Goal: Task Accomplishment & Management: Complete application form

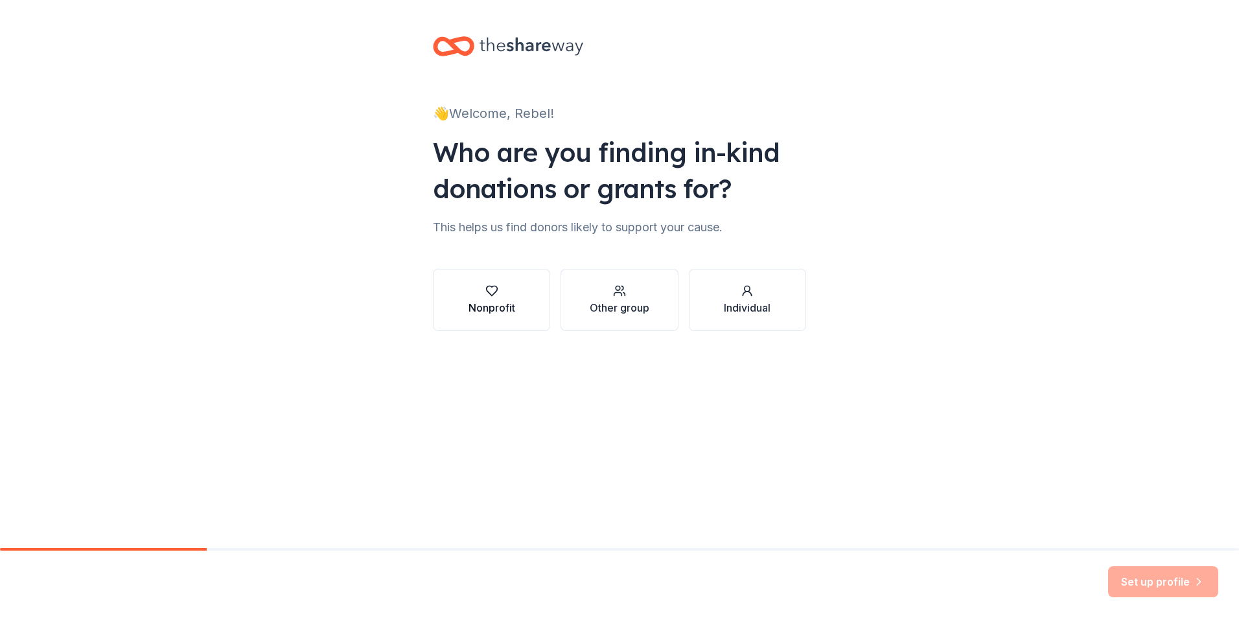
click at [478, 301] on div "Nonprofit" at bounding box center [492, 308] width 47 height 16
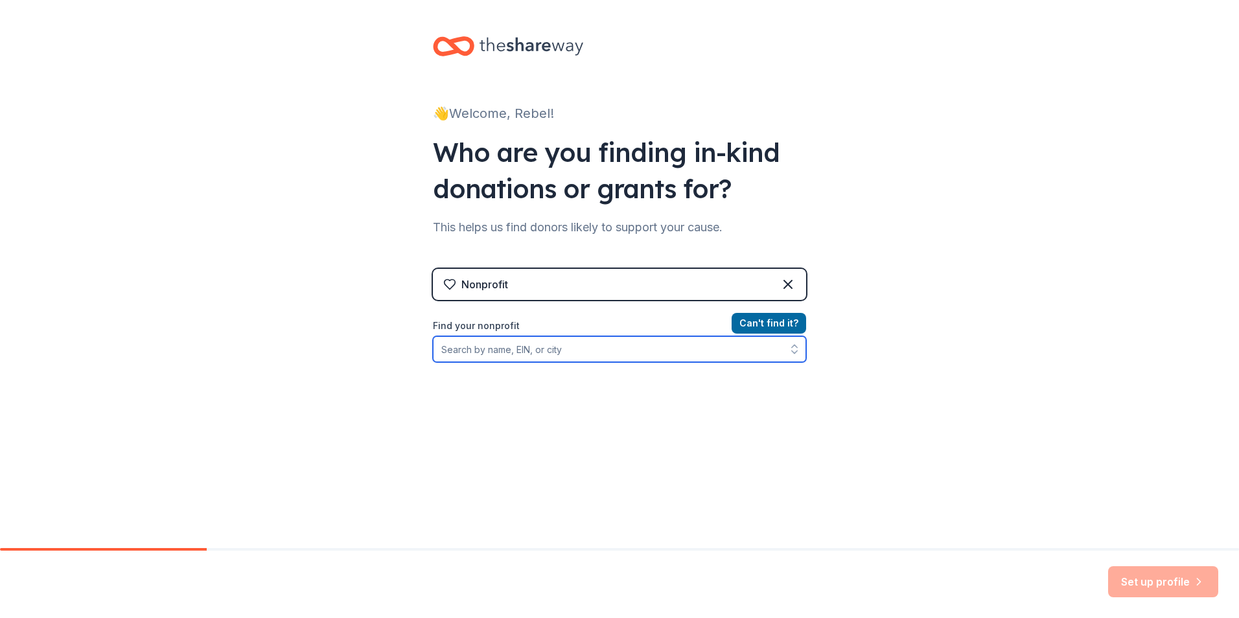
click at [694, 360] on input "Find your nonprofit" at bounding box center [619, 349] width 373 height 26
click at [552, 349] on input "Find your nonprofit" at bounding box center [619, 349] width 373 height 26
type input "99353"
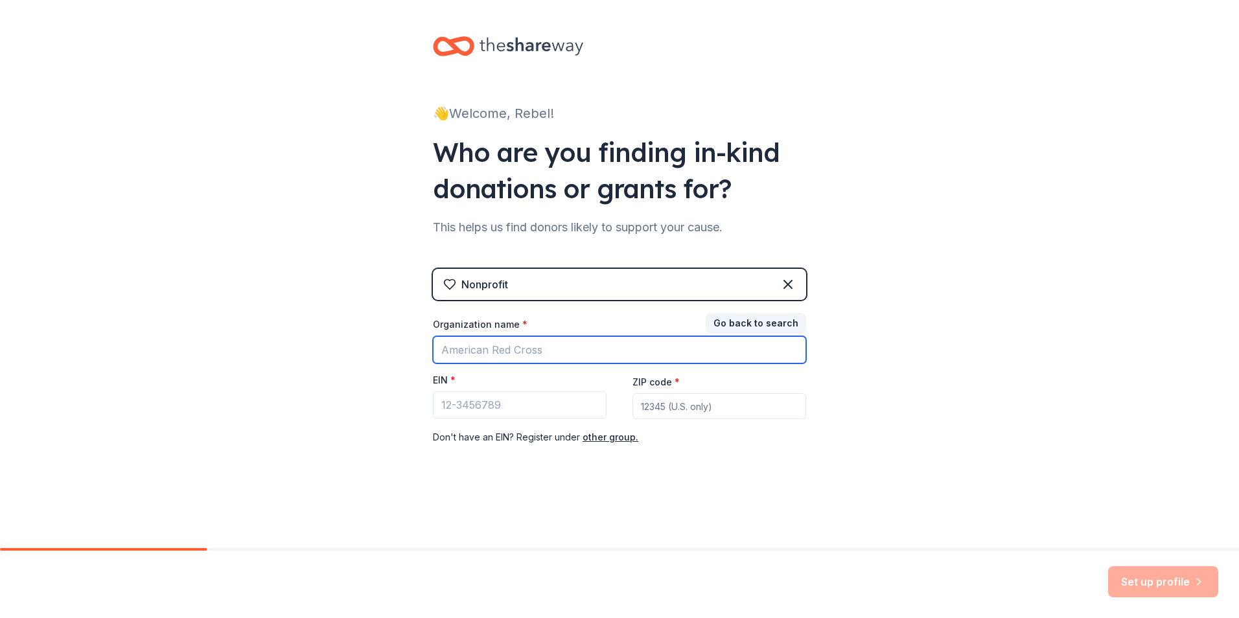
click at [544, 351] on input "Organization name *" at bounding box center [619, 349] width 373 height 27
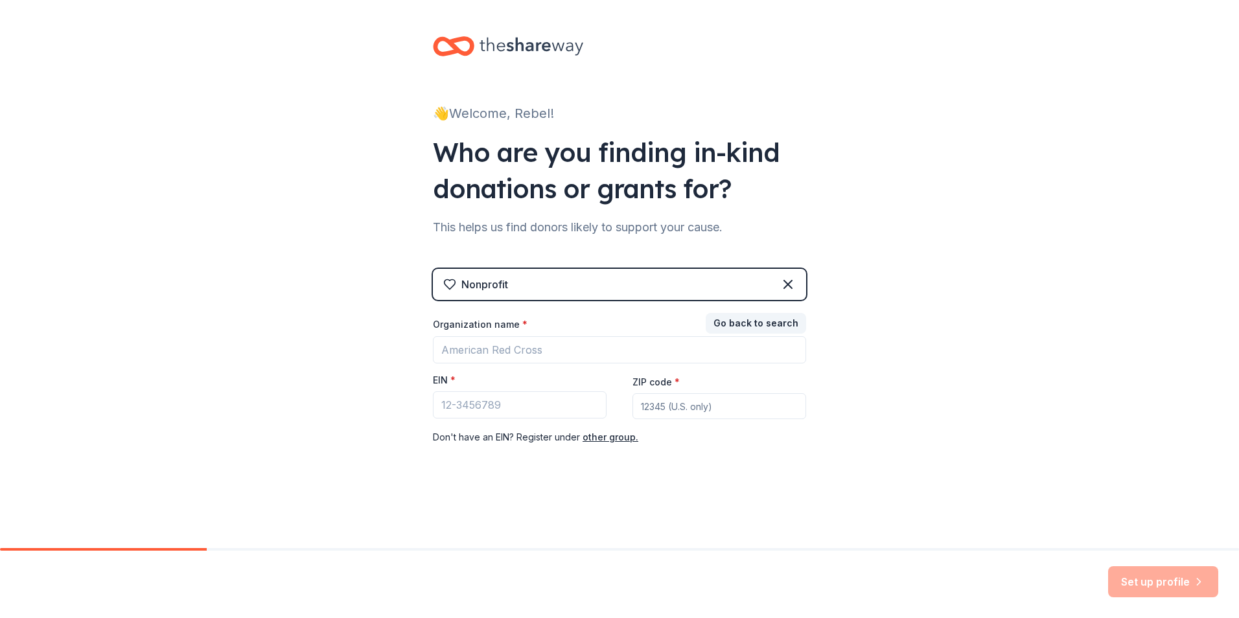
click at [841, 377] on div "👋 Welcome, Rebel! Who are you finding in-kind donations or grants for? This hel…" at bounding box center [619, 266] width 1239 height 533
drag, startPoint x: 523, startPoint y: 407, endPoint x: 336, endPoint y: 382, distance: 188.9
click at [336, 382] on div "👋 Welcome, Rebel! Who are you finding in-kind donations or grants for? This hel…" at bounding box center [619, 266] width 1239 height 533
click at [560, 281] on div "Nonprofit" at bounding box center [619, 284] width 373 height 31
click at [746, 326] on button "Go back to search" at bounding box center [756, 323] width 100 height 21
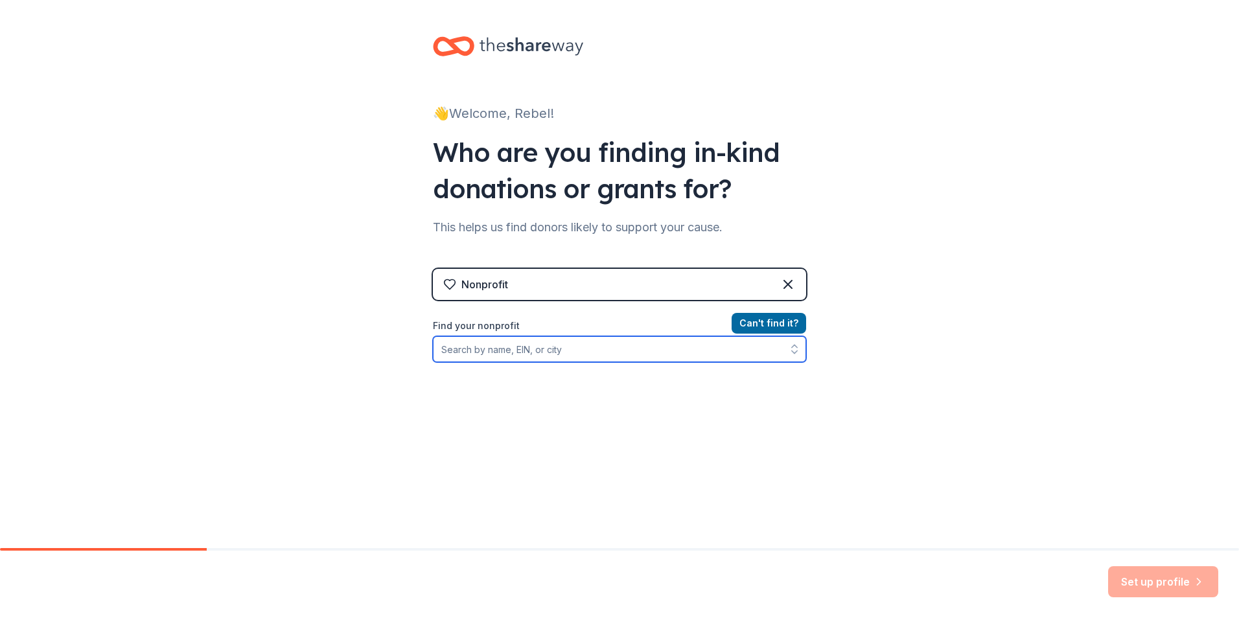
click at [519, 351] on input "Find your nonprofit" at bounding box center [619, 349] width 373 height 26
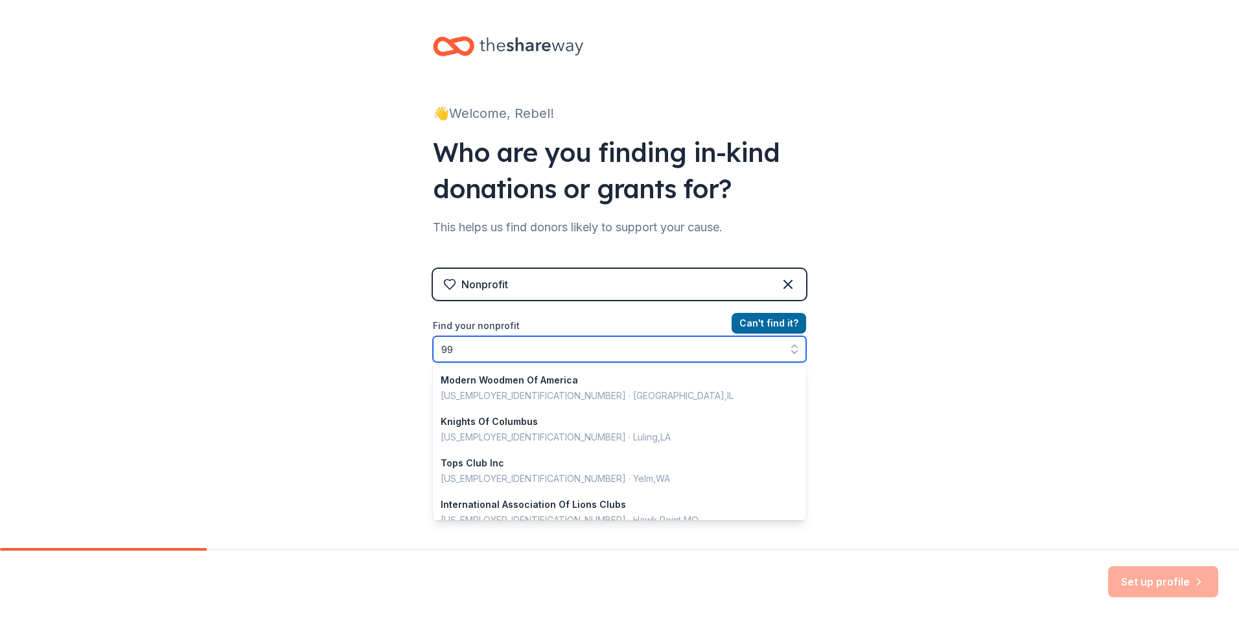
scroll to position [86, 0]
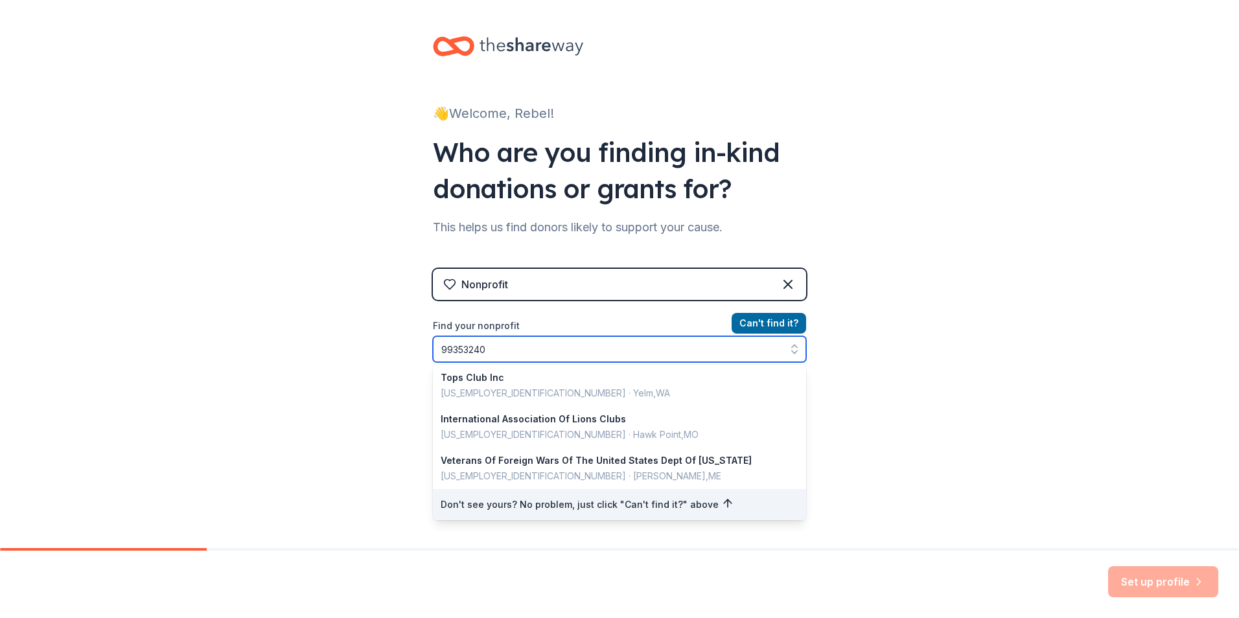
type input "993532400"
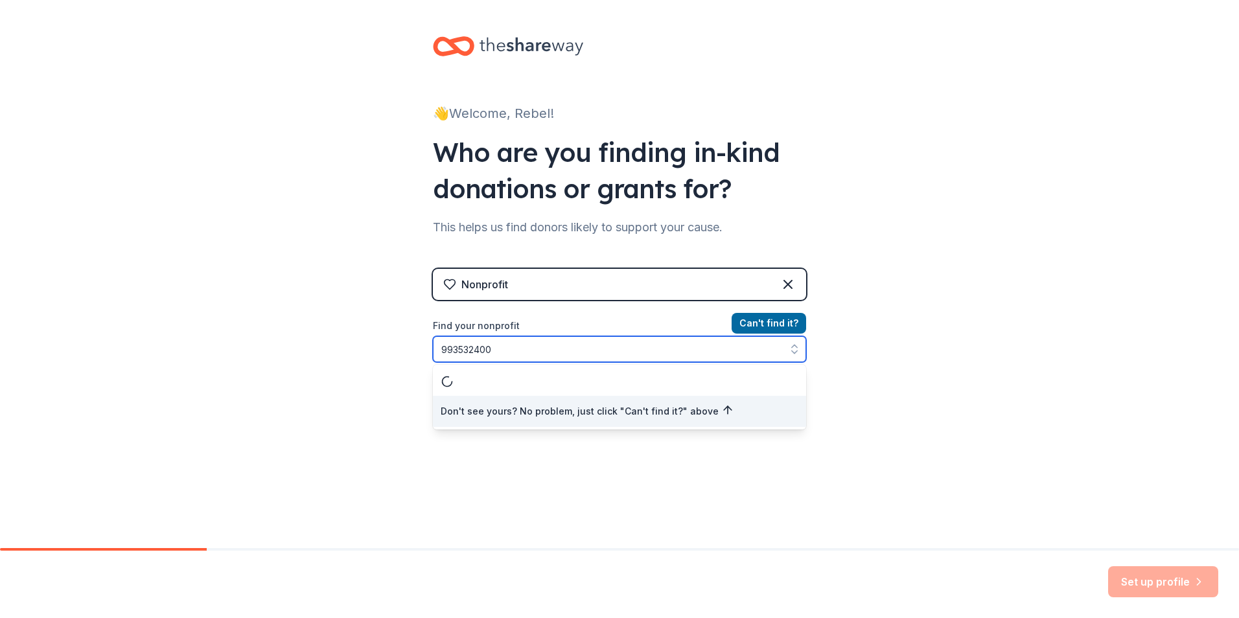
scroll to position [0, 0]
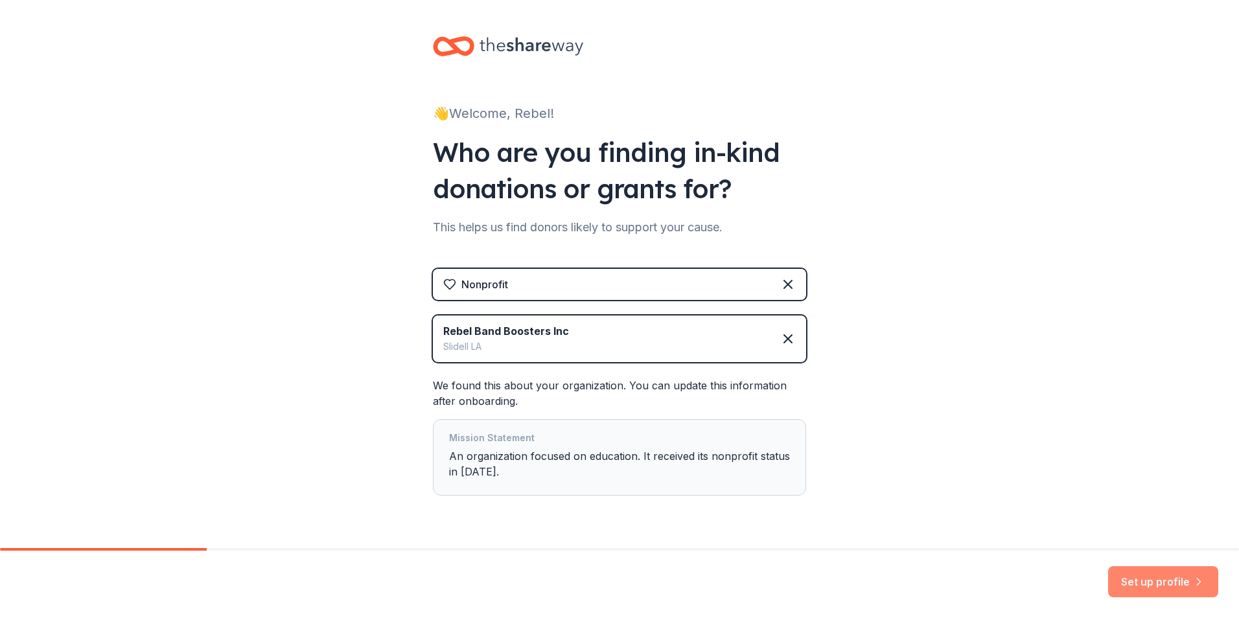
click at [1138, 581] on button "Set up profile" at bounding box center [1163, 582] width 110 height 31
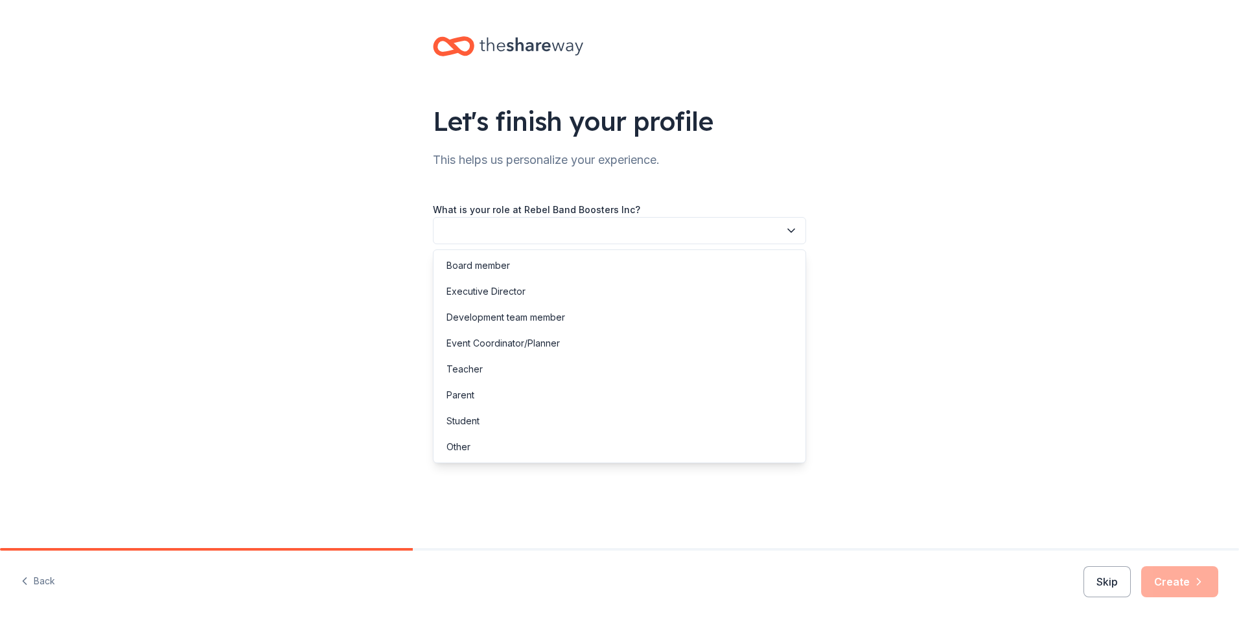
click at [791, 229] on icon "button" at bounding box center [791, 230] width 13 height 13
click at [514, 261] on div "Board member" at bounding box center [619, 266] width 367 height 26
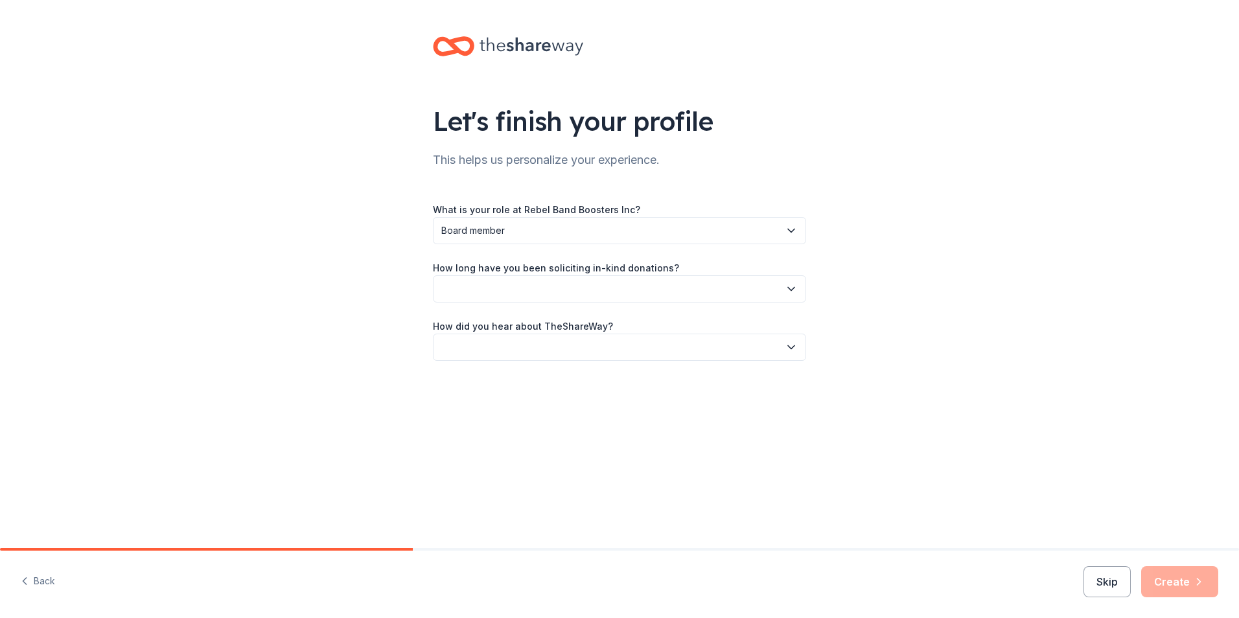
click at [531, 288] on button "button" at bounding box center [619, 288] width 373 height 27
click at [521, 325] on div "This is my first time!" at bounding box center [488, 324] width 82 height 16
click at [615, 347] on button "button" at bounding box center [619, 347] width 373 height 27
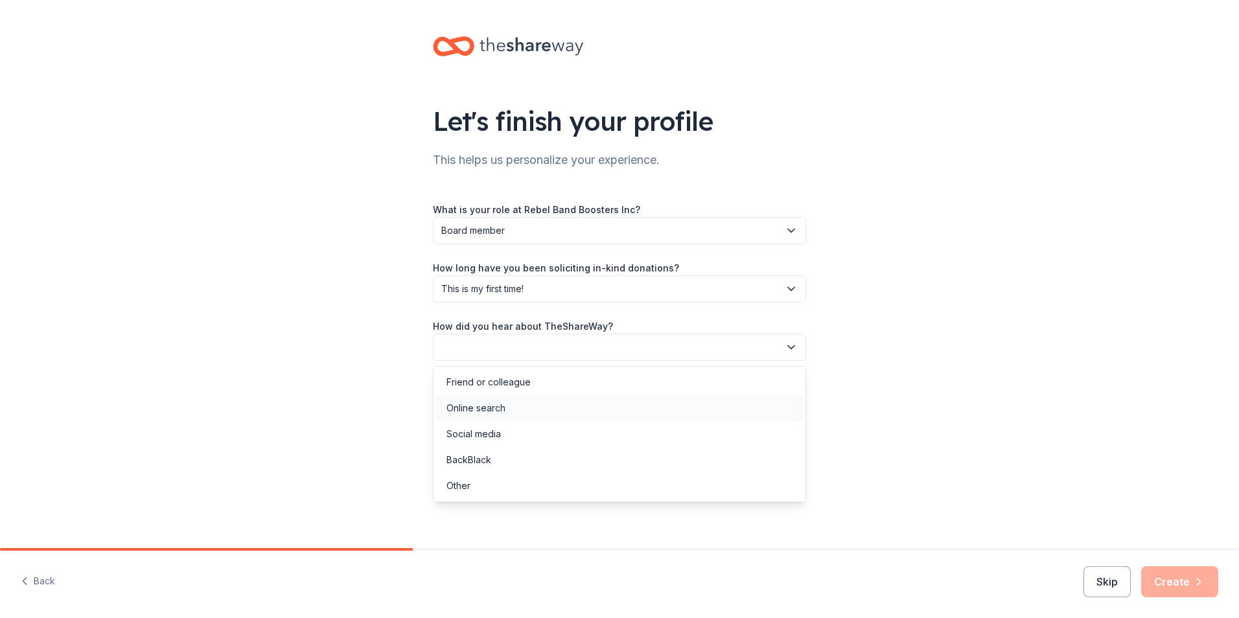
click at [591, 397] on div "Online search" at bounding box center [619, 408] width 367 height 26
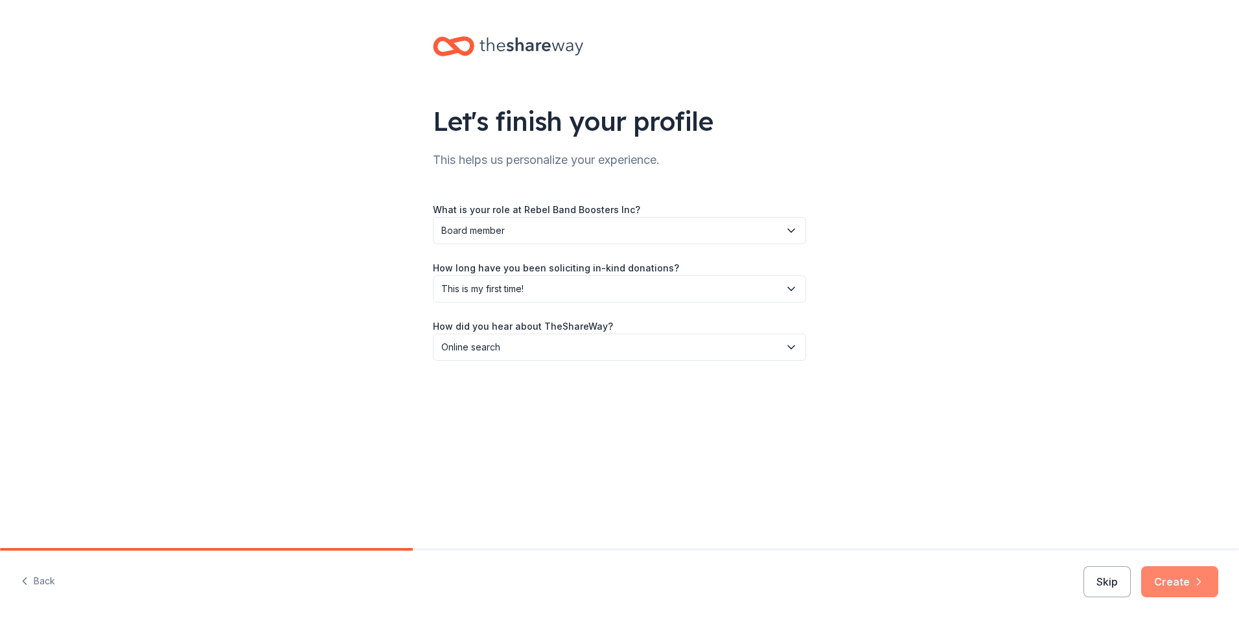
click at [1176, 579] on button "Create" at bounding box center [1179, 582] width 77 height 31
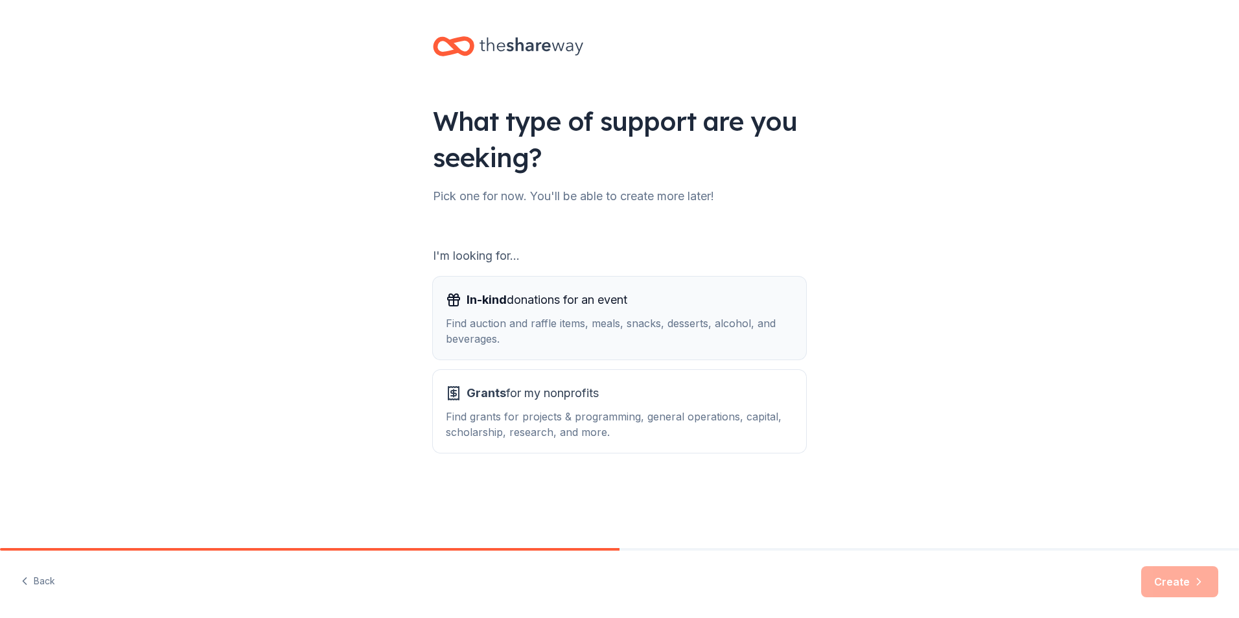
click at [502, 313] on div "In-kind donations for an event Find auction and raffle items, meals, snacks, de…" at bounding box center [619, 318] width 347 height 57
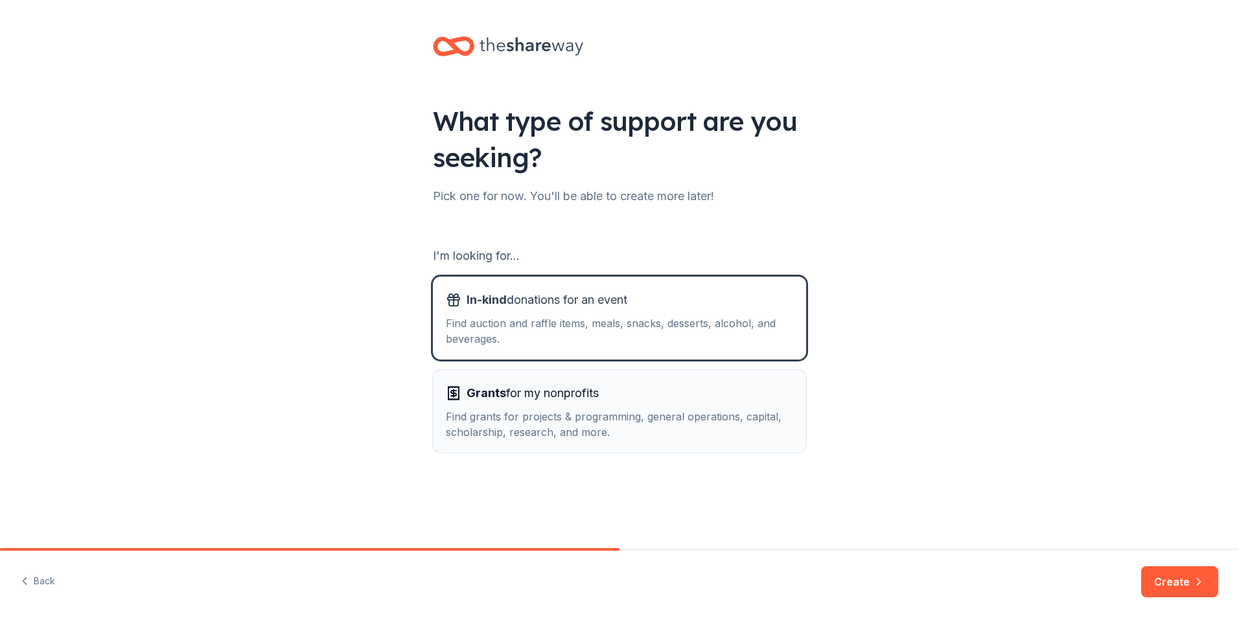
click at [511, 398] on span "Grants for my nonprofits" at bounding box center [533, 393] width 132 height 21
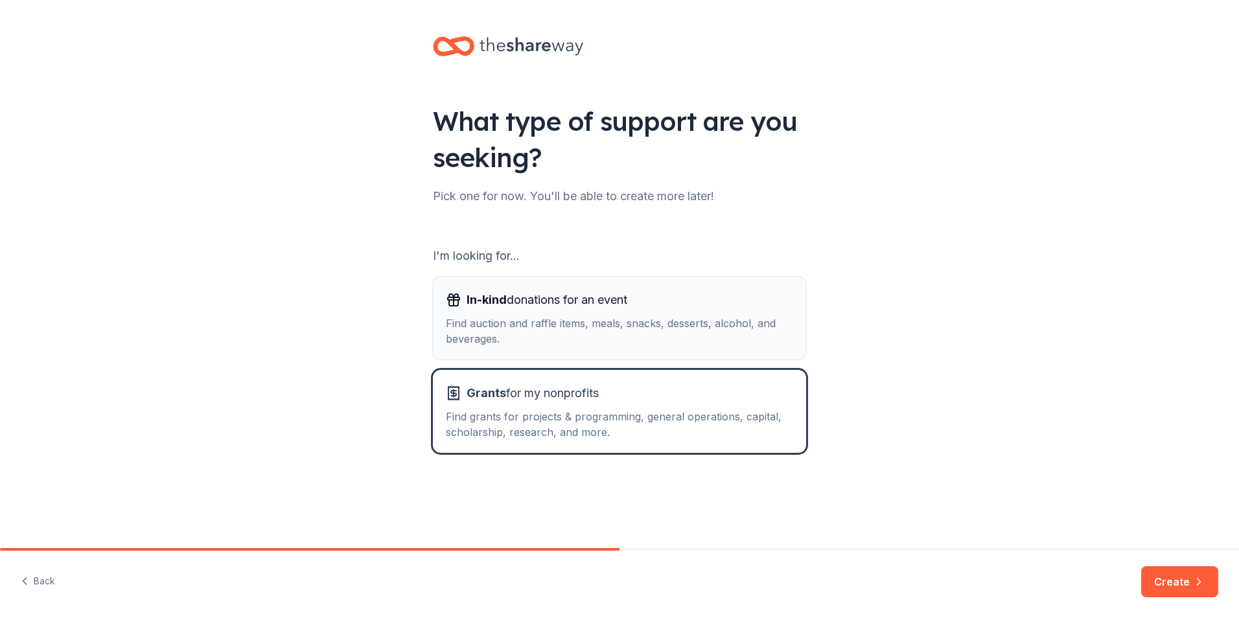
click at [511, 326] on div "Find auction and raffle items, meals, snacks, desserts, alcohol, and beverages." at bounding box center [619, 331] width 347 height 31
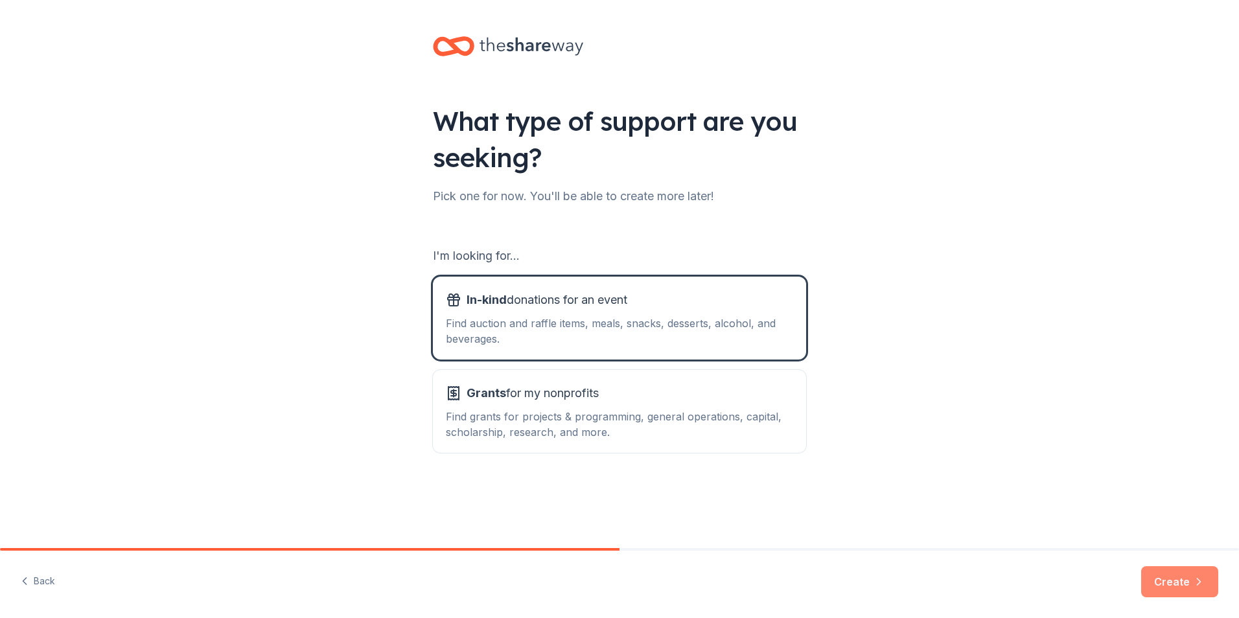
click at [1175, 579] on button "Create" at bounding box center [1179, 582] width 77 height 31
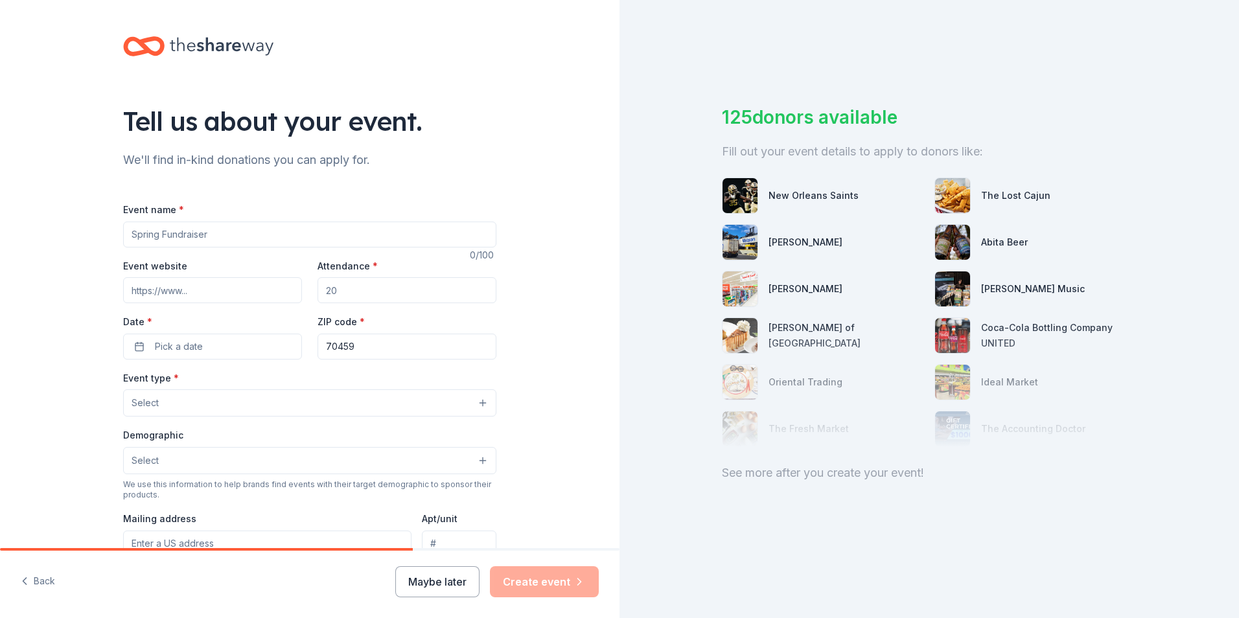
drag, startPoint x: 175, startPoint y: 228, endPoint x: 77, endPoint y: 210, distance: 99.5
click at [77, 210] on div "Tell us about your event. We'll find in-kind donations you can apply for. Event…" at bounding box center [310, 431] width 620 height 863
type input "Harvest Fundraising Bingo Night"
click at [360, 290] on input "Attendance *" at bounding box center [407, 290] width 179 height 26
type input "85"
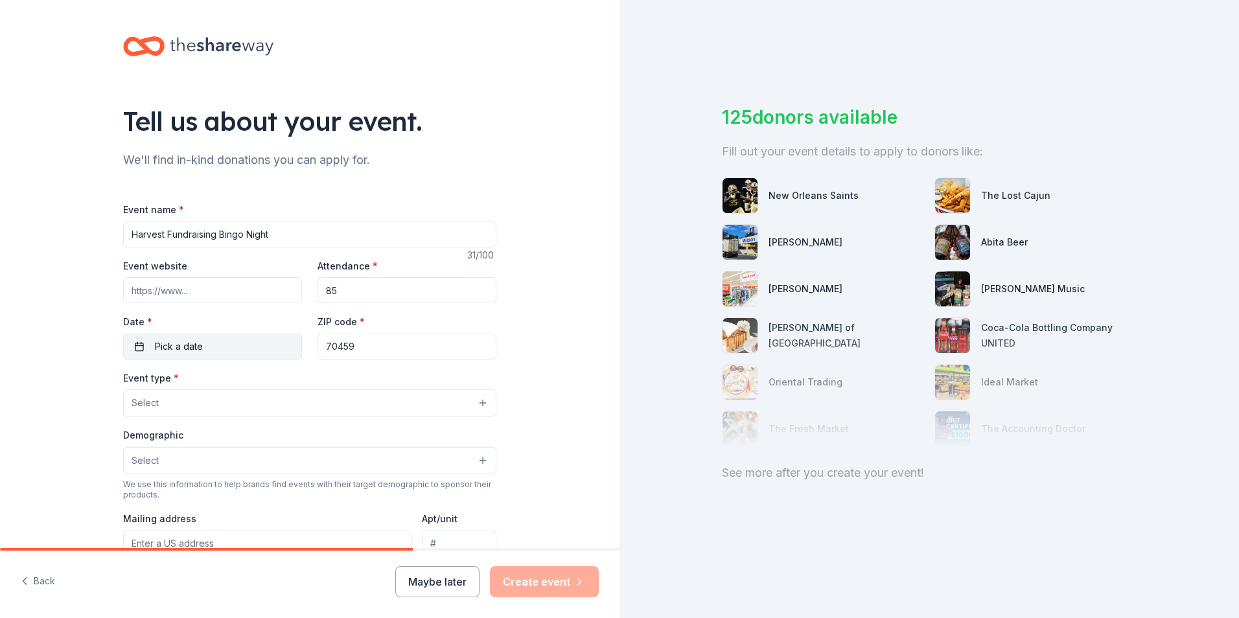
click at [203, 347] on button "Pick a date" at bounding box center [212, 347] width 179 height 26
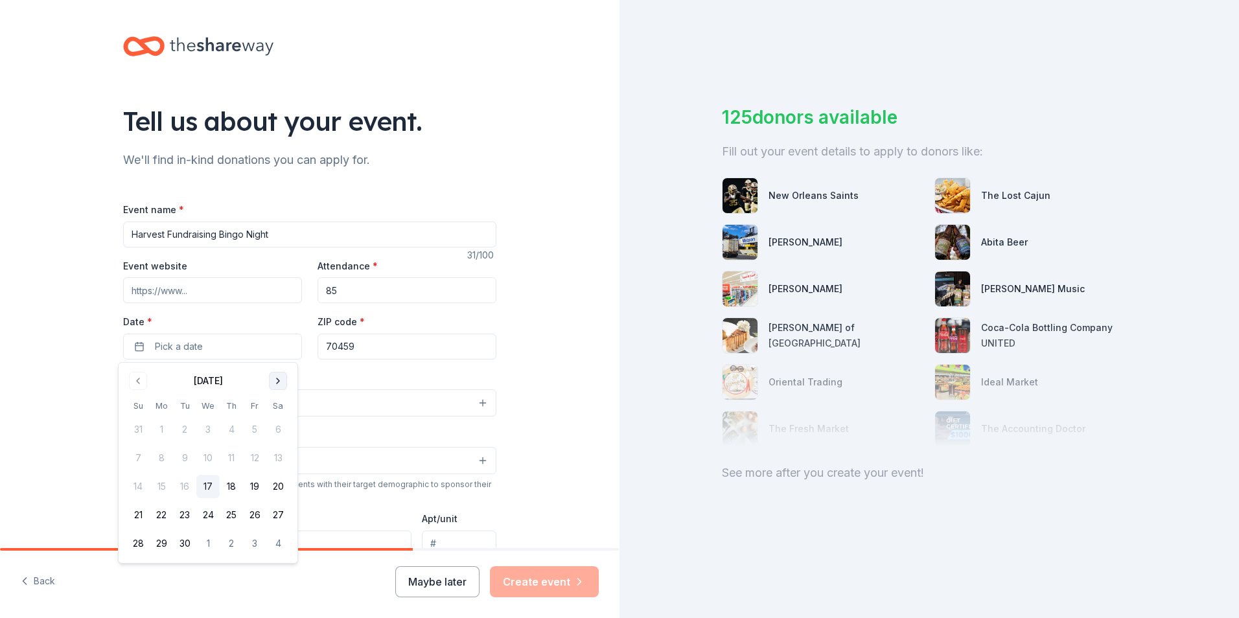
click at [272, 377] on button "Go to next month" at bounding box center [278, 381] width 18 height 18
click at [274, 377] on button "Go to next month" at bounding box center [278, 381] width 18 height 18
click at [257, 519] on button "21" at bounding box center [254, 515] width 23 height 23
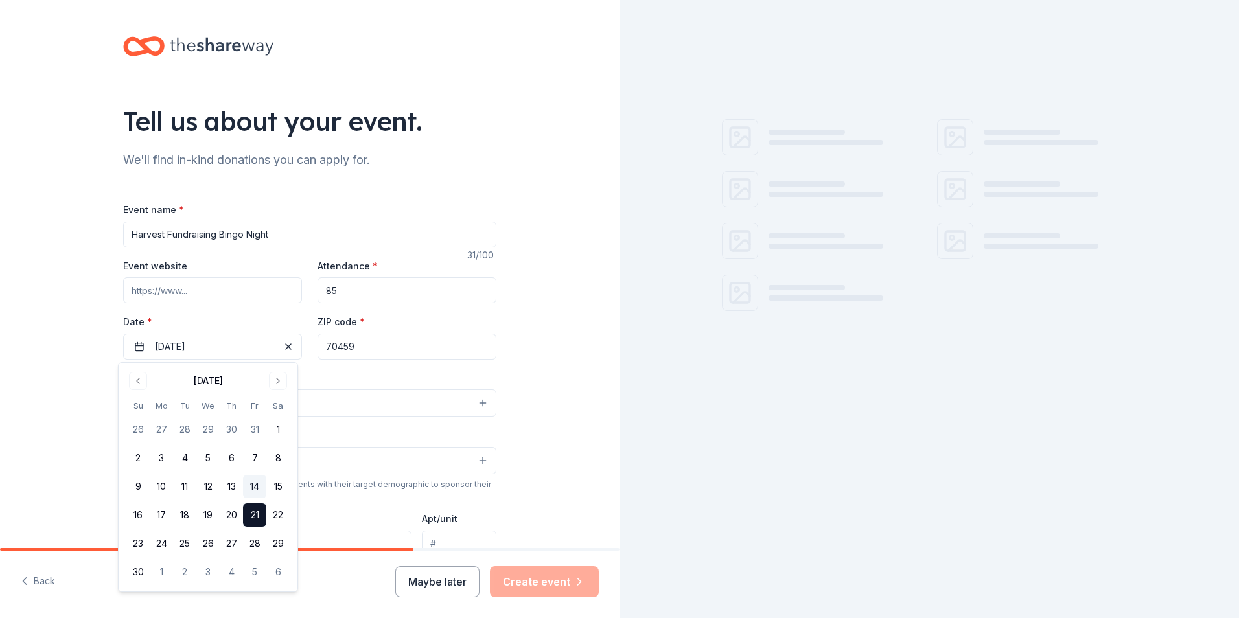
click at [249, 485] on button "14" at bounding box center [254, 486] width 23 height 23
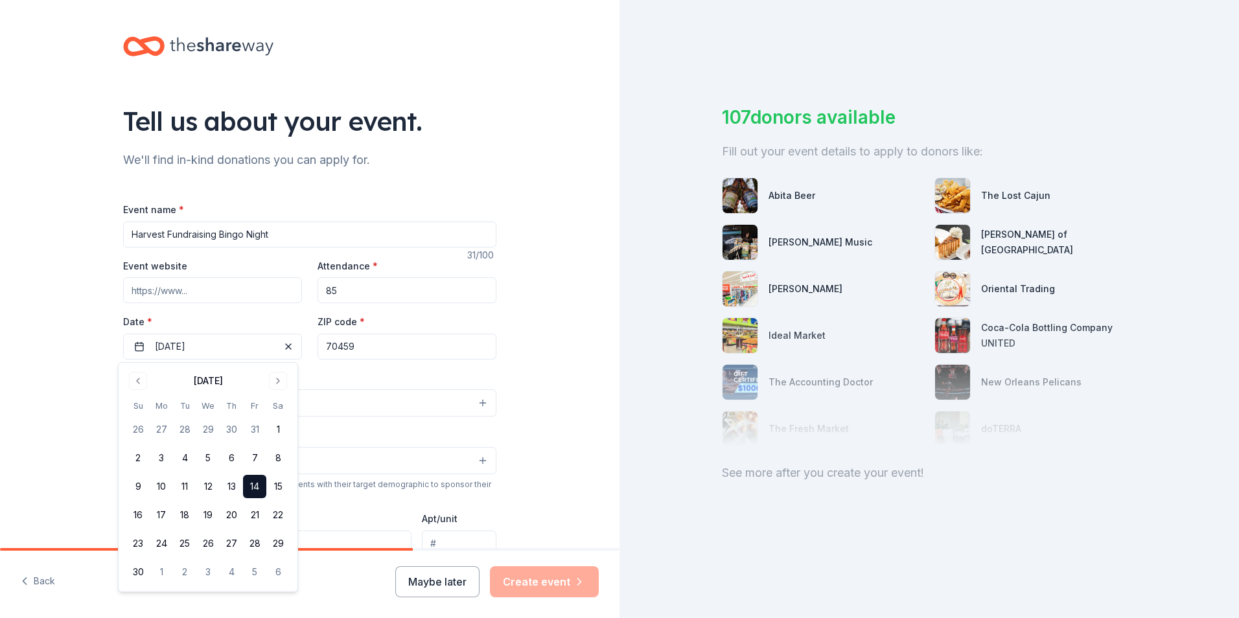
click at [414, 318] on div "ZIP code * 70459" at bounding box center [407, 337] width 179 height 46
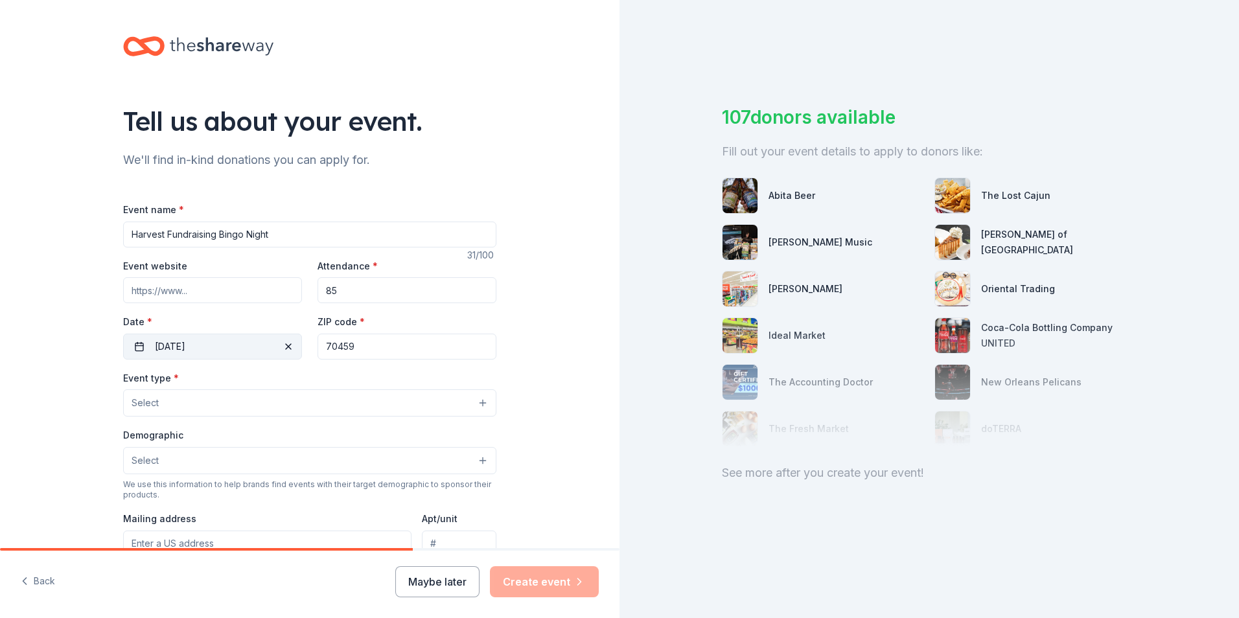
drag, startPoint x: 368, startPoint y: 344, endPoint x: 277, endPoint y: 333, distance: 90.8
click at [277, 333] on div "Event website Attendance * 85 Date * 11/14/2025 ZIP code * 70459" at bounding box center [309, 309] width 373 height 102
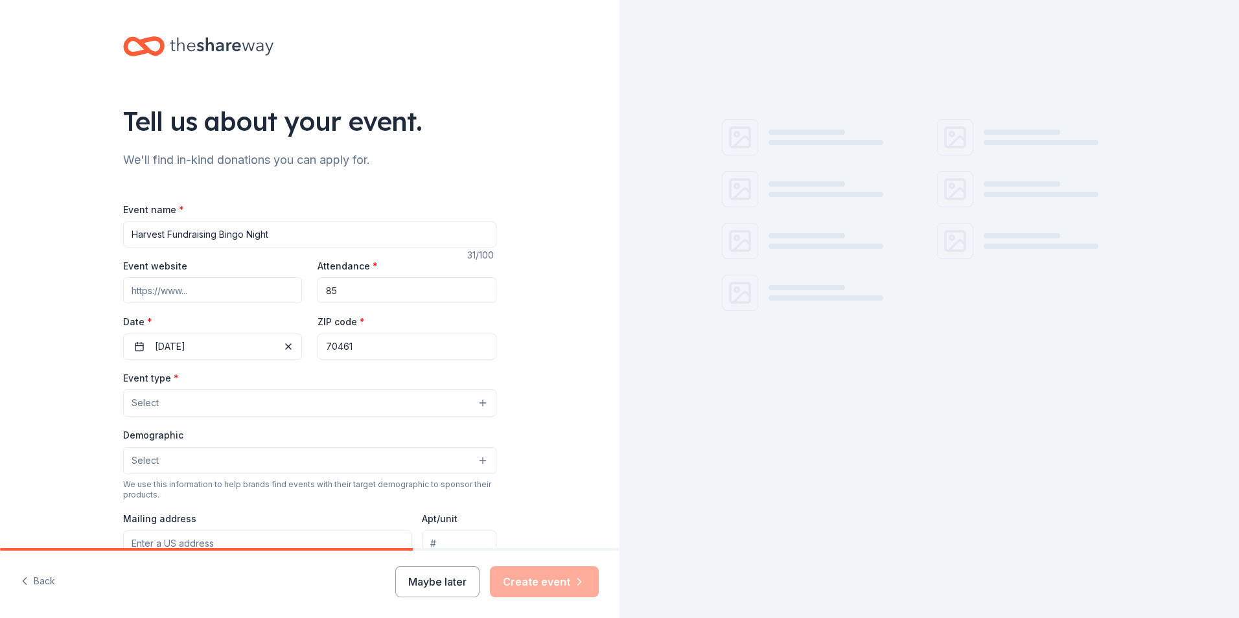
type input "70461"
drag, startPoint x: 558, startPoint y: 328, endPoint x: 443, endPoint y: 351, distance: 117.0
click at [557, 328] on div "Tell us about your event. We'll find in-kind donations you can apply for. Event…" at bounding box center [310, 431] width 620 height 863
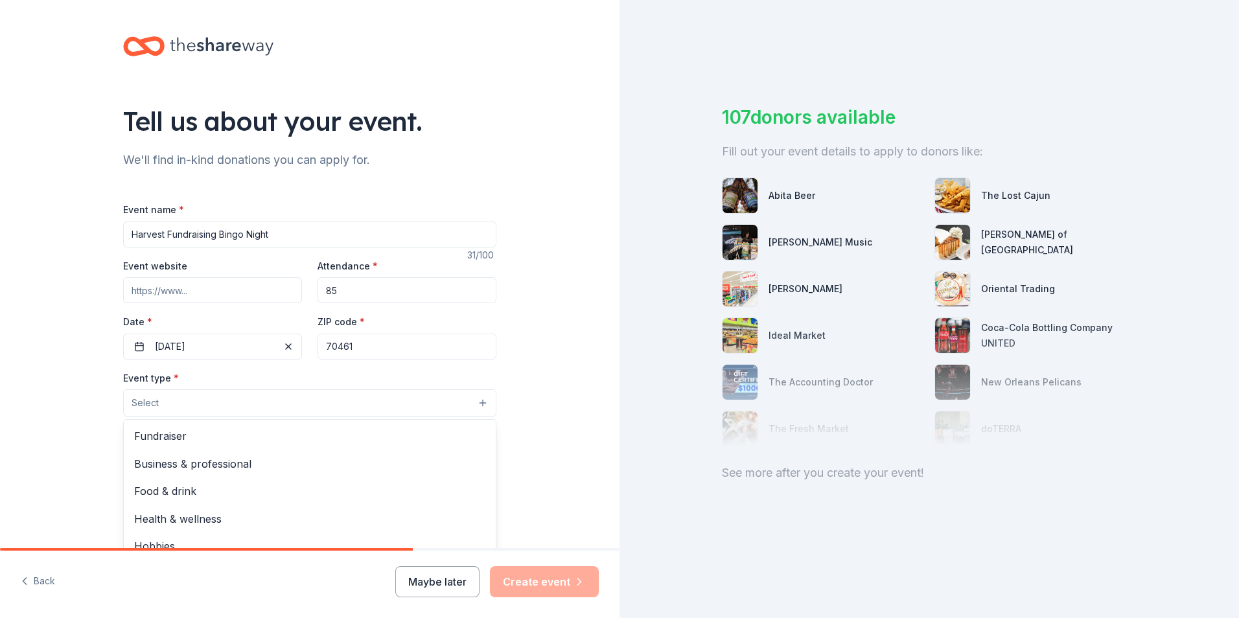
click at [176, 410] on button "Select" at bounding box center [309, 403] width 373 height 27
click at [180, 432] on span "Fundraiser" at bounding box center [309, 436] width 351 height 17
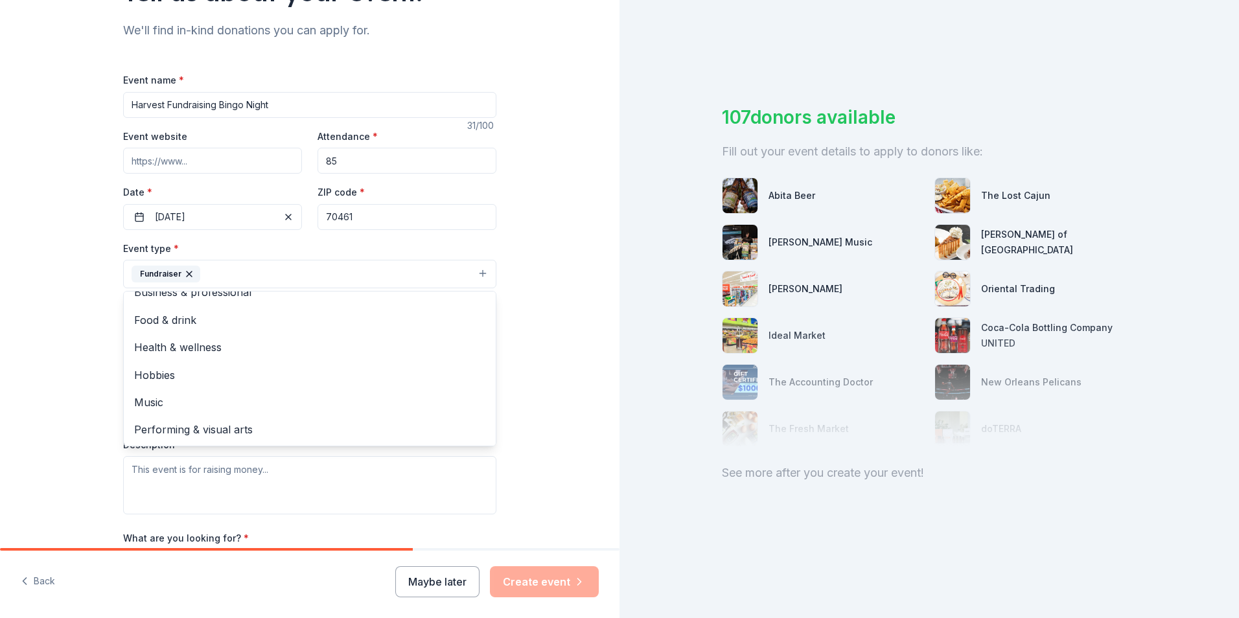
click at [551, 361] on div "Tell us about your event. We'll find in-kind donations you can apply for. Event…" at bounding box center [310, 302] width 620 height 864
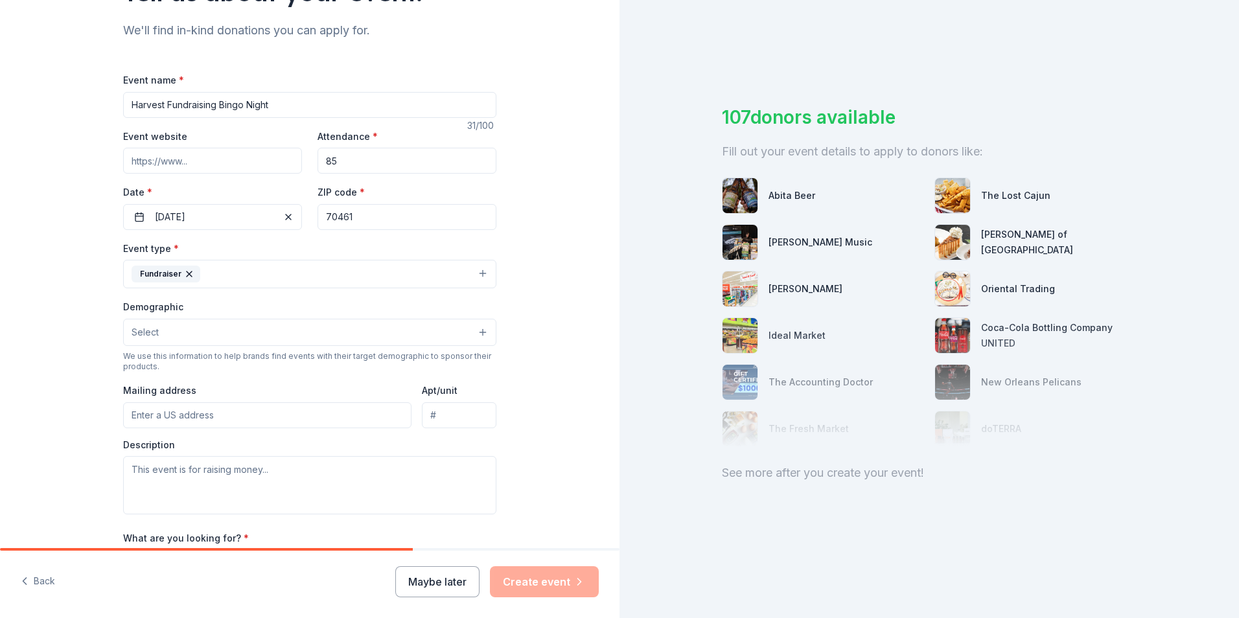
click at [352, 334] on button "Select" at bounding box center [309, 332] width 373 height 27
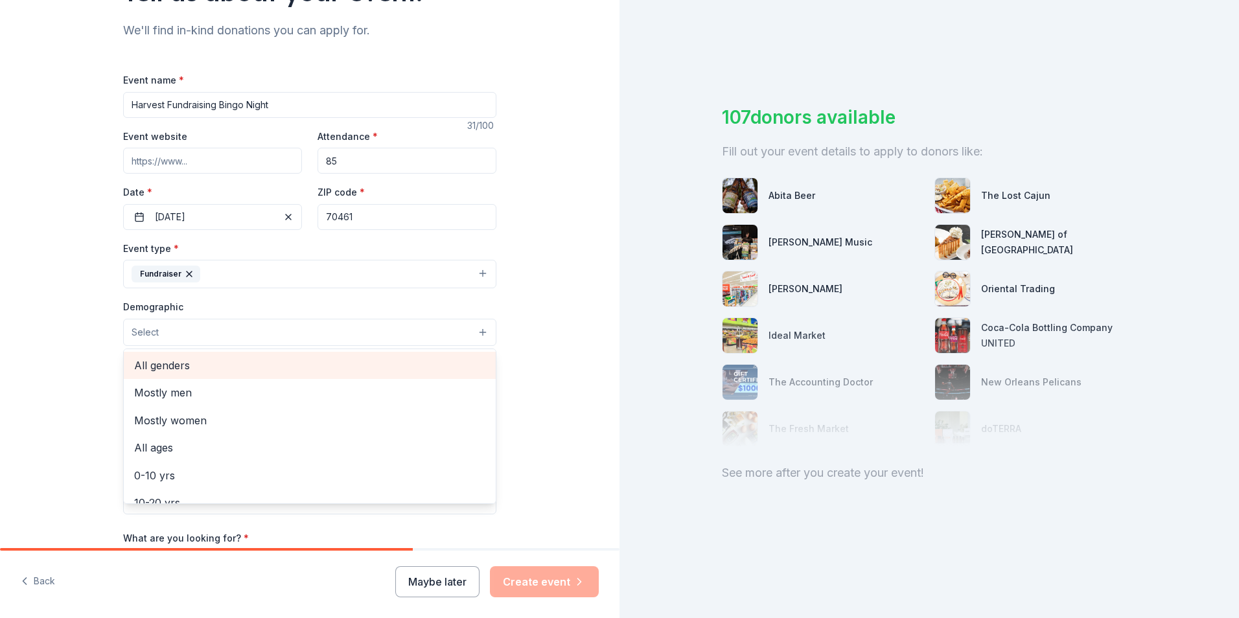
click at [256, 369] on span "All genders" at bounding box center [309, 365] width 351 height 17
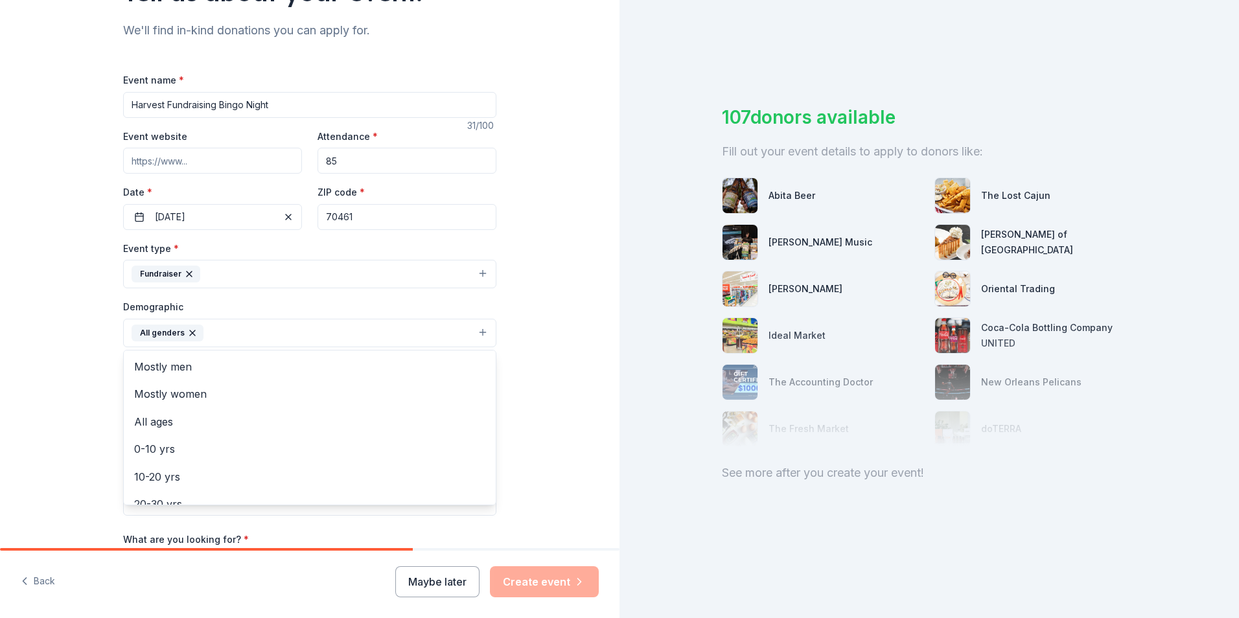
click at [528, 362] on div "Tell us about your event. We'll find in-kind donations you can apply for. Event…" at bounding box center [310, 302] width 620 height 865
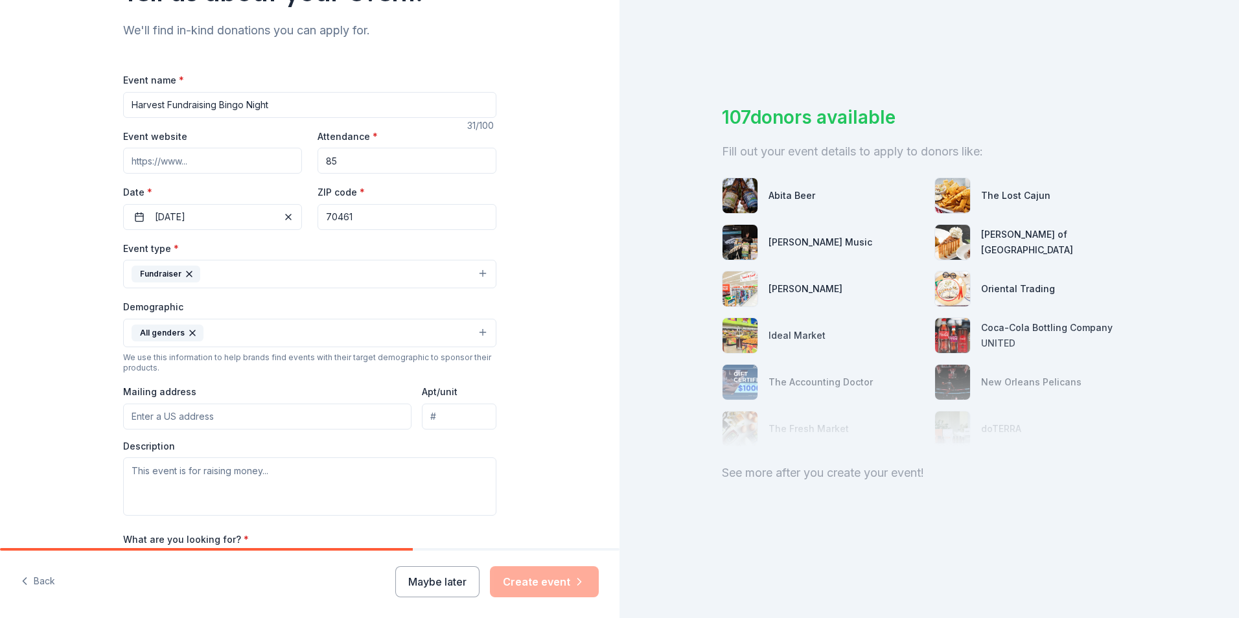
scroll to position [317, 0]
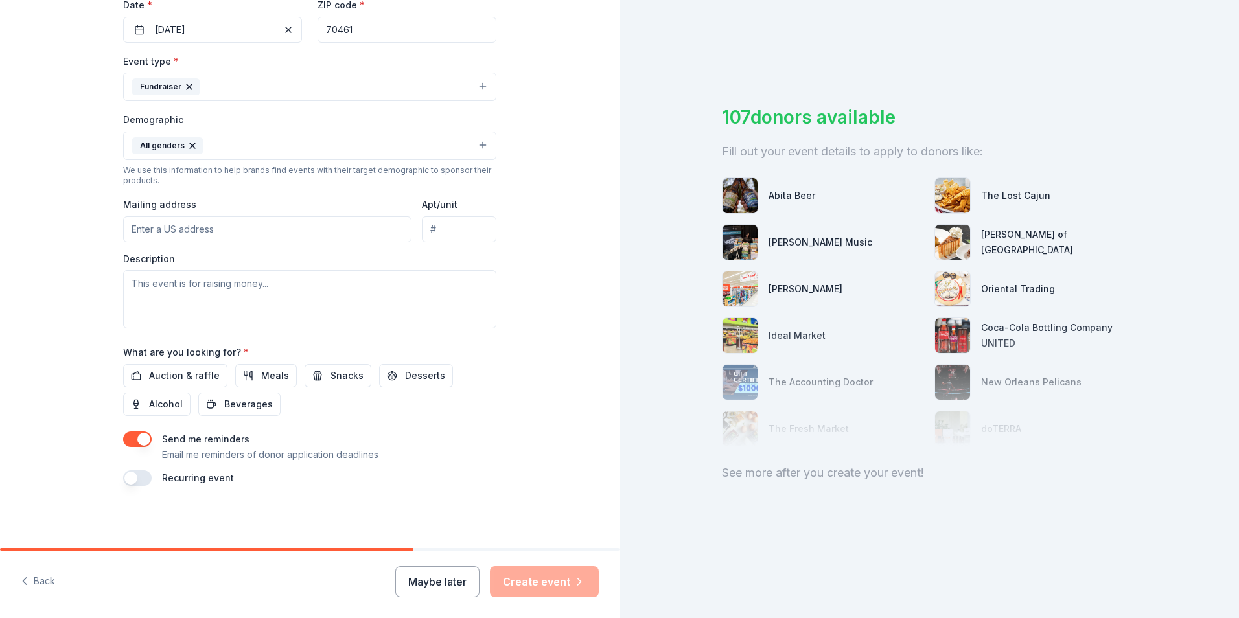
click at [256, 238] on input "Mailing address" at bounding box center [267, 230] width 288 height 26
type input "57539 Bar St"
click at [165, 281] on textarea at bounding box center [309, 299] width 373 height 58
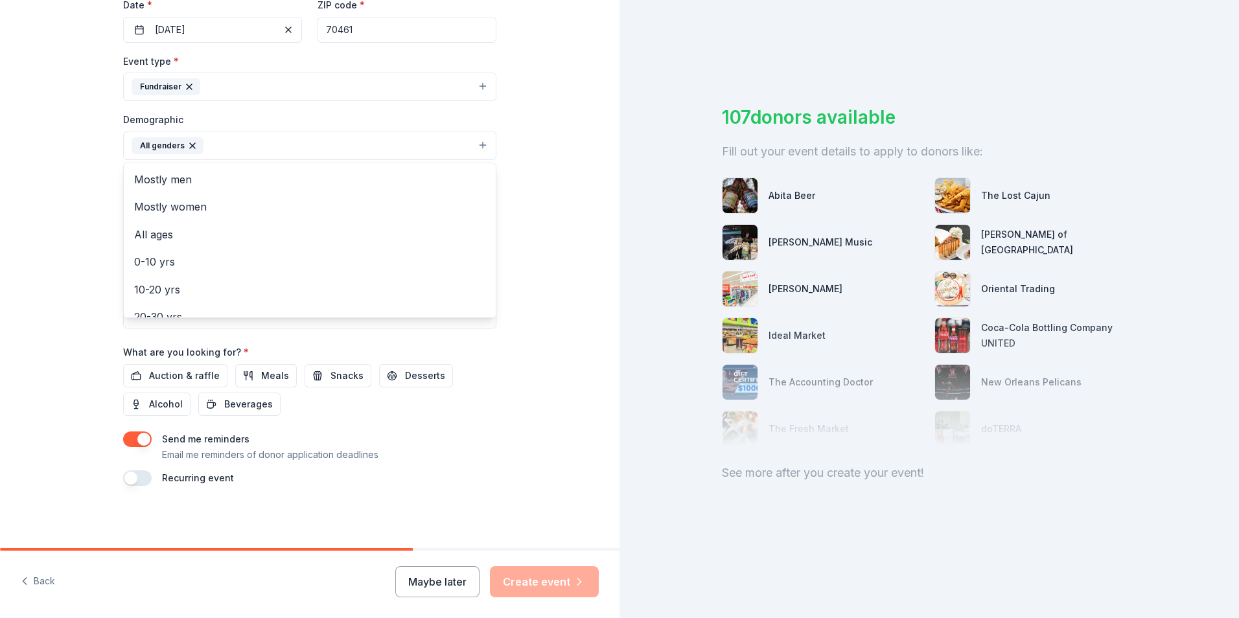
click at [478, 145] on button "All genders" at bounding box center [309, 146] width 373 height 29
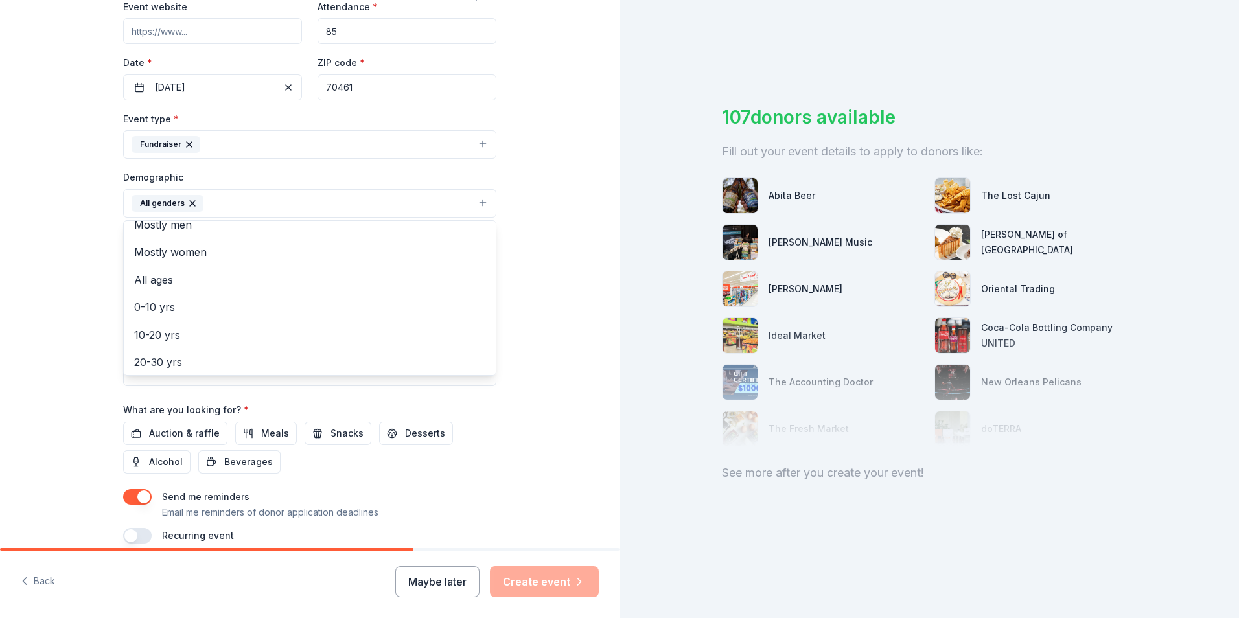
scroll to position [0, 0]
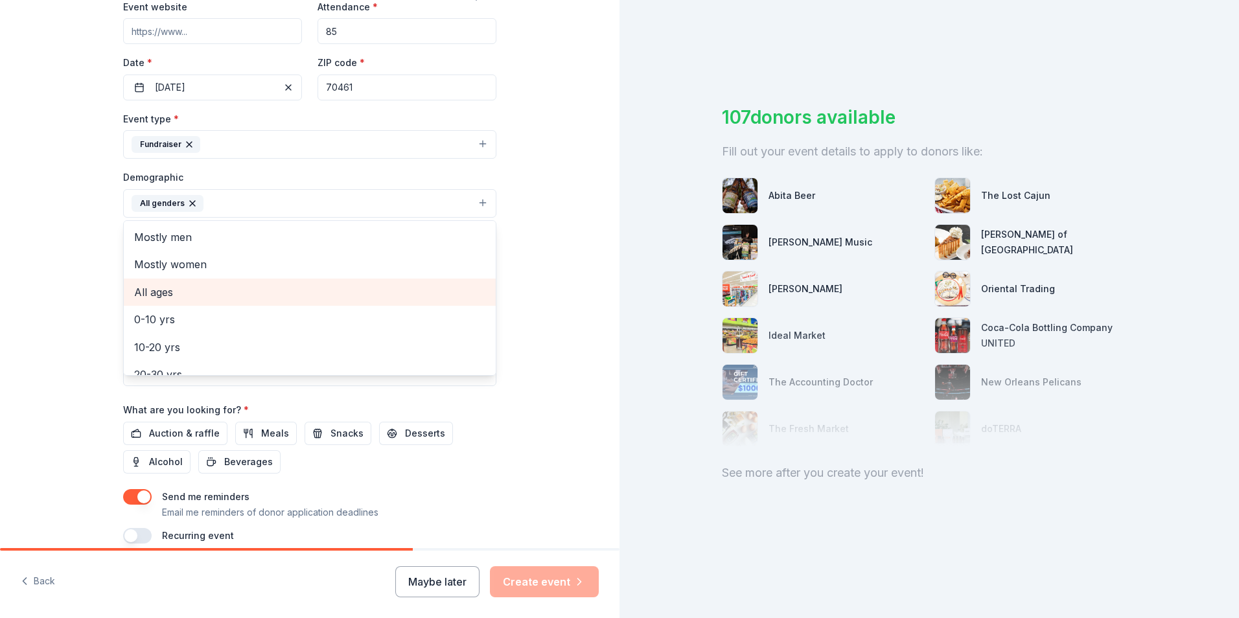
click at [173, 288] on span "All ages" at bounding box center [309, 292] width 351 height 17
click at [548, 227] on div "Tell us about your event. We'll find in-kind donations you can apply for. Event…" at bounding box center [310, 173] width 620 height 865
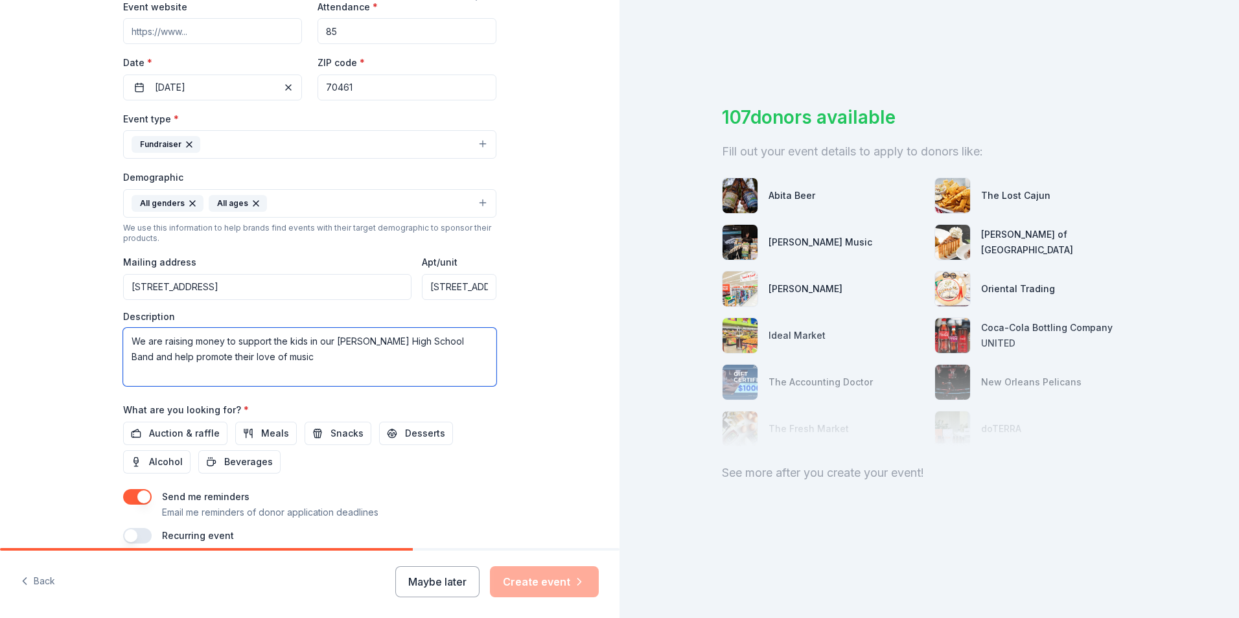
click at [288, 358] on textarea "We are raising money to support the kids in our Boyet Jr High School Band and h…" at bounding box center [309, 357] width 373 height 58
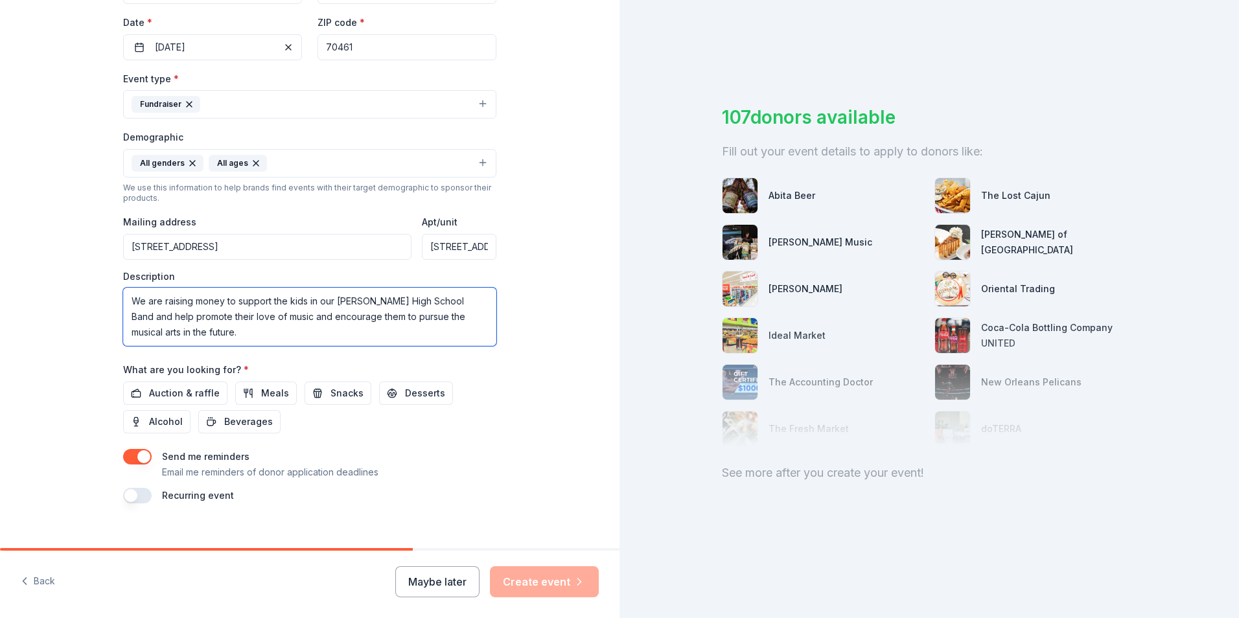
scroll to position [317, 0]
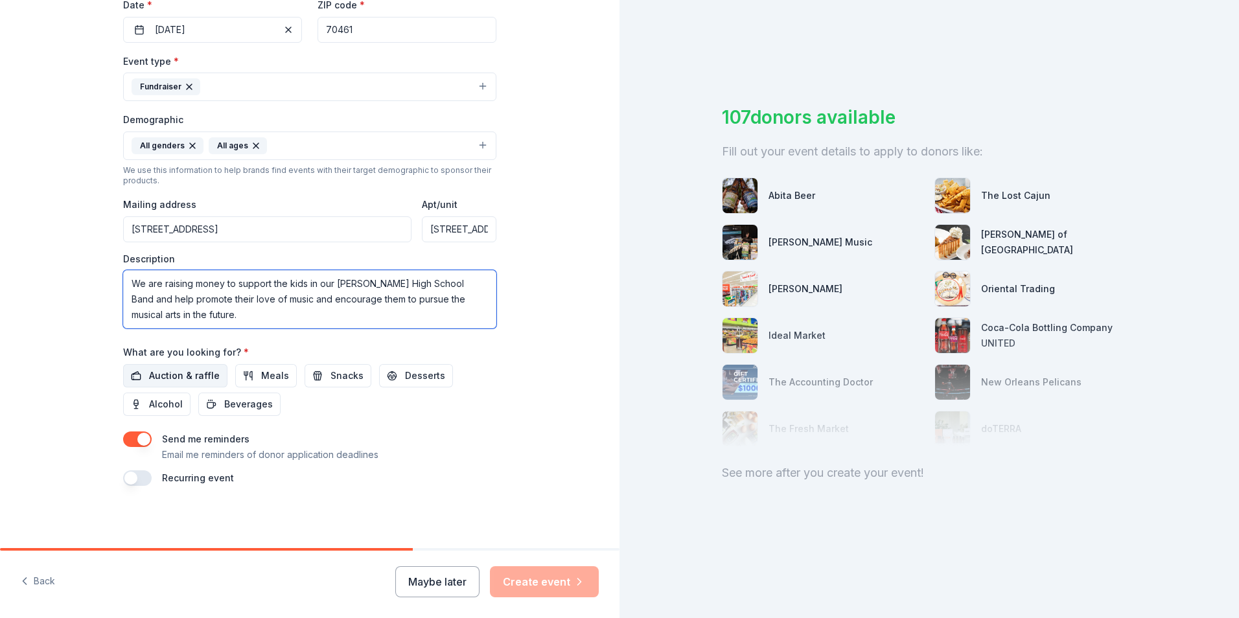
type textarea "We are raising money to support the kids in our Boyet Jr High School Band and h…"
click at [173, 376] on span "Auction & raffle" at bounding box center [184, 376] width 71 height 16
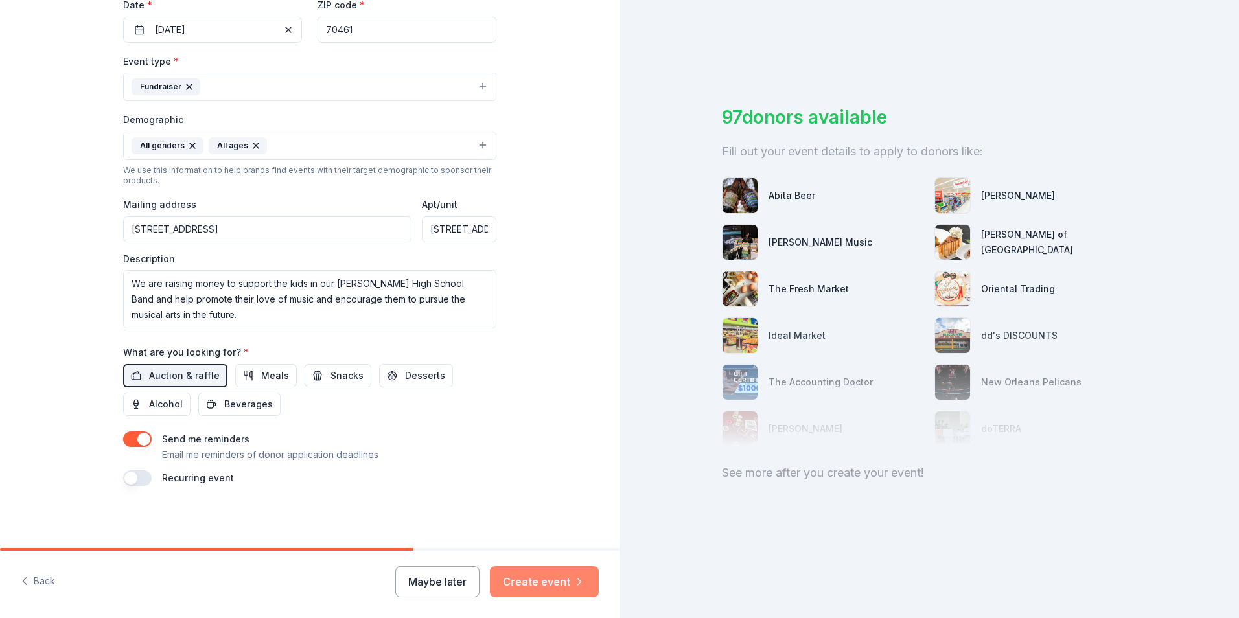
click at [548, 585] on button "Create event" at bounding box center [544, 582] width 109 height 31
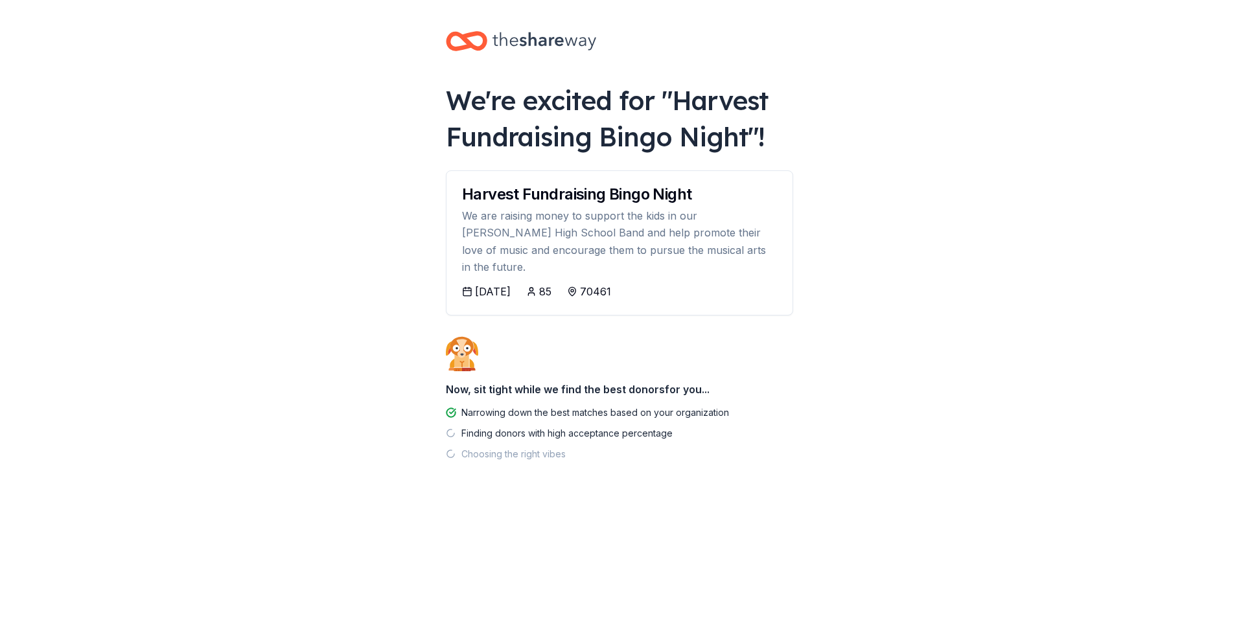
click at [643, 233] on div "We are raising money to support the kids in our Boyet Jr High School Band and h…" at bounding box center [619, 241] width 315 height 69
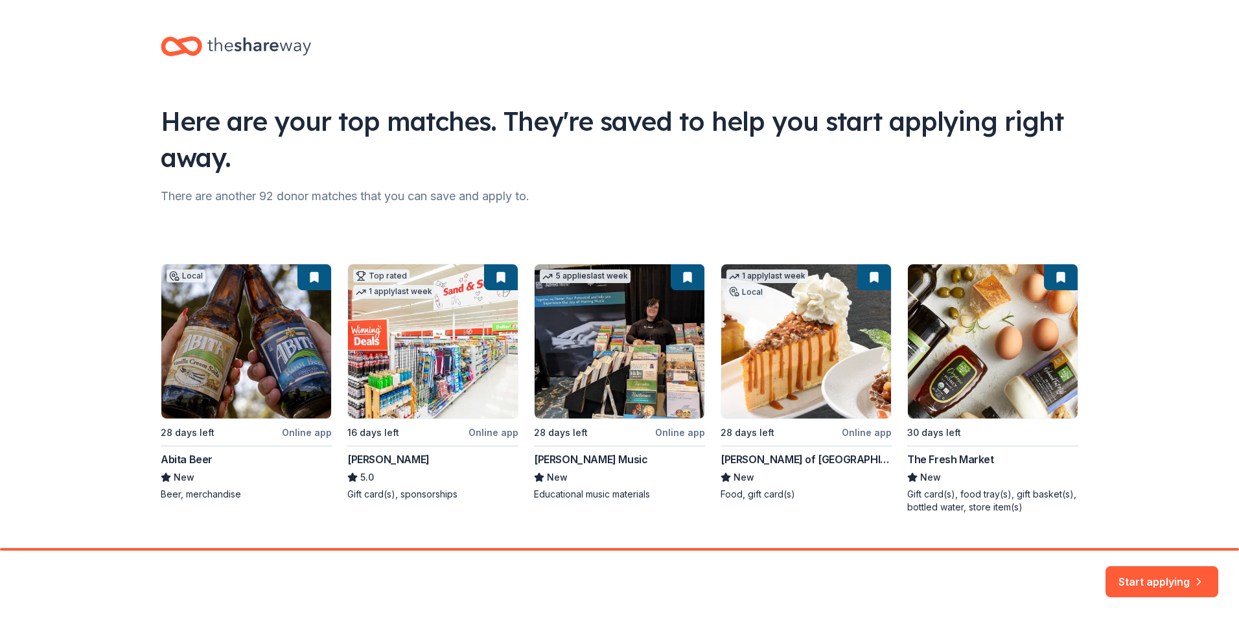
scroll to position [28, 0]
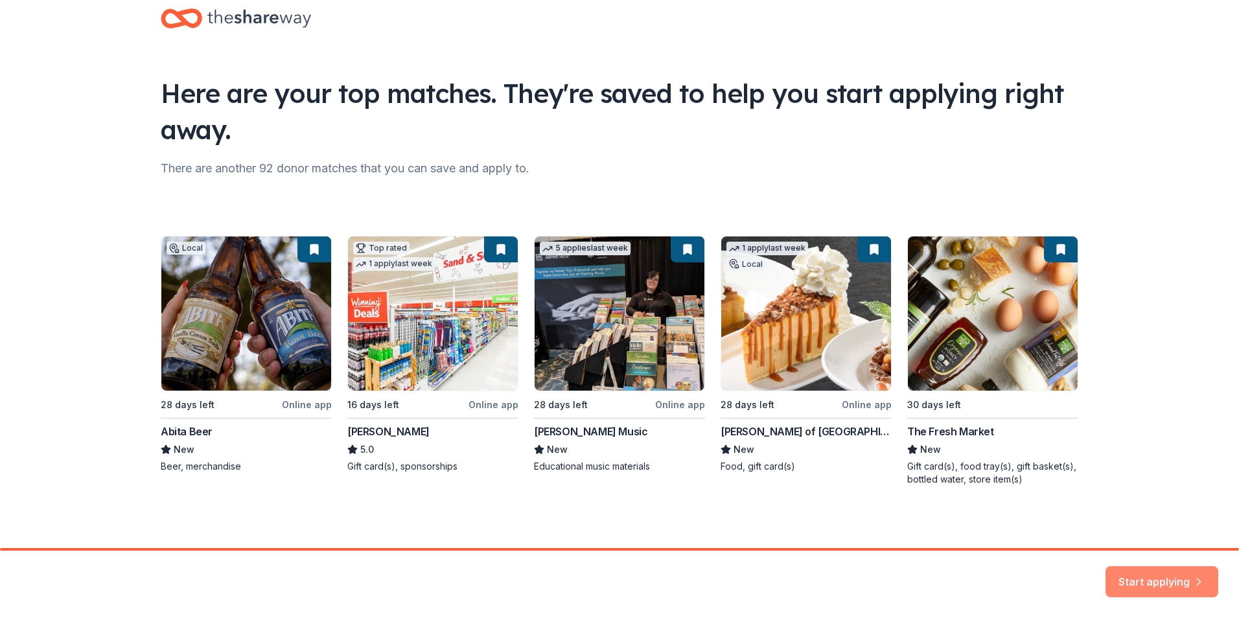
click at [1171, 572] on button "Start applying" at bounding box center [1162, 576] width 113 height 31
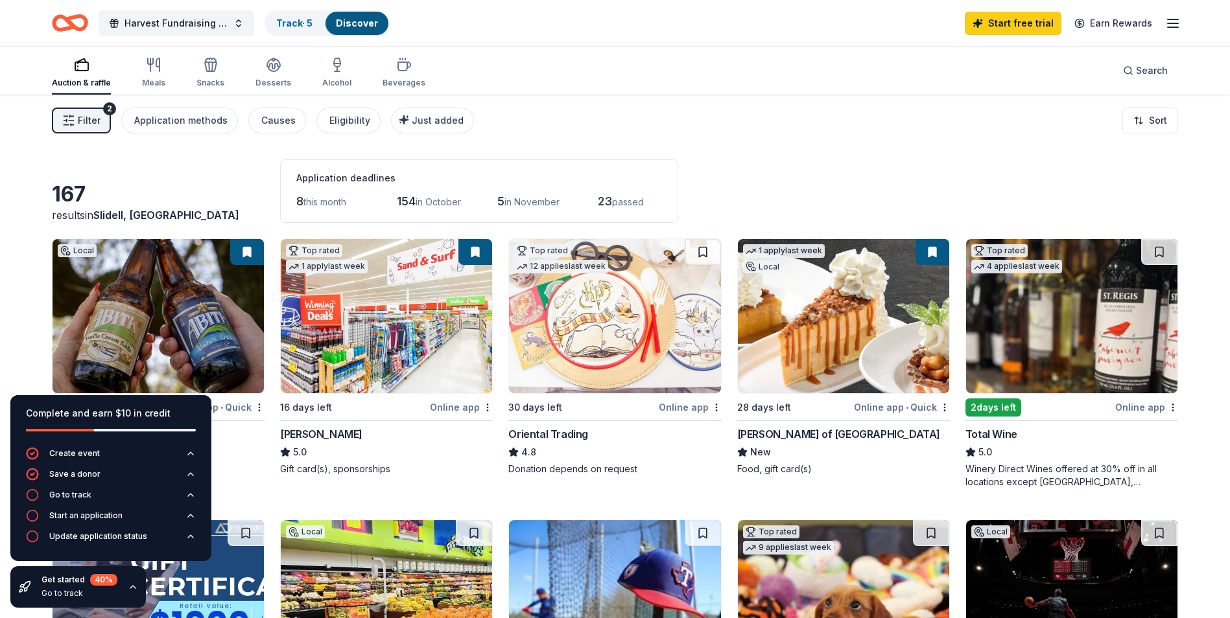
click at [604, 145] on div "Filter 2 Application methods Causes Eligibility Just added Sort" at bounding box center [615, 121] width 1230 height 52
click at [189, 21] on span "Harvest Fundraising Bingo Night" at bounding box center [176, 24] width 104 height 16
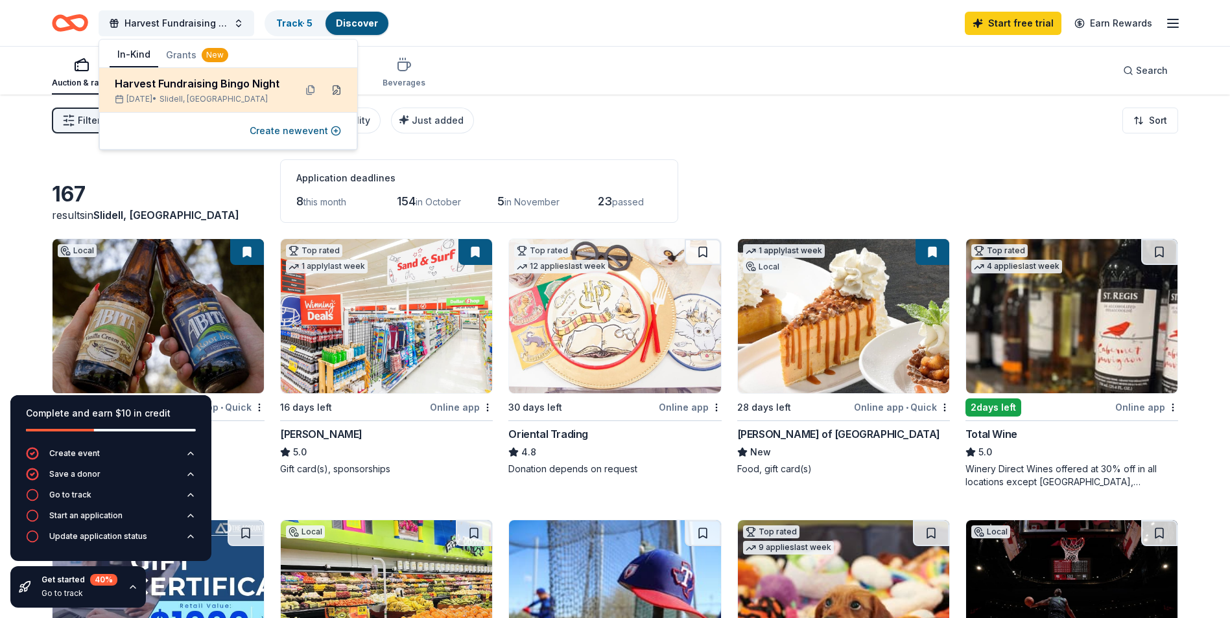
click at [336, 91] on button at bounding box center [336, 90] width 21 height 21
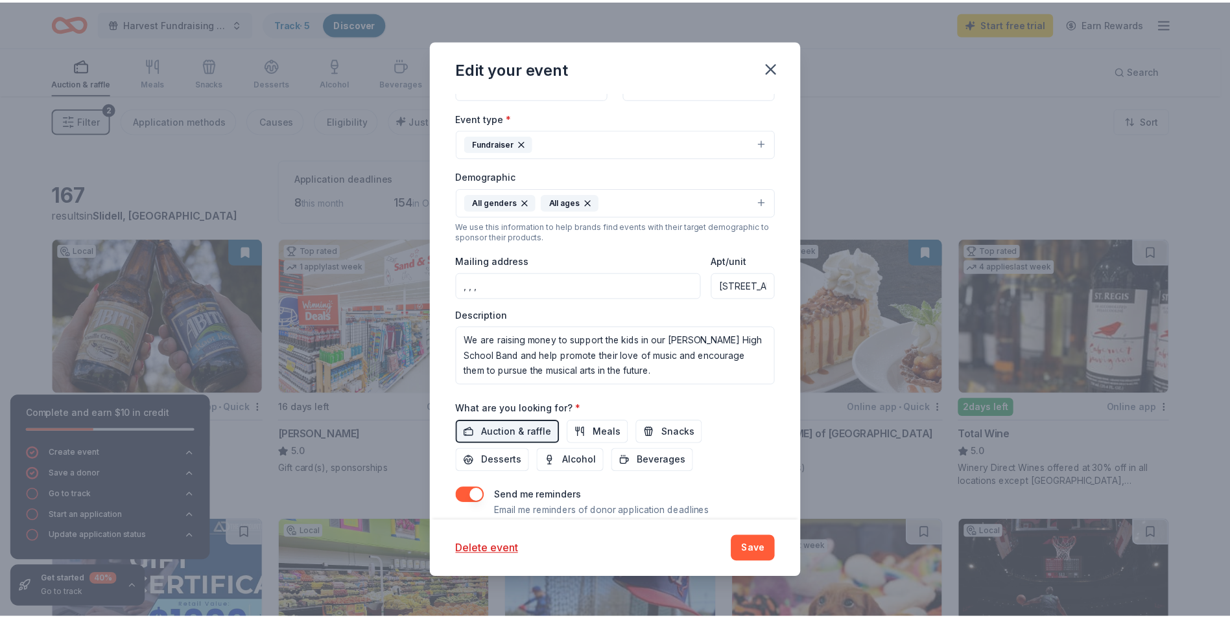
scroll to position [259, 0]
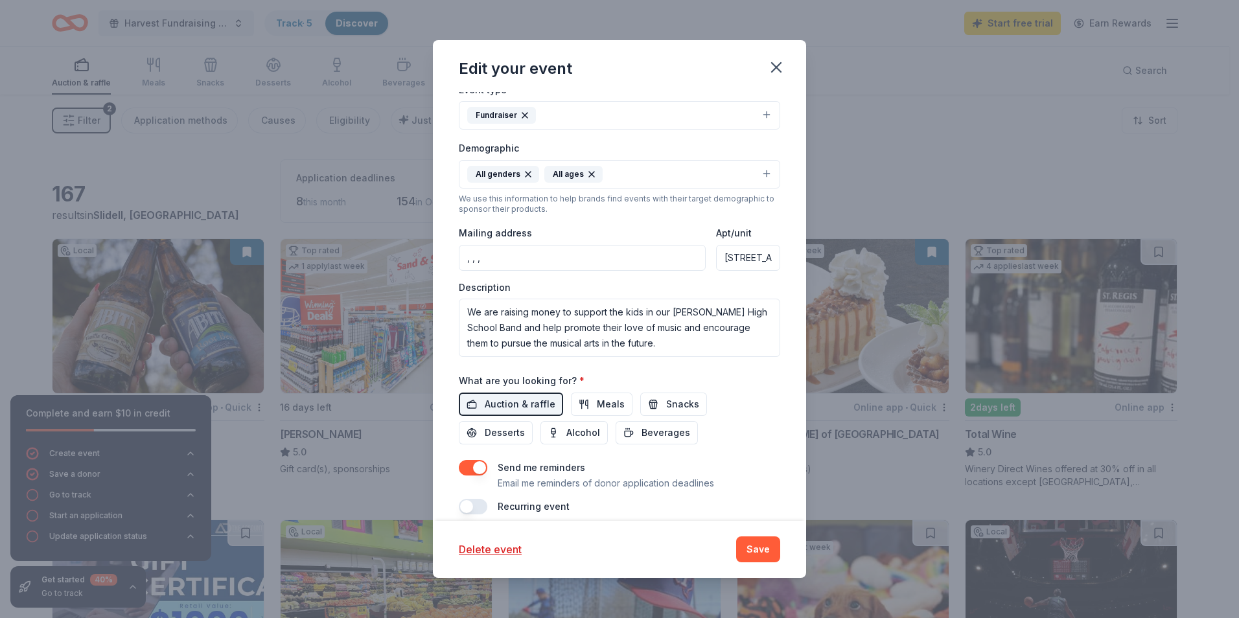
click at [572, 248] on input ", , ," at bounding box center [582, 258] width 247 height 26
type input "57539 Bar St"
drag, startPoint x: 761, startPoint y: 256, endPoint x: 666, endPoint y: 249, distance: 95.6
click at [666, 249] on div "Mailing address 57539 Bar St Apt/unit 57539 Bar St" at bounding box center [620, 248] width 322 height 46
type input "S"
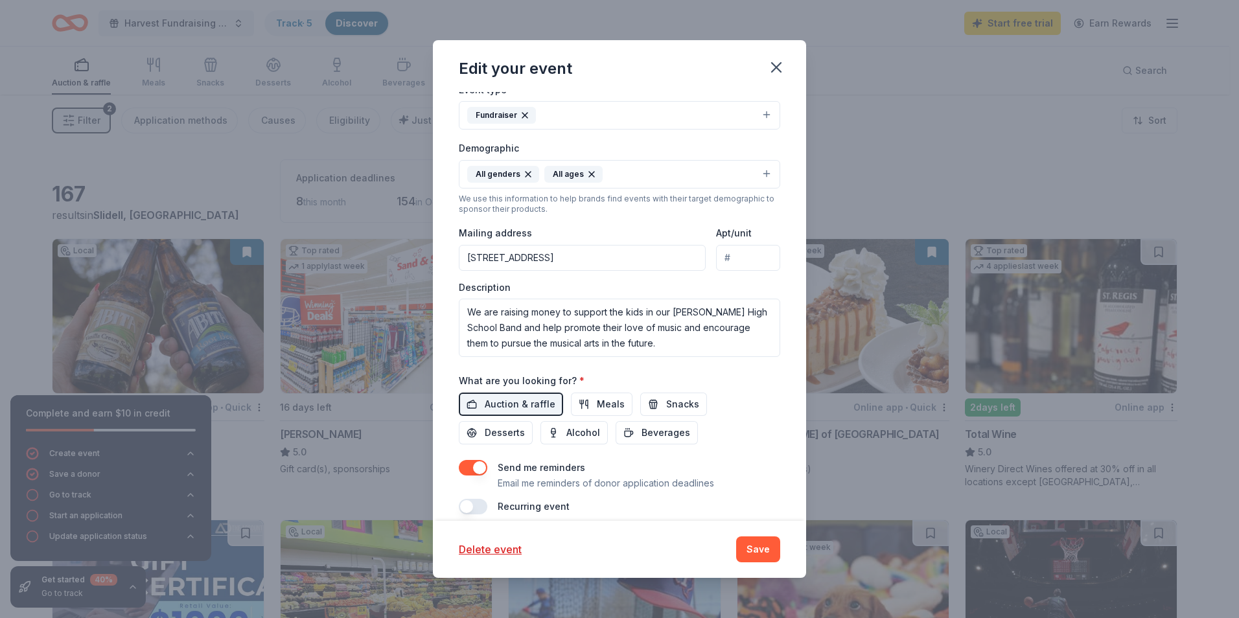
drag, startPoint x: 729, startPoint y: 259, endPoint x: 697, endPoint y: 250, distance: 33.8
click at [698, 250] on div "Mailing address 57539 Bar St Apt/unit" at bounding box center [620, 248] width 322 height 46
click at [768, 239] on div "Apt/unit" at bounding box center [748, 248] width 64 height 46
click at [588, 264] on input "57539 Bar St" at bounding box center [582, 258] width 247 height 26
type input "57539 Bar Street, Slidell, LA, 70461"
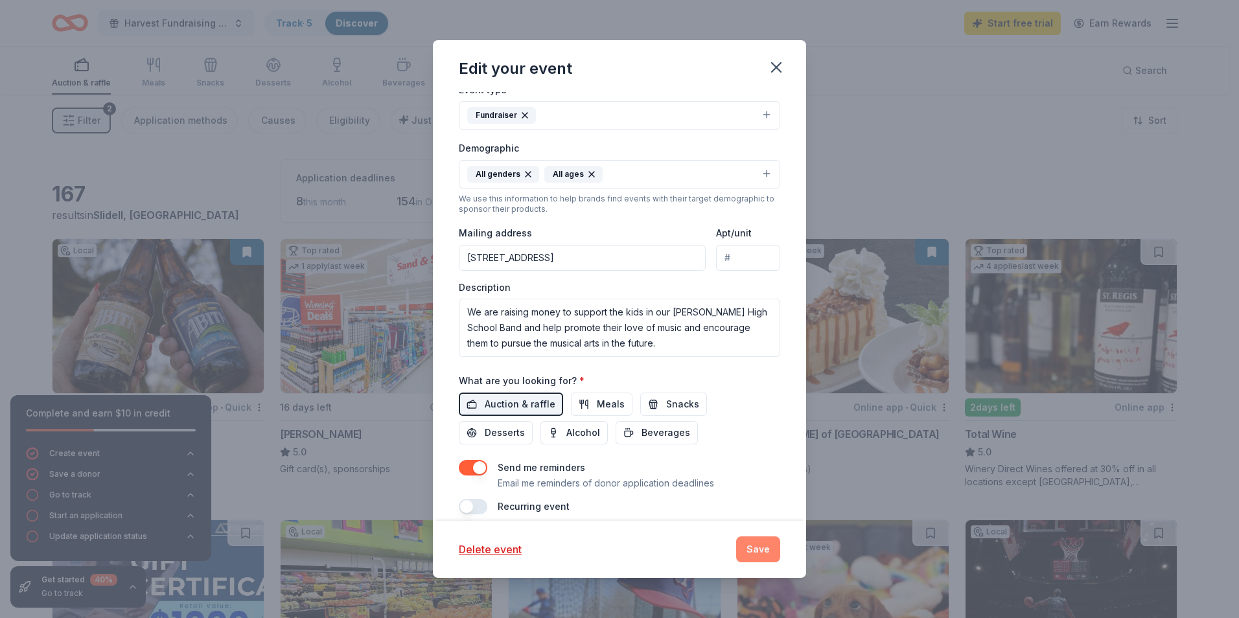
click at [766, 547] on button "Save" at bounding box center [758, 550] width 44 height 26
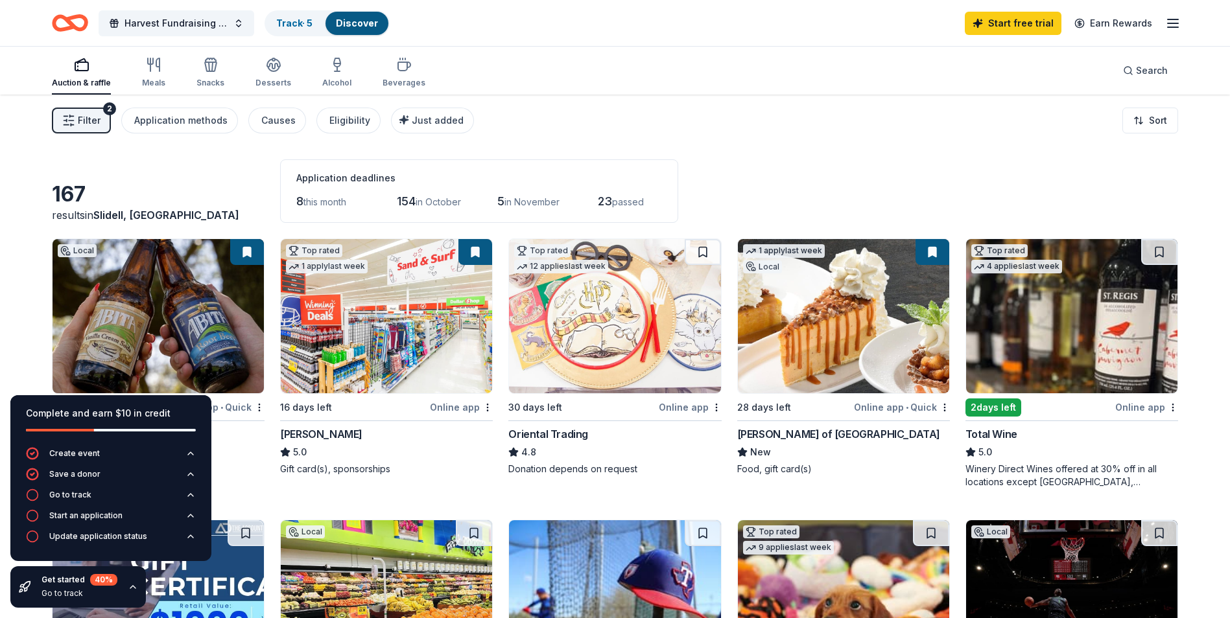
click at [130, 589] on icon "button" at bounding box center [133, 587] width 10 height 10
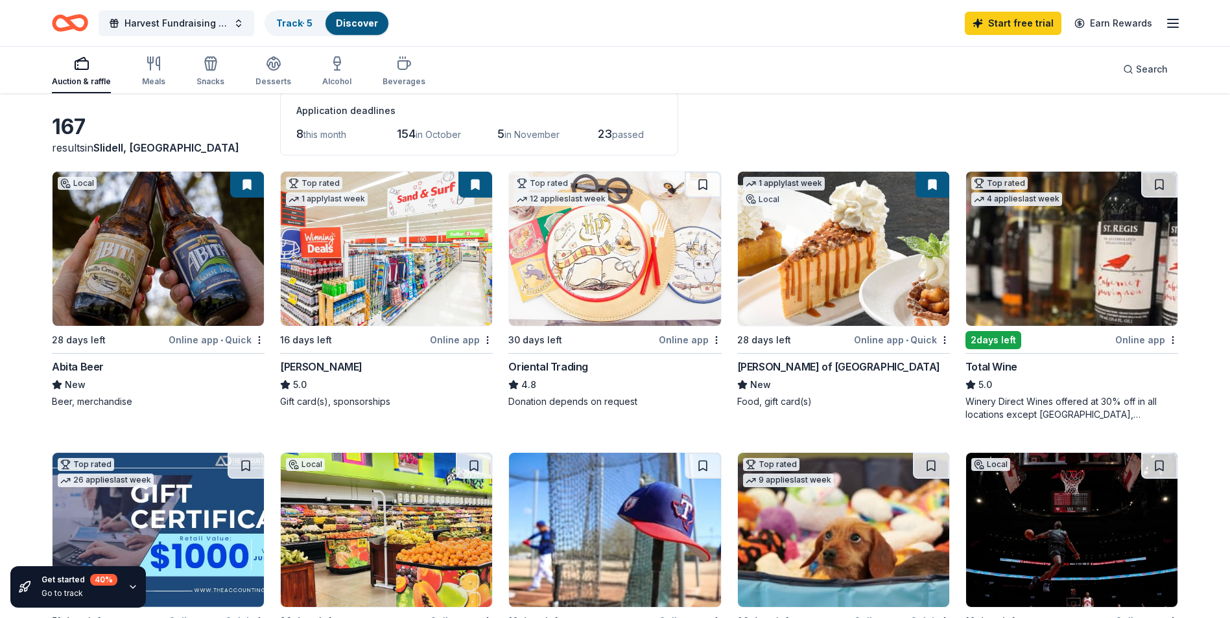
scroll to position [130, 0]
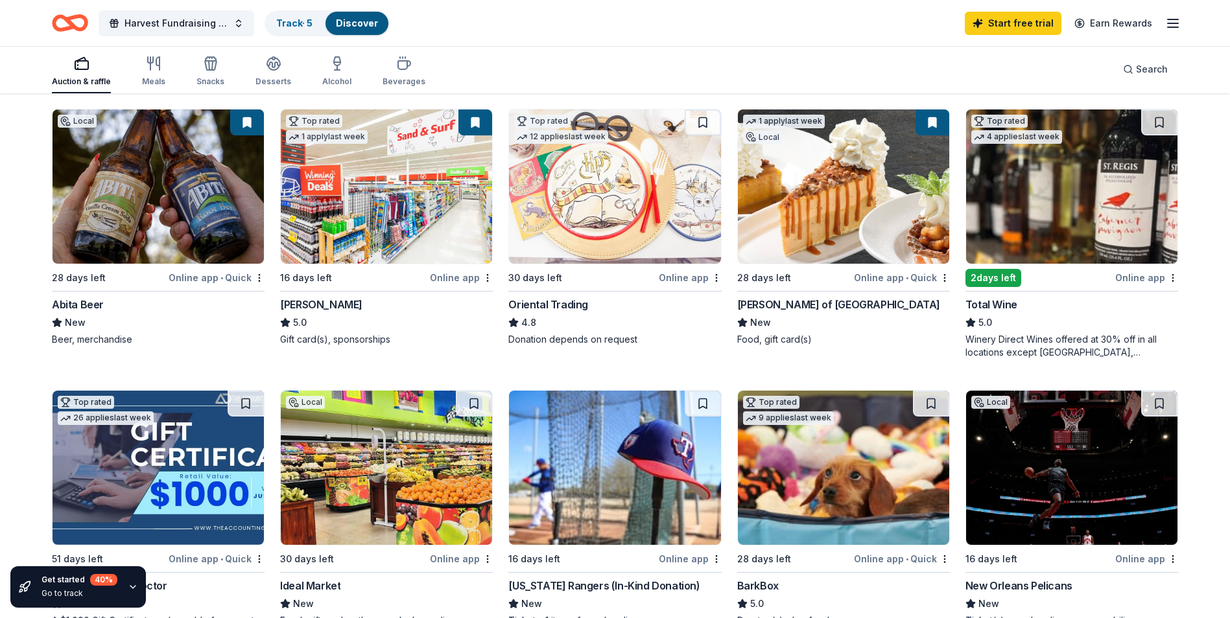
click at [556, 303] on div "Oriental Trading" at bounding box center [548, 305] width 80 height 16
click at [854, 304] on div "Copeland's of New Orleans" at bounding box center [838, 305] width 203 height 16
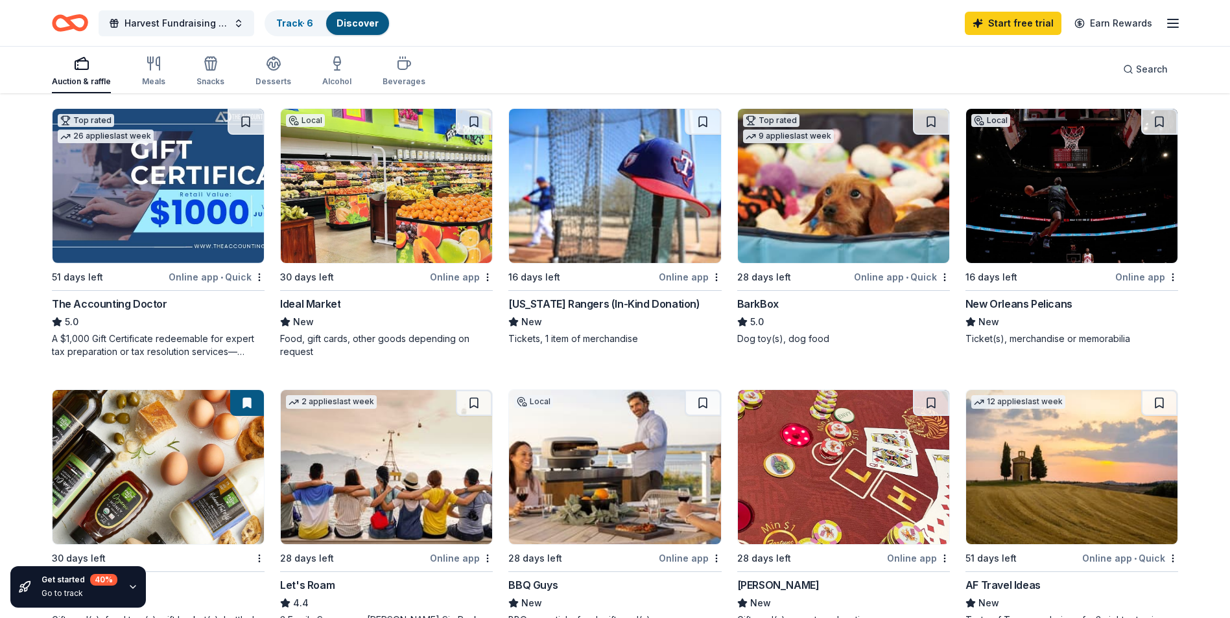
scroll to position [454, 0]
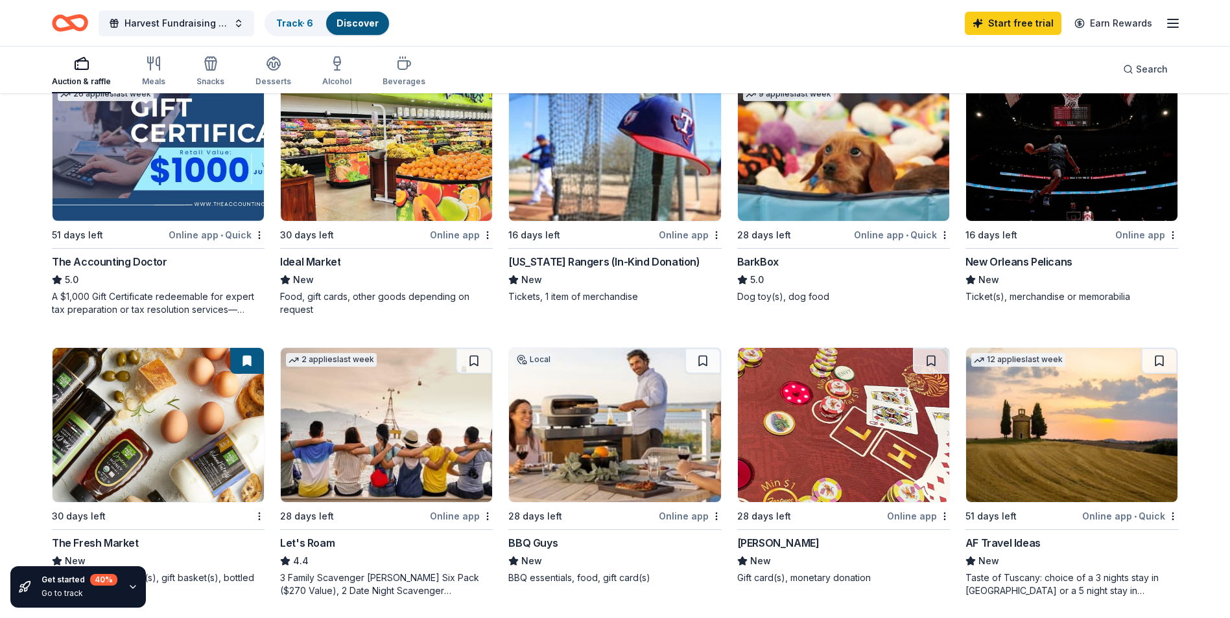
click at [1020, 262] on div "New Orleans Pelicans" at bounding box center [1018, 262] width 107 height 16
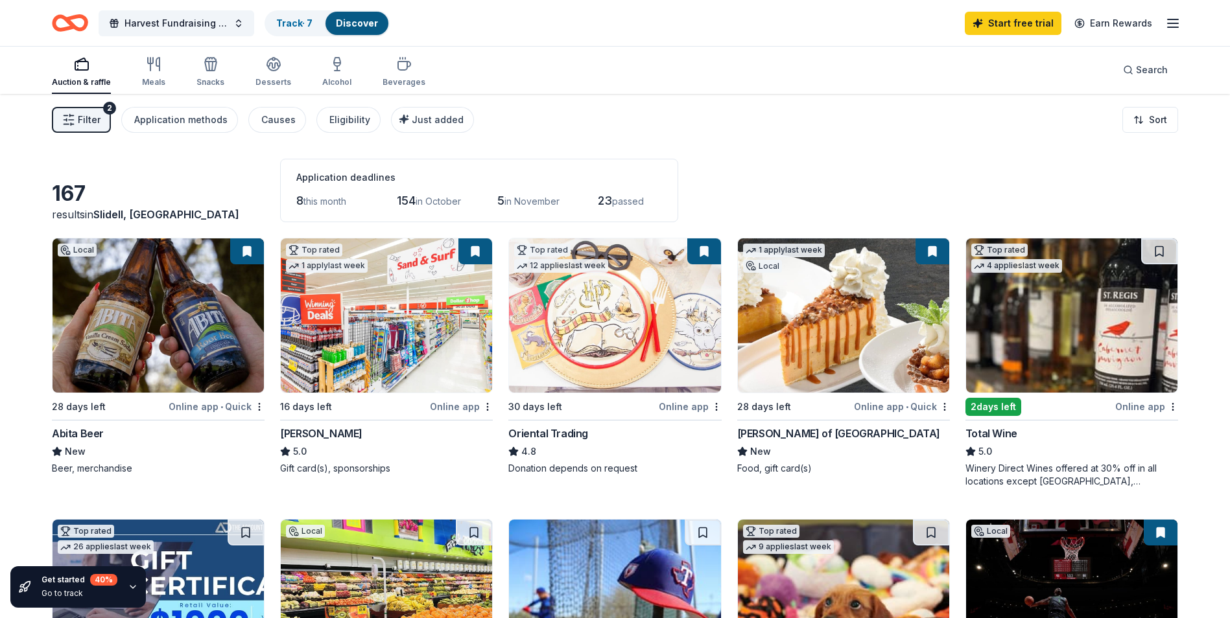
scroll to position [0, 0]
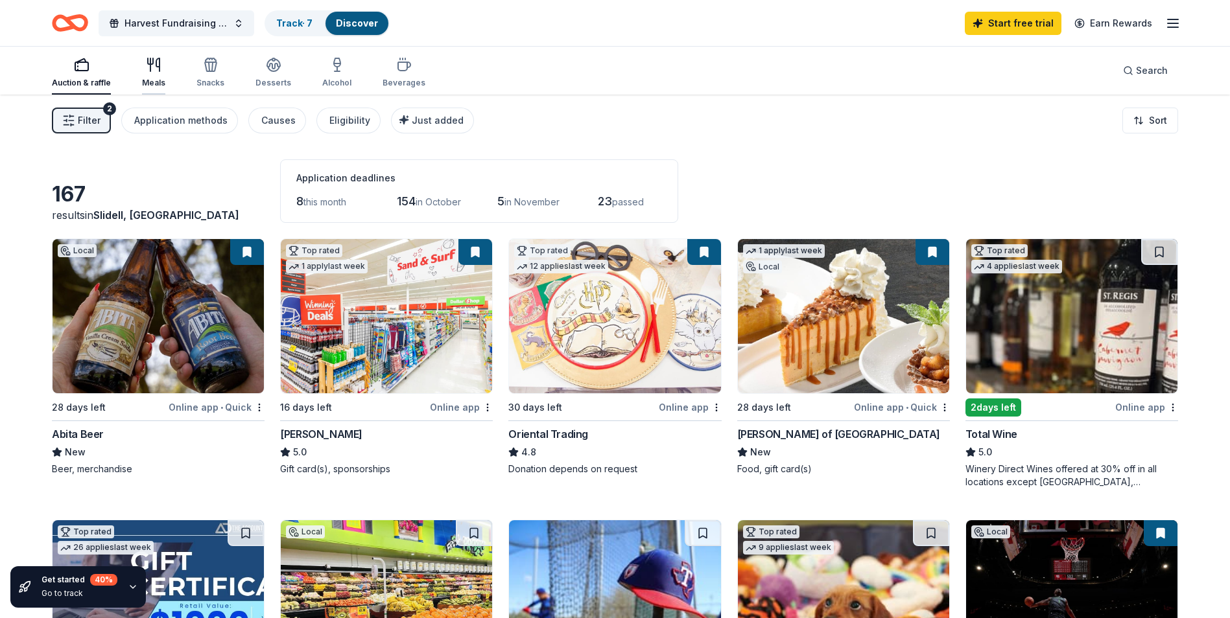
click at [152, 69] on icon "button" at bounding box center [154, 65] width 16 height 16
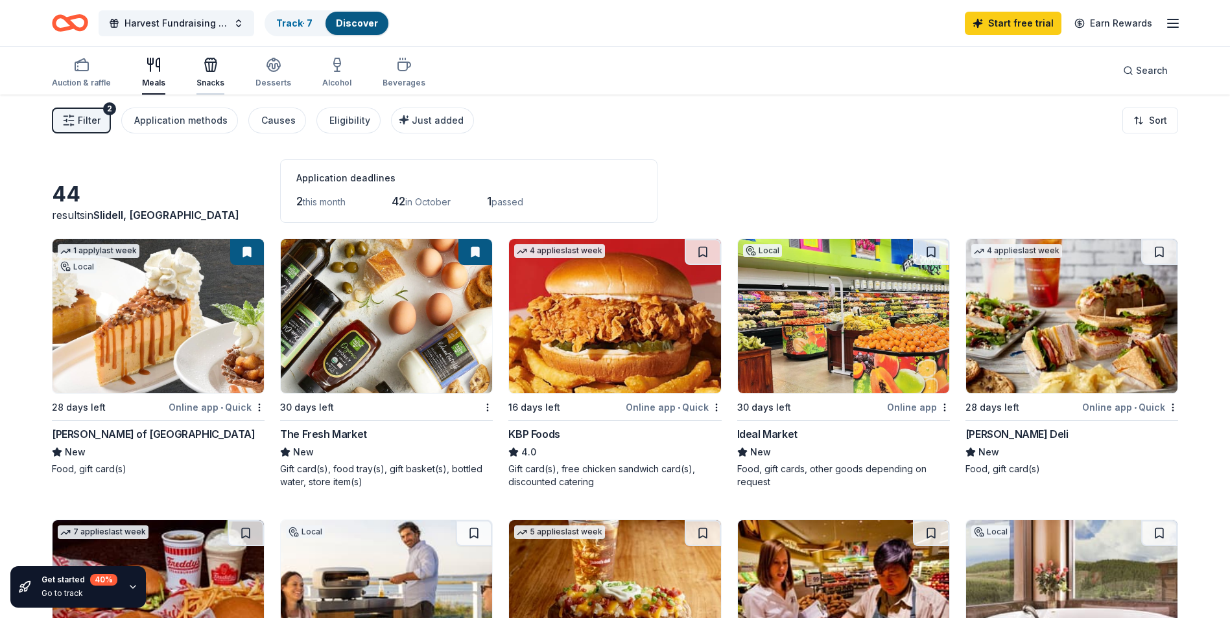
click at [215, 67] on icon "button" at bounding box center [211, 65] width 16 height 16
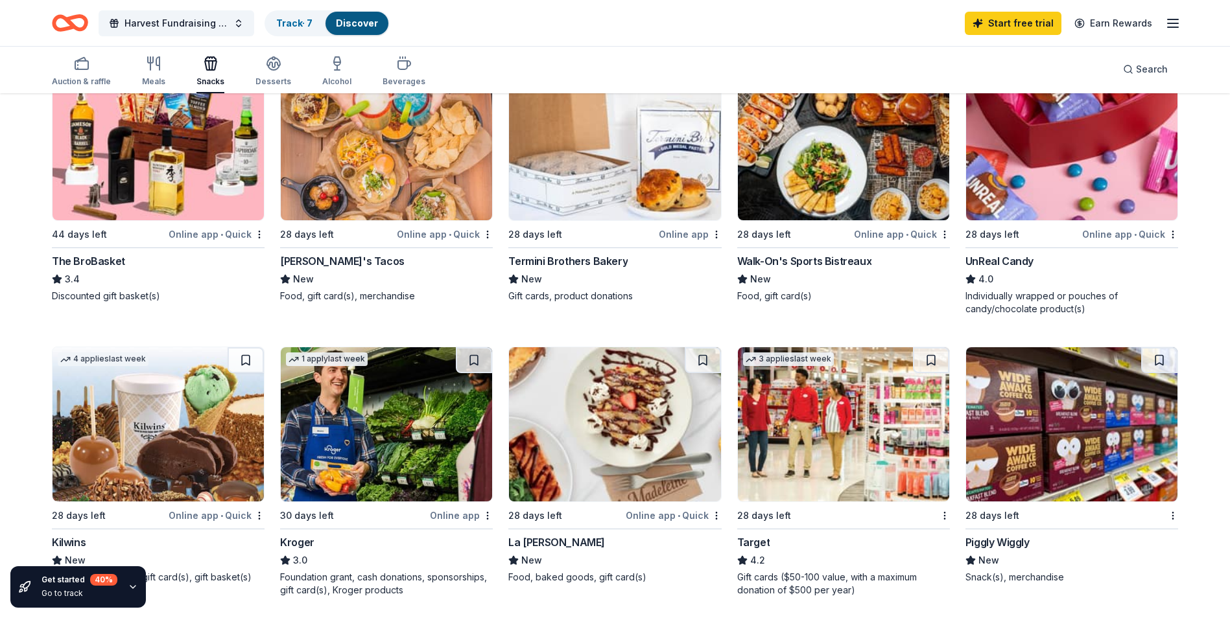
scroll to position [713, 0]
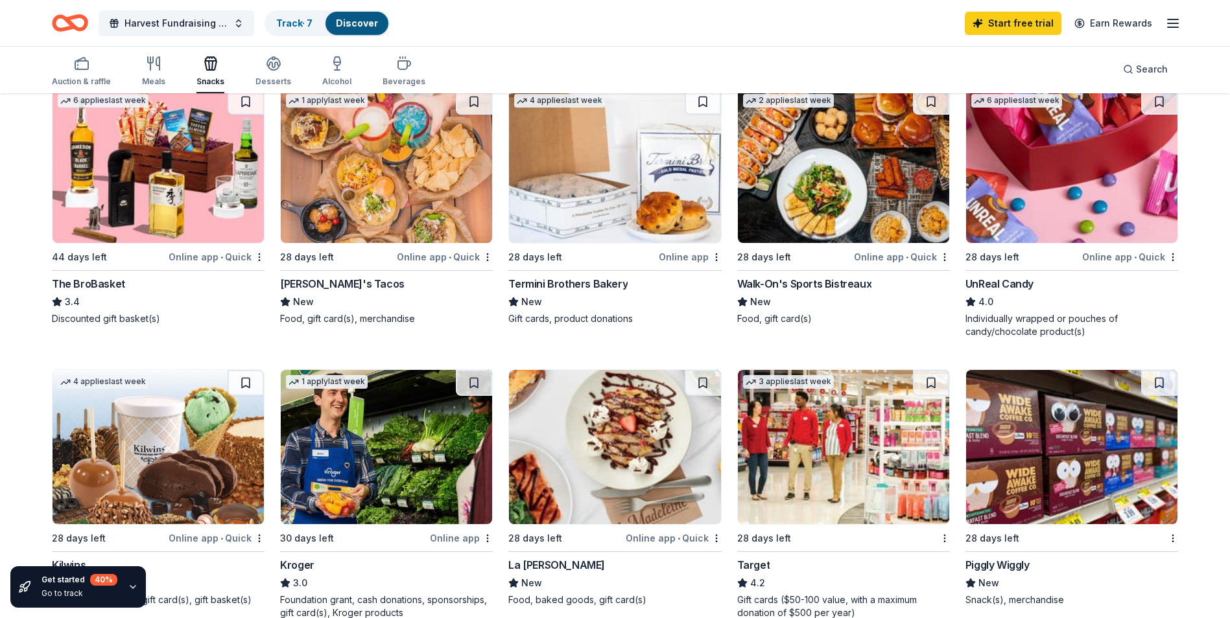
click at [1021, 287] on div "UnReal Candy" at bounding box center [999, 284] width 68 height 16
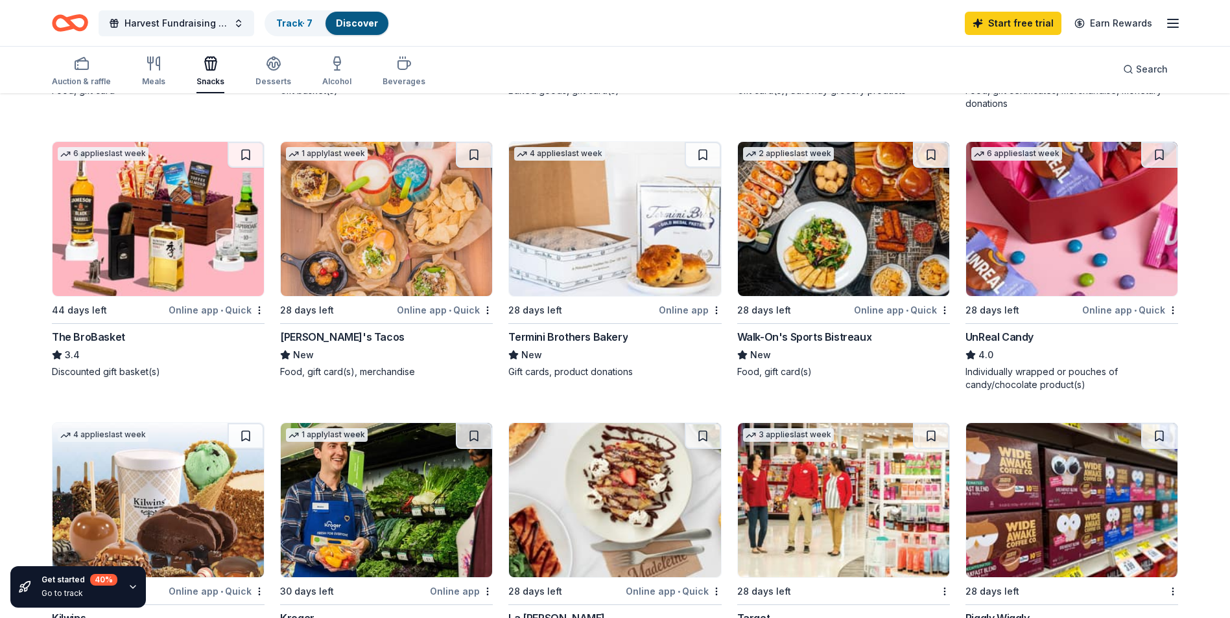
scroll to position [843, 0]
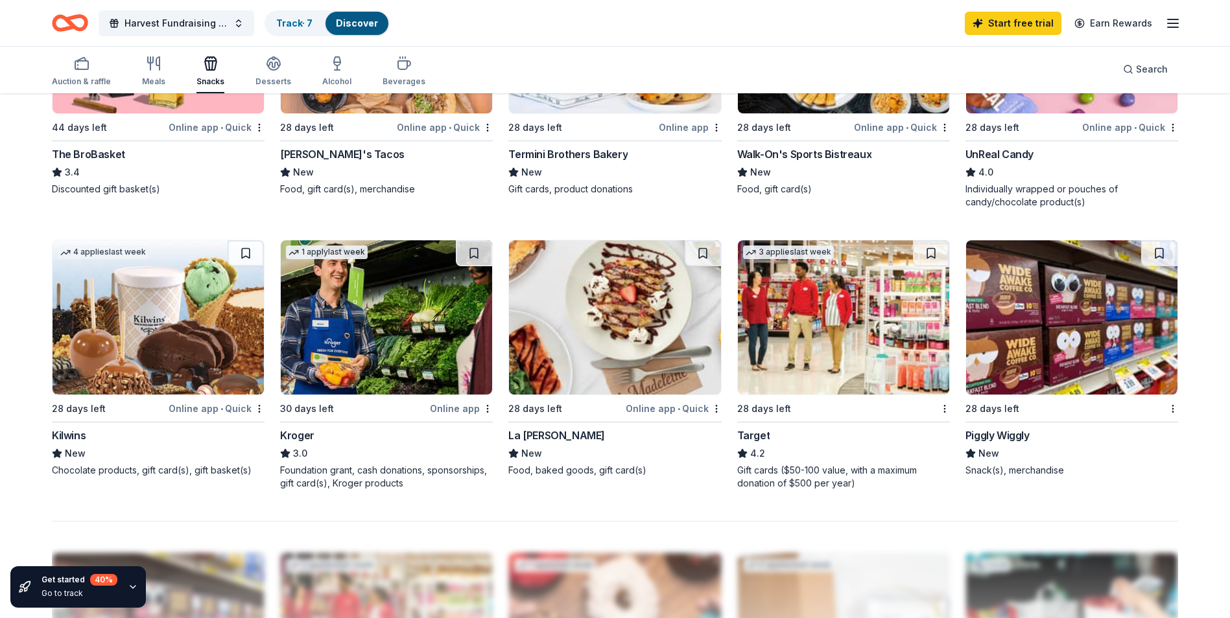
click at [1007, 438] on div "Piggly Wiggly" at bounding box center [997, 436] width 64 height 16
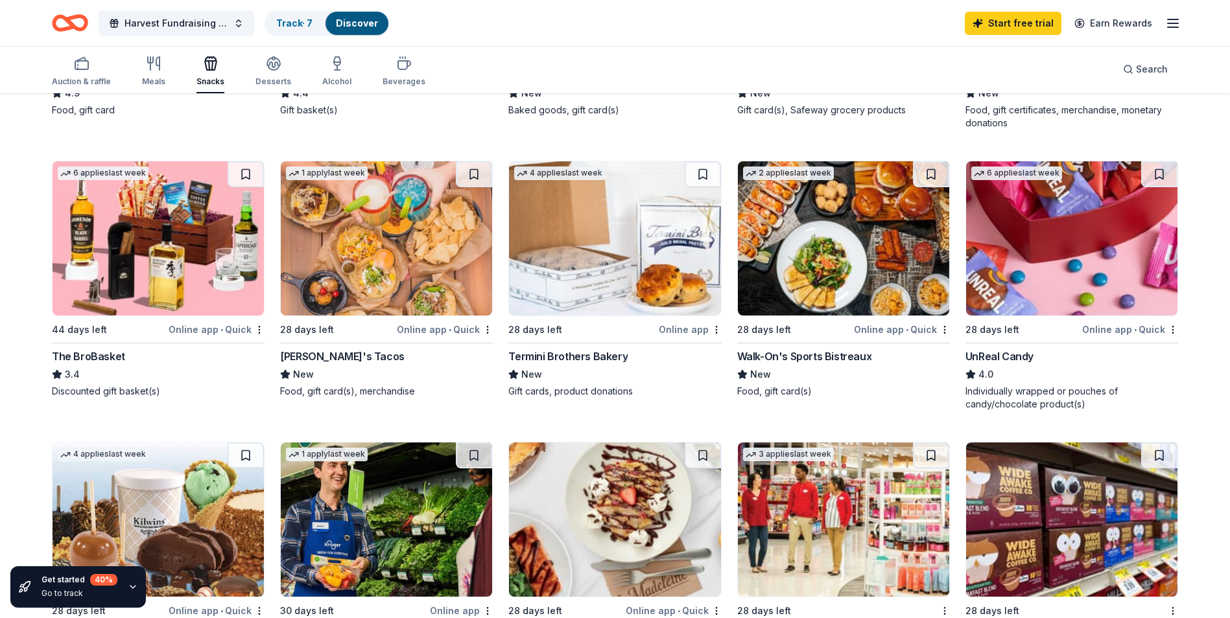
scroll to position [778, 0]
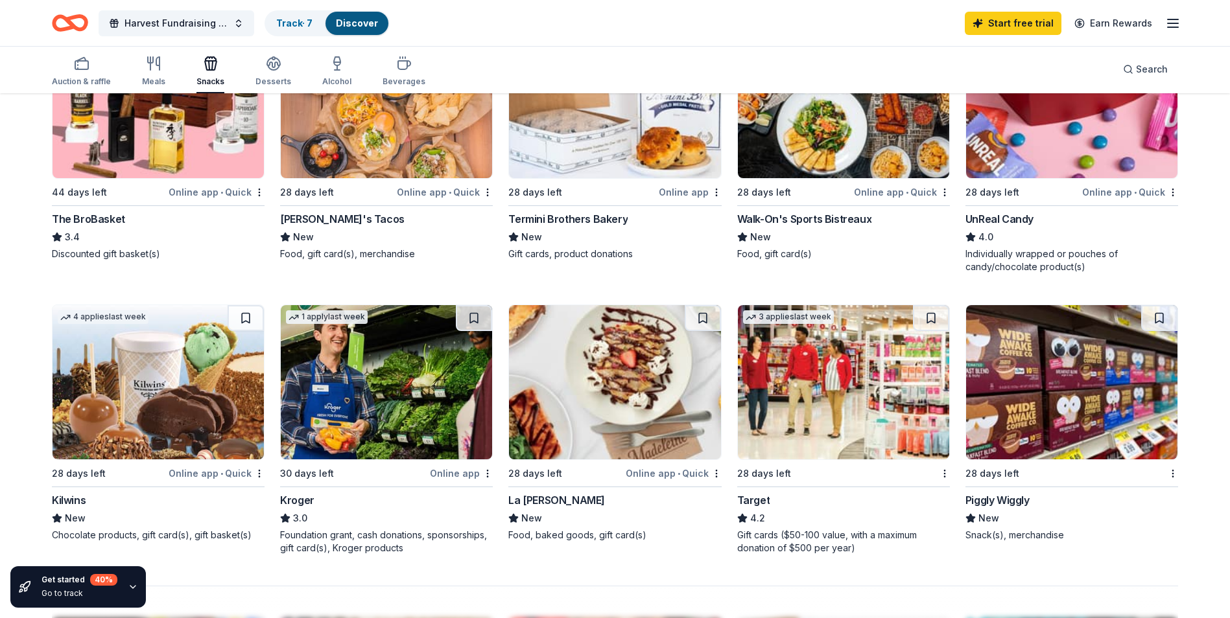
click at [795, 384] on img at bounding box center [843, 382] width 211 height 154
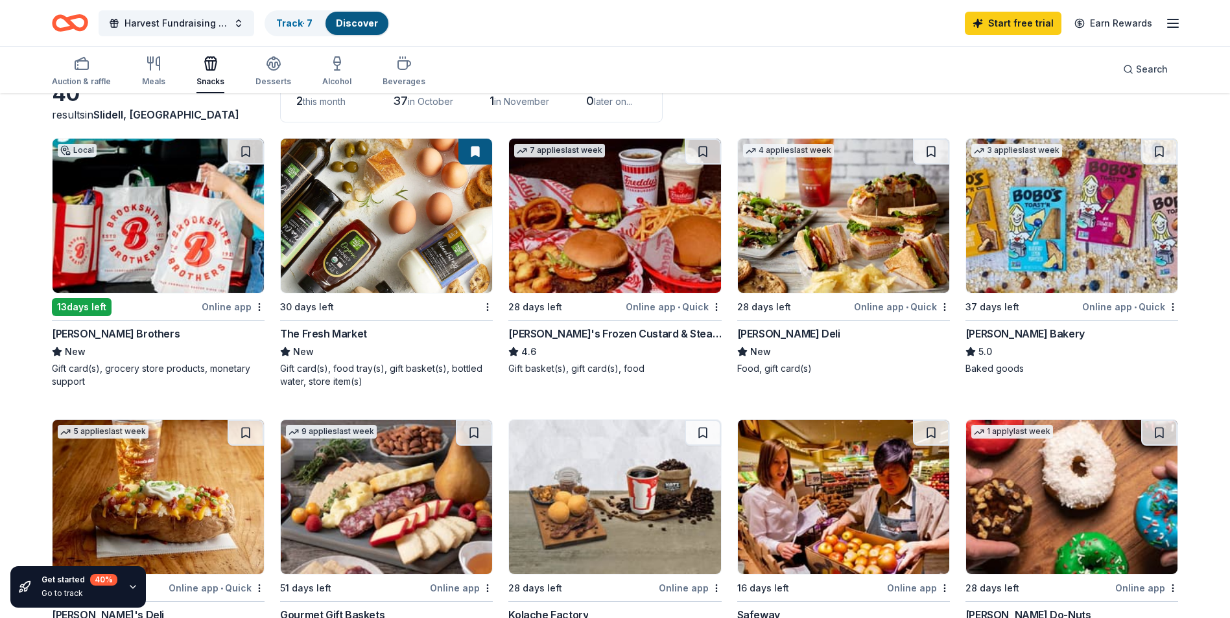
scroll to position [0, 0]
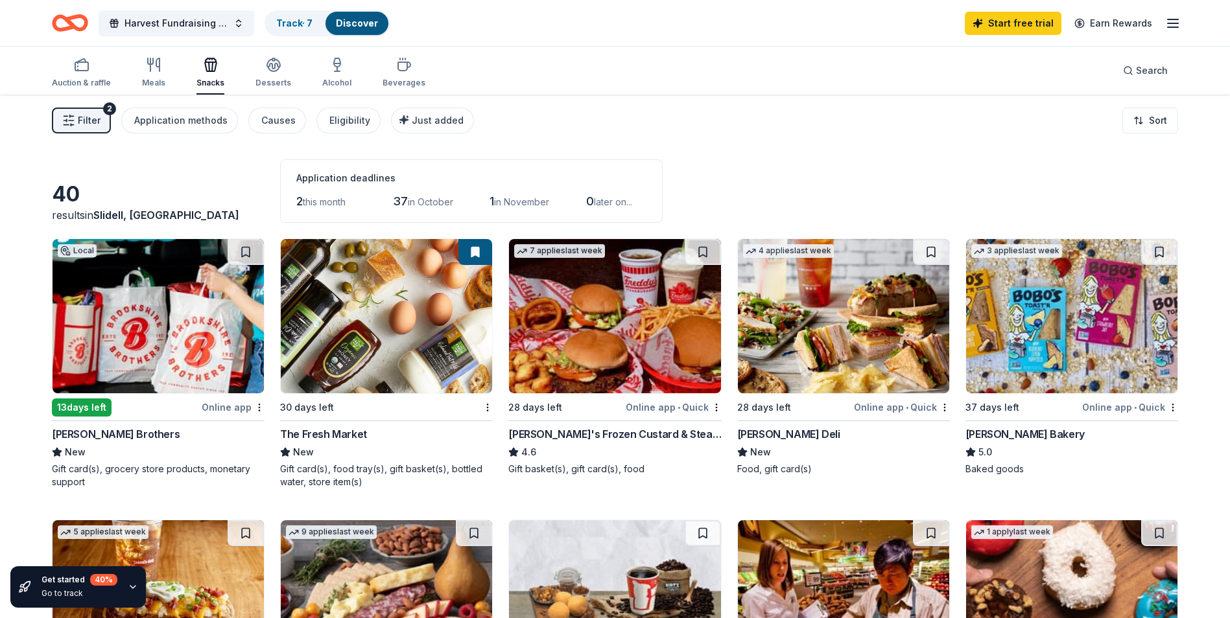
click at [1174, 22] on icon "button" at bounding box center [1173, 24] width 16 height 16
click at [1006, 214] on button "Logout" at bounding box center [1014, 216] width 34 height 16
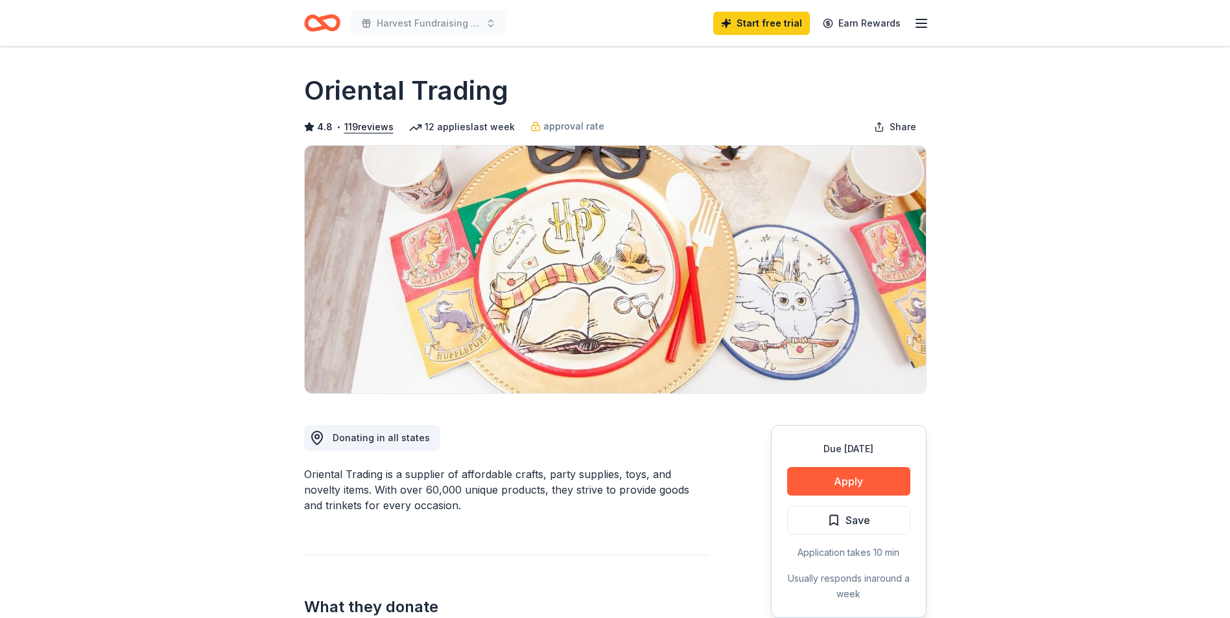
scroll to position [324, 0]
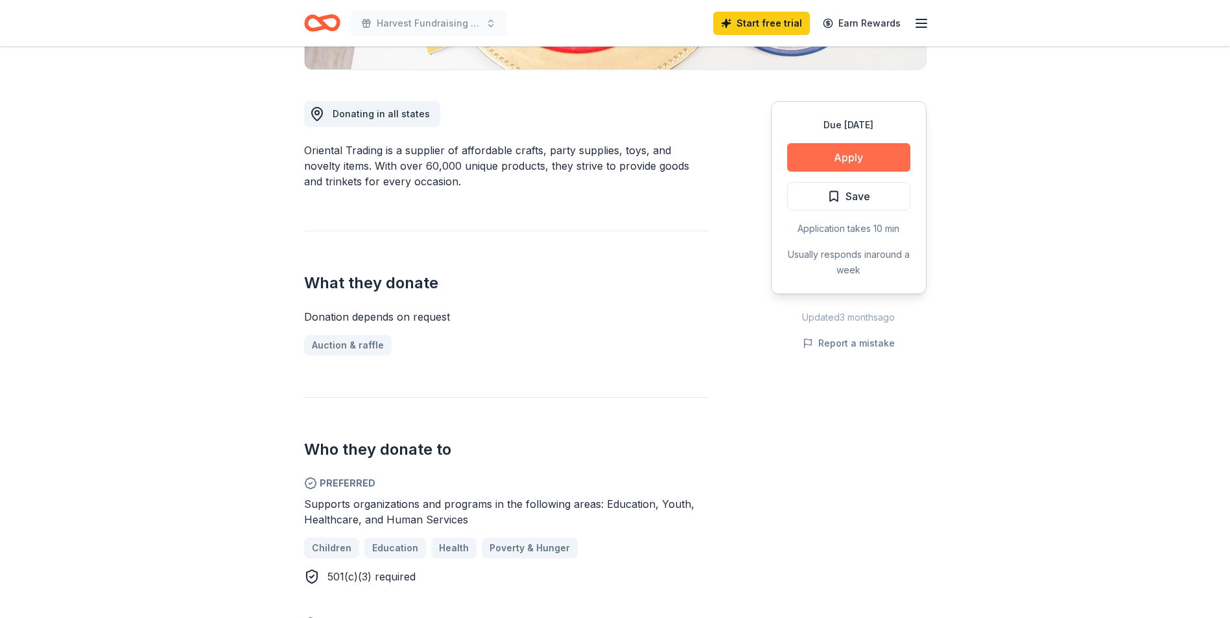
click at [833, 156] on button "Apply" at bounding box center [848, 157] width 123 height 29
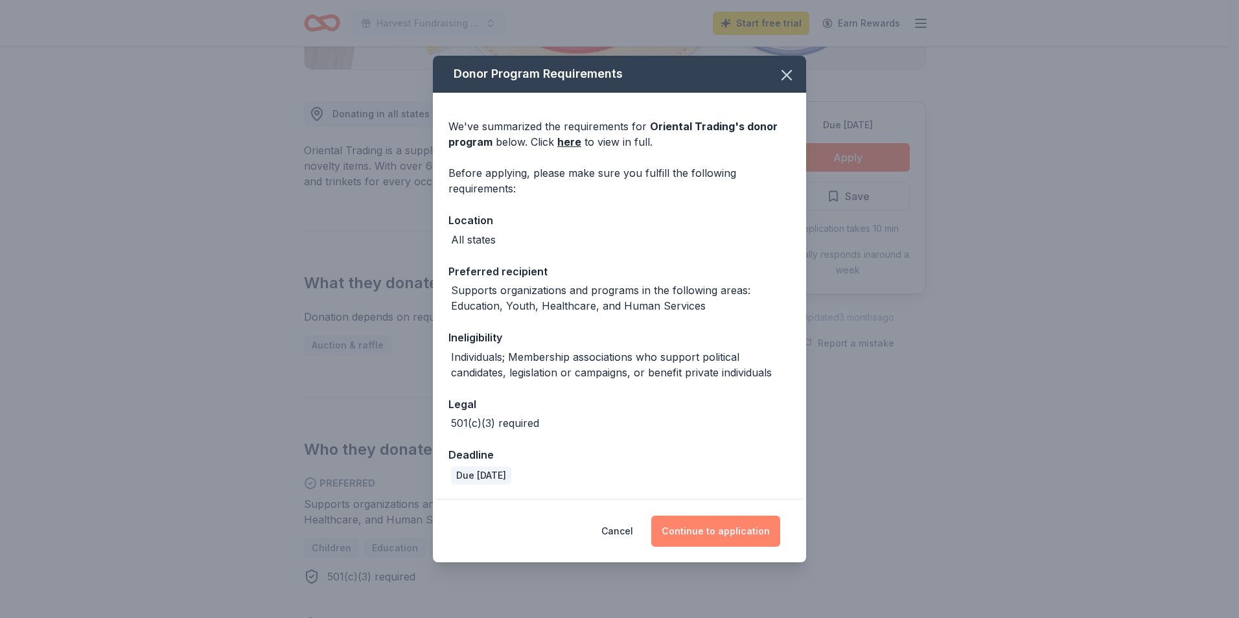
click at [718, 531] on button "Continue to application" at bounding box center [715, 531] width 129 height 31
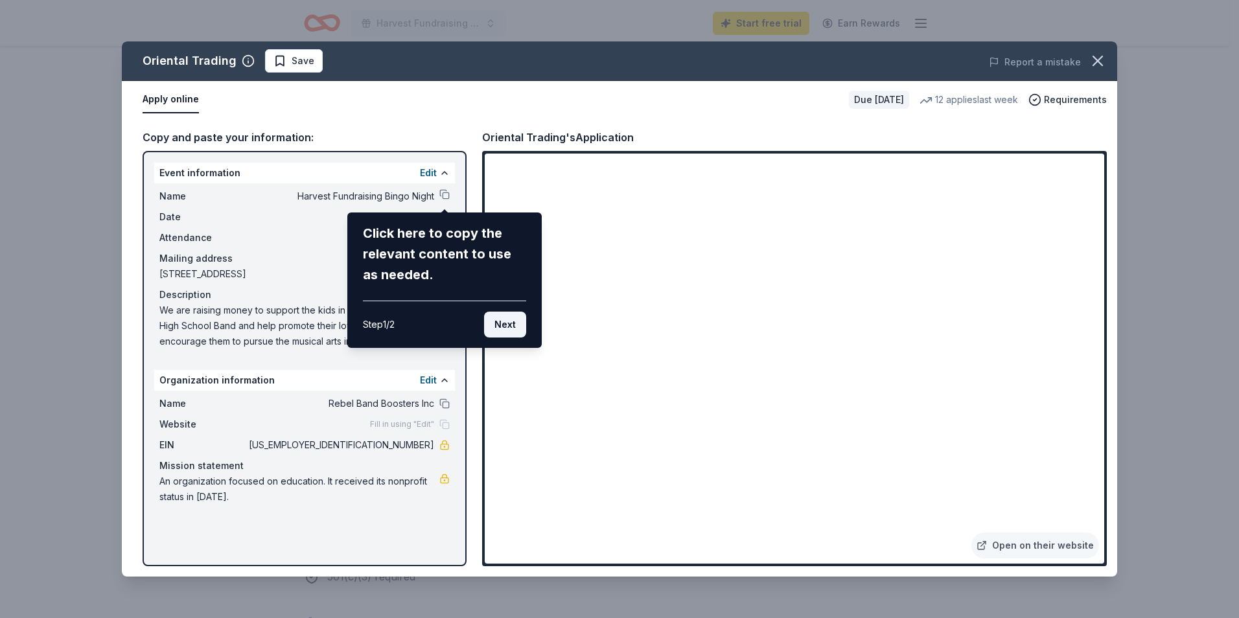
click at [513, 323] on button "Next" at bounding box center [505, 325] width 42 height 26
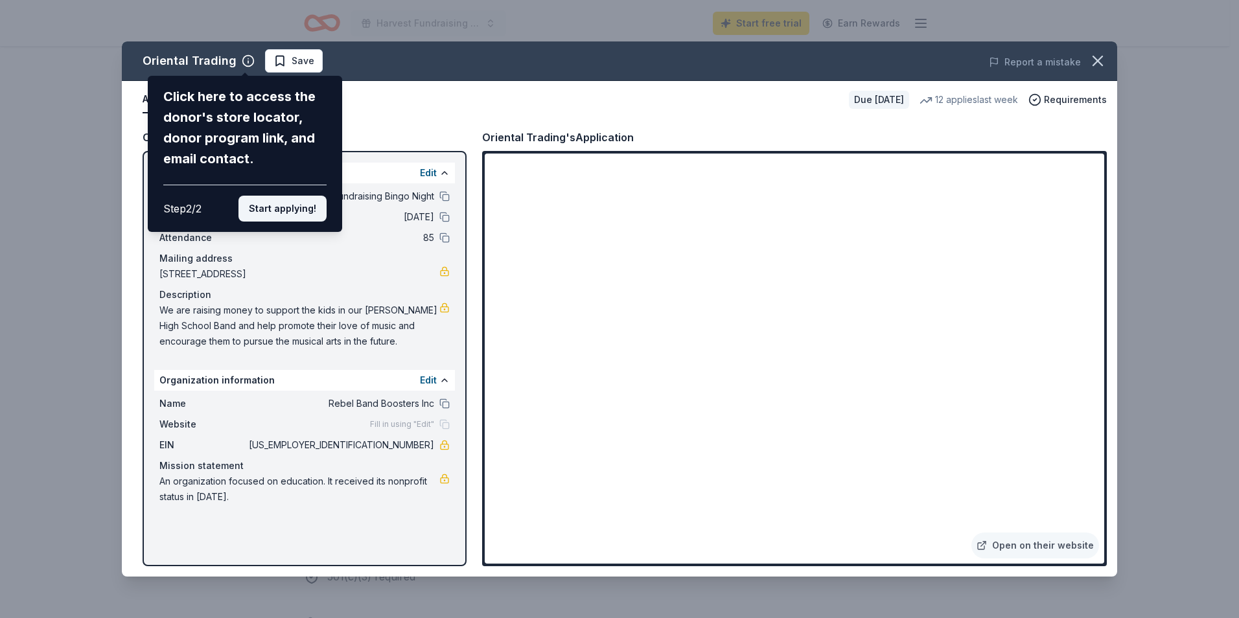
click at [264, 210] on button "Start applying!" at bounding box center [283, 209] width 88 height 26
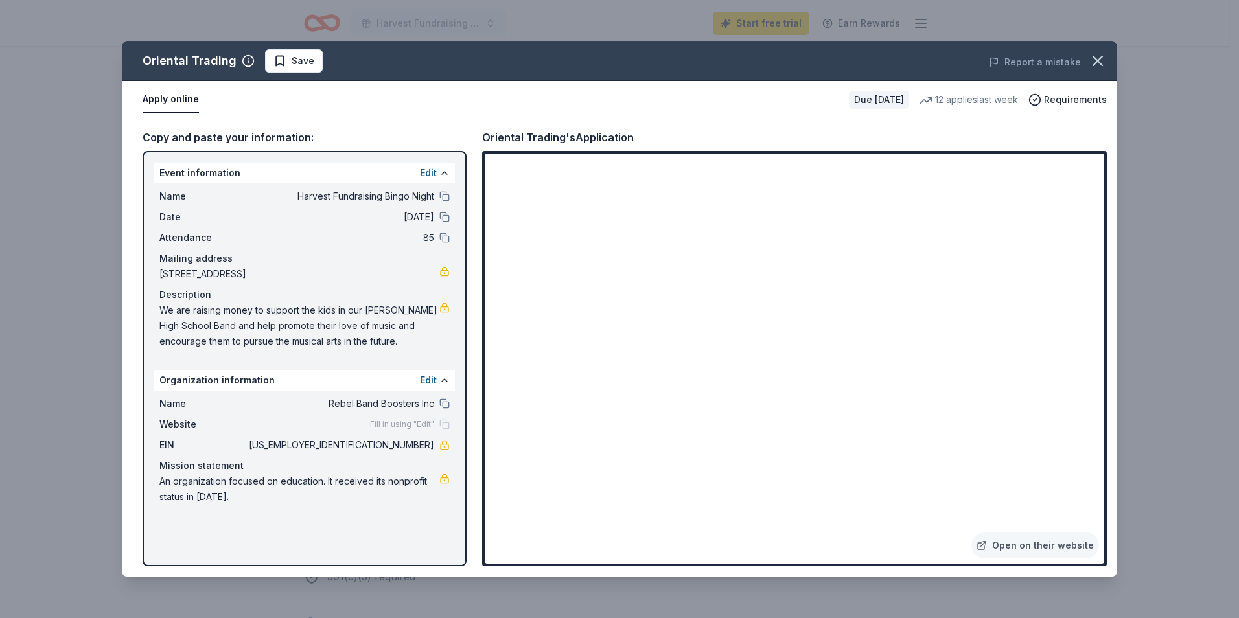
drag, startPoint x: 1103, startPoint y: 175, endPoint x: 1104, endPoint y: 220, distance: 44.7
click at [1104, 220] on div "Oriental Trading Save Report a mistake Apply online Due in 30 days 12 applies l…" at bounding box center [620, 308] width 996 height 535
drag, startPoint x: 1094, startPoint y: 211, endPoint x: 1096, endPoint y: 279, distance: 67.5
click at [1096, 270] on div "Oriental Trading Save Report a mistake Apply online Due in 30 days 12 applies l…" at bounding box center [620, 308] width 996 height 535
click at [281, 64] on span "Save" at bounding box center [294, 61] width 41 height 16
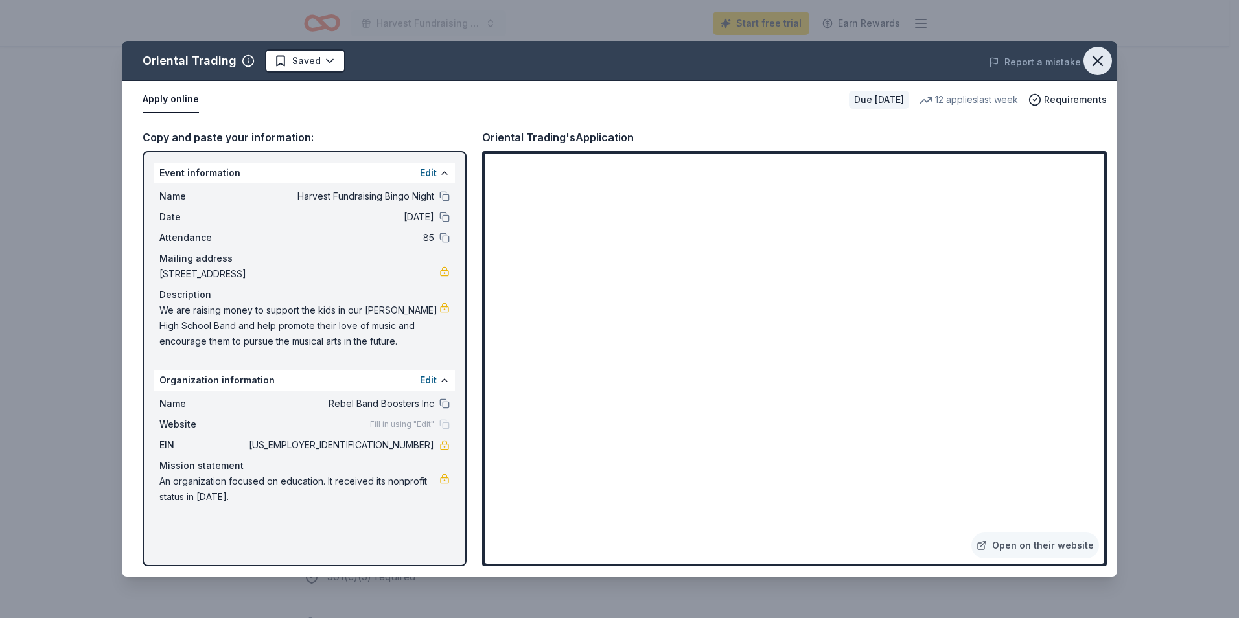
click at [1101, 62] on icon "button" at bounding box center [1098, 61] width 18 height 18
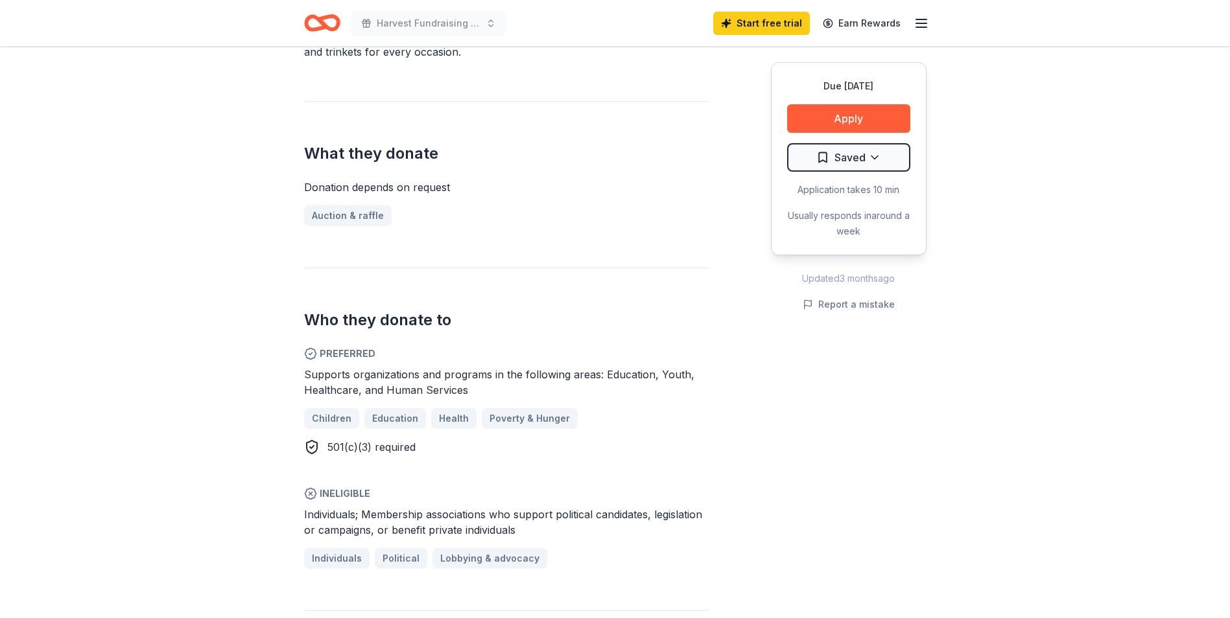
scroll to position [0, 0]
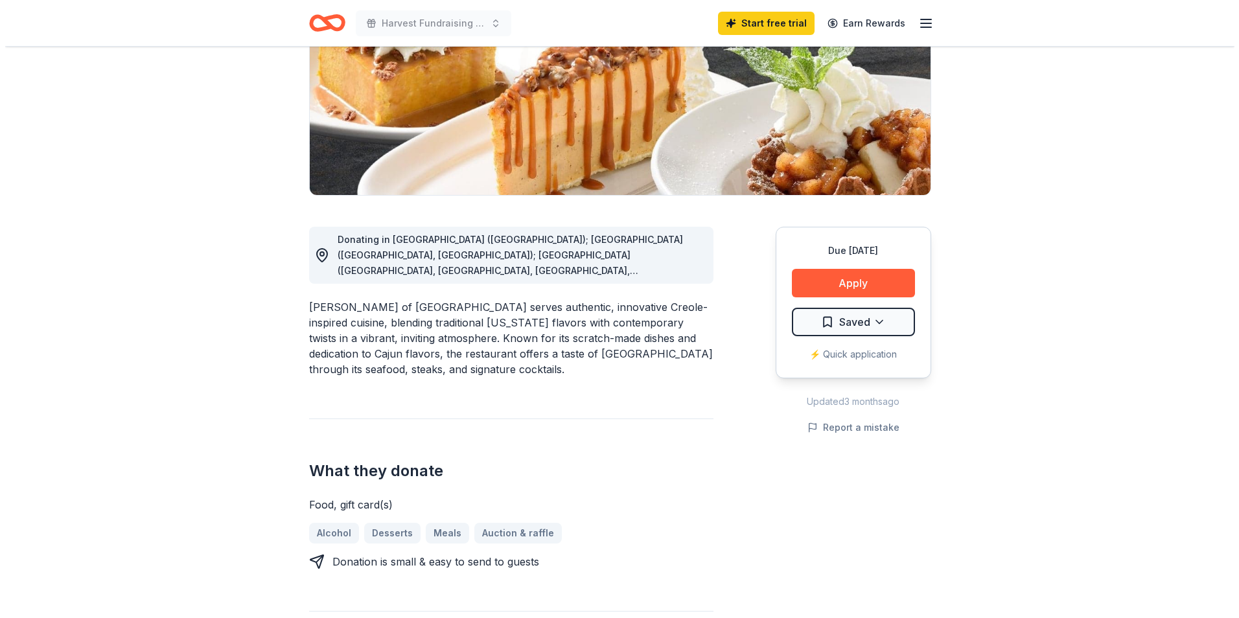
scroll to position [324, 0]
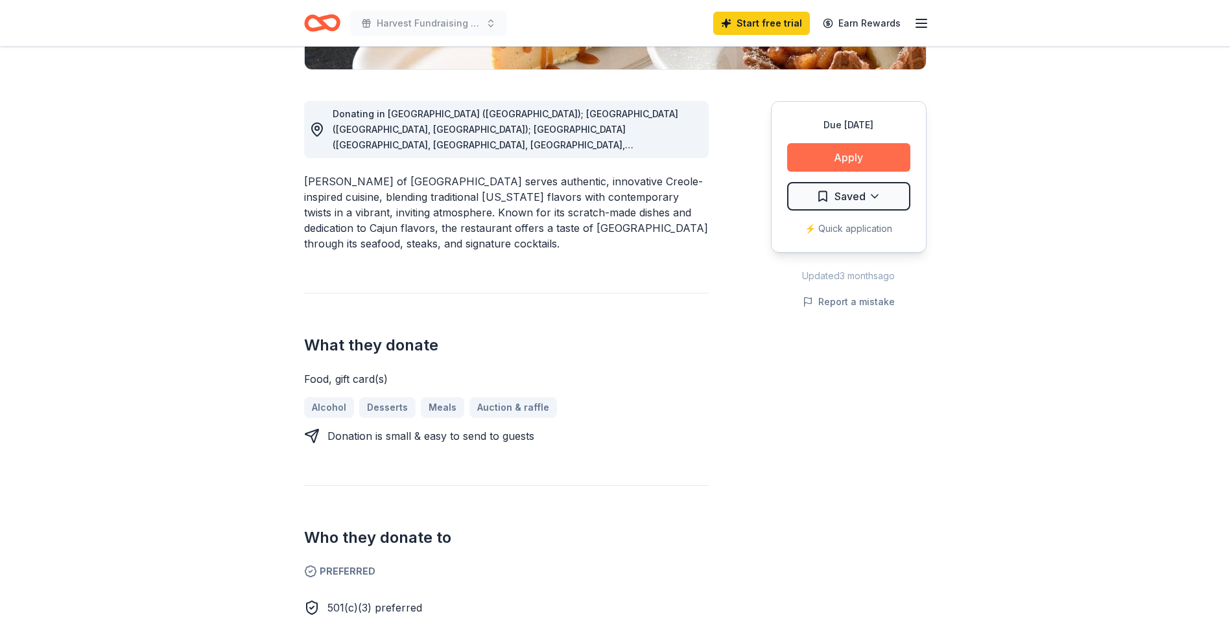
click at [854, 152] on button "Apply" at bounding box center [848, 157] width 123 height 29
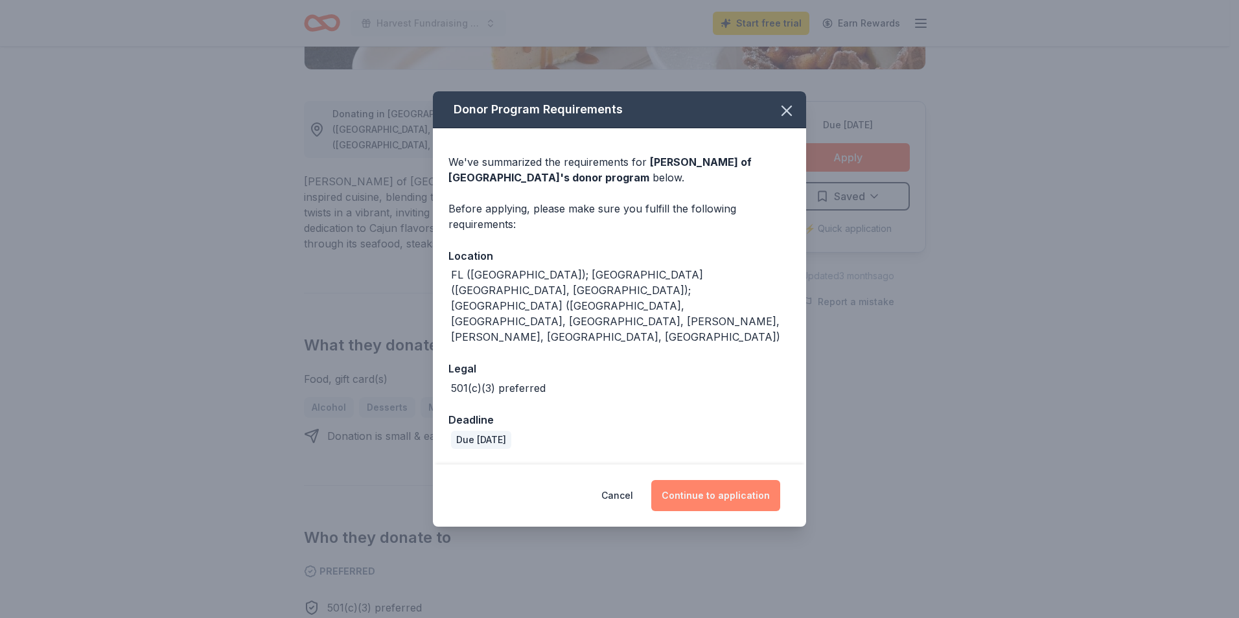
click at [703, 480] on button "Continue to application" at bounding box center [715, 495] width 129 height 31
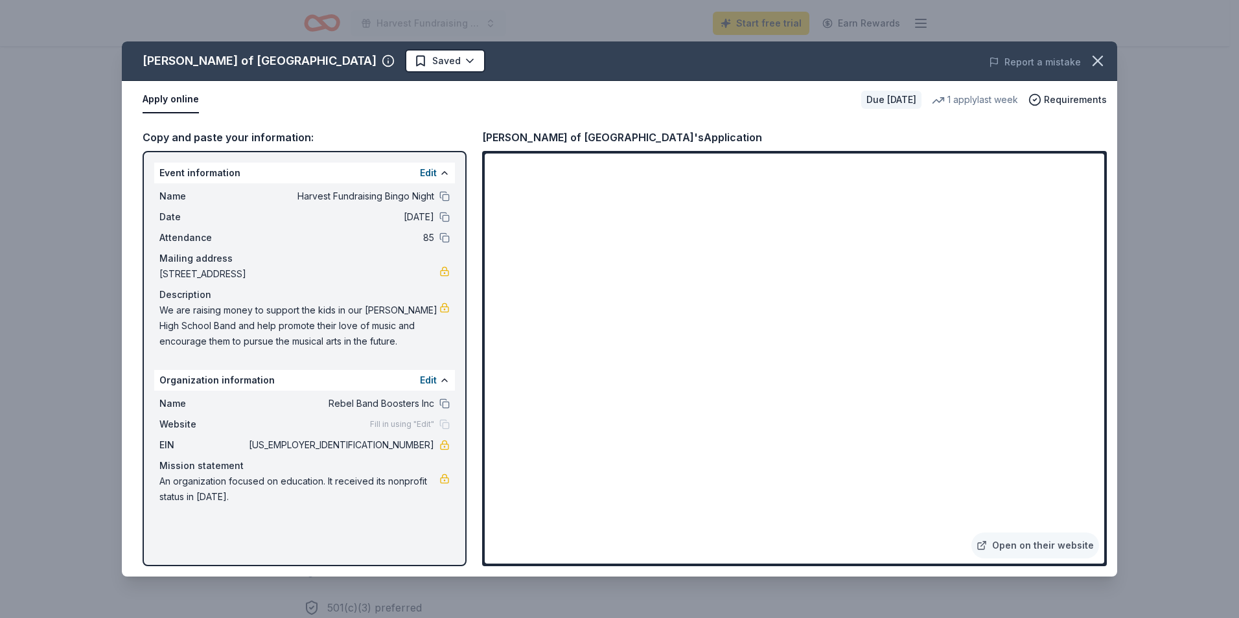
click at [442, 425] on div "Fill in using "Edit"" at bounding box center [410, 424] width 80 height 10
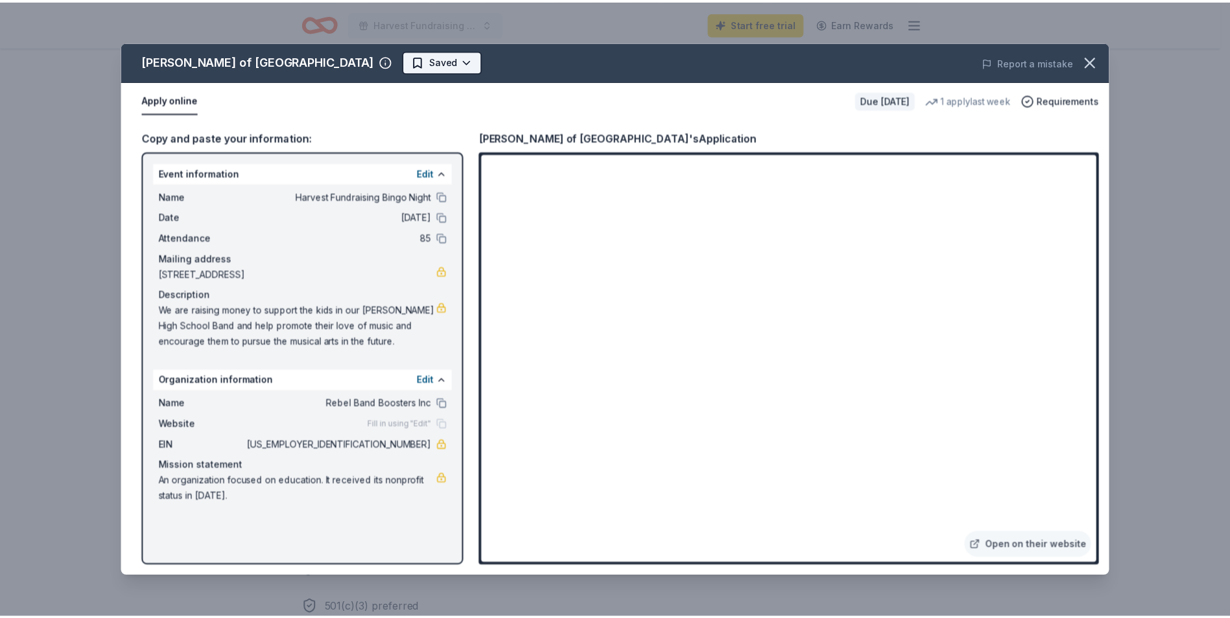
scroll to position [0, 0]
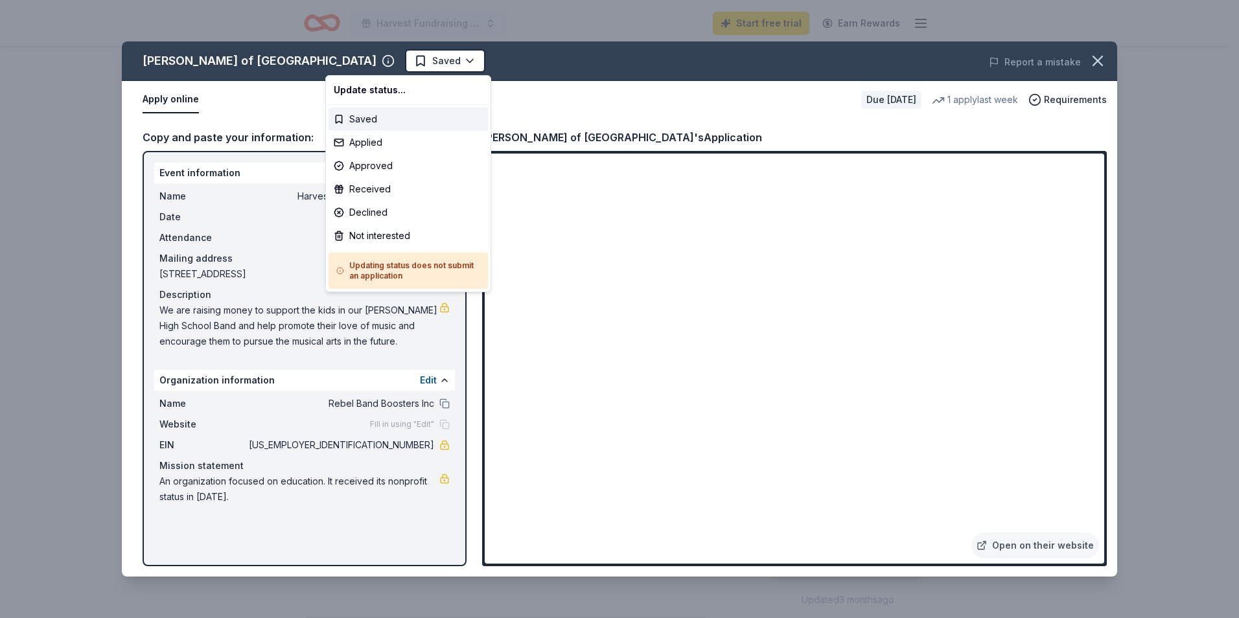
click at [1098, 59] on html "Harvest Fundraising Bingo Night Start free trial Earn Rewards Due in 28 days Sh…" at bounding box center [619, 309] width 1239 height 618
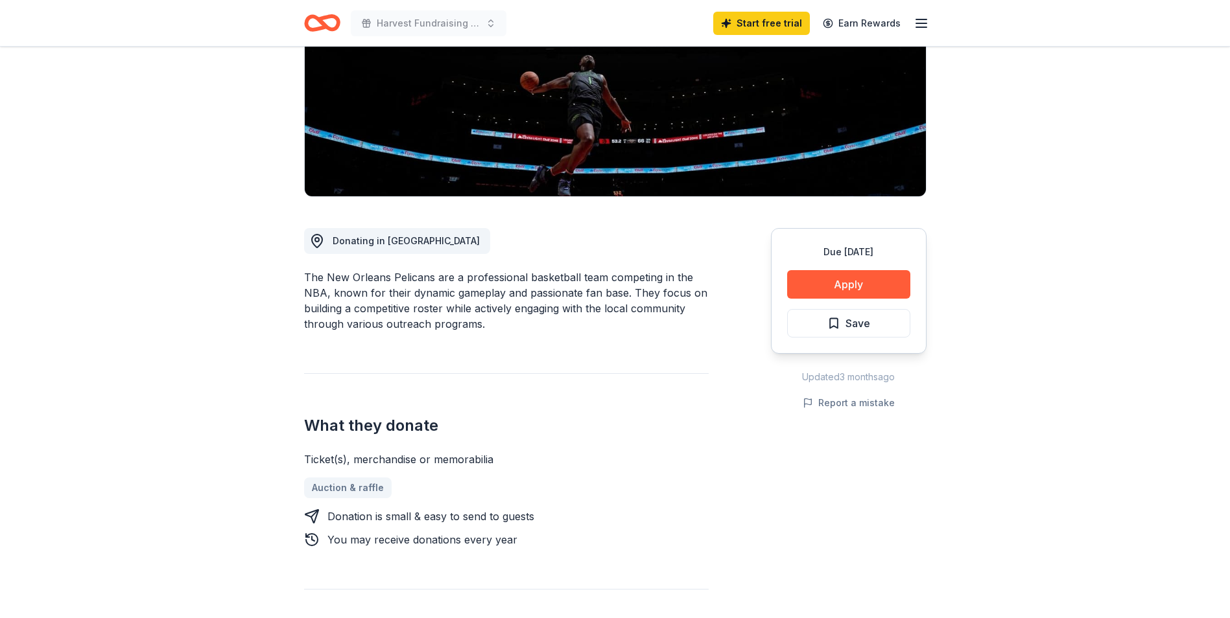
scroll to position [194, 0]
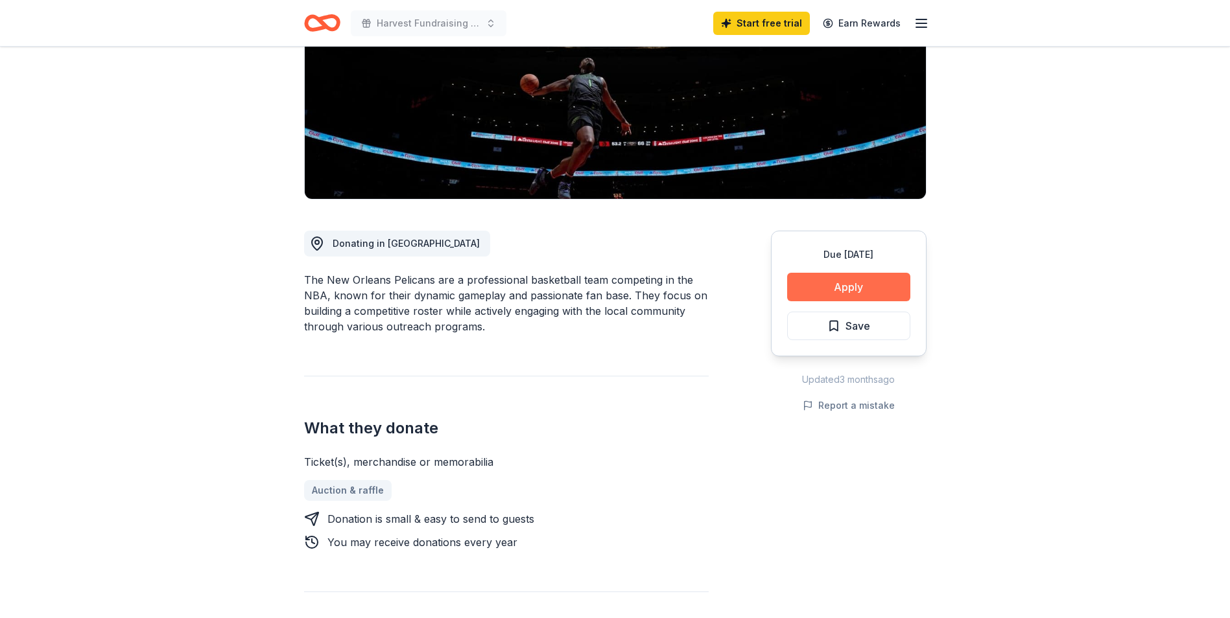
click at [863, 288] on button "Apply" at bounding box center [848, 287] width 123 height 29
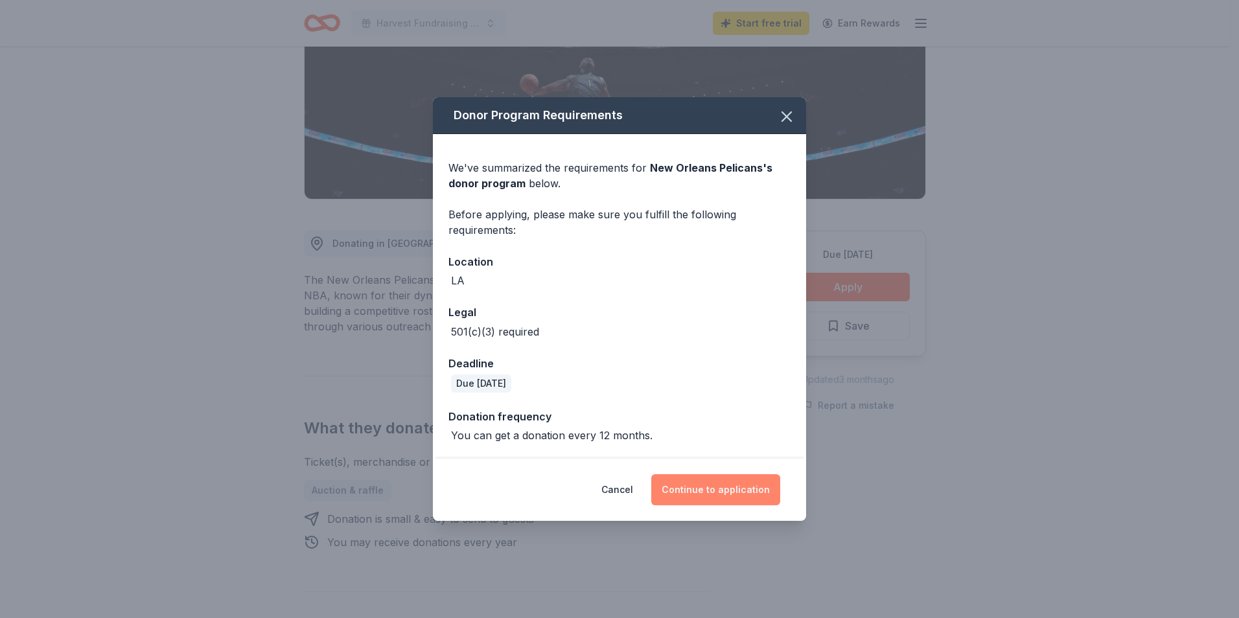
click at [723, 494] on button "Continue to application" at bounding box center [715, 489] width 129 height 31
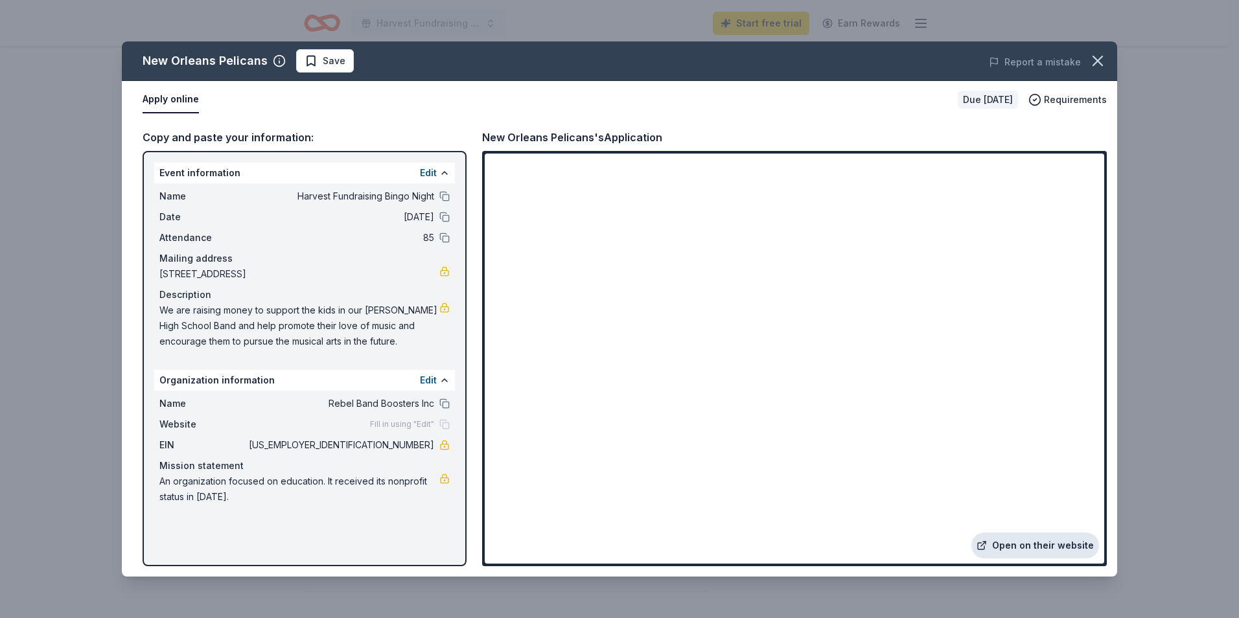
click at [1013, 546] on link "Open on their website" at bounding box center [1036, 546] width 128 height 26
click at [1094, 59] on icon "button" at bounding box center [1098, 61] width 18 height 18
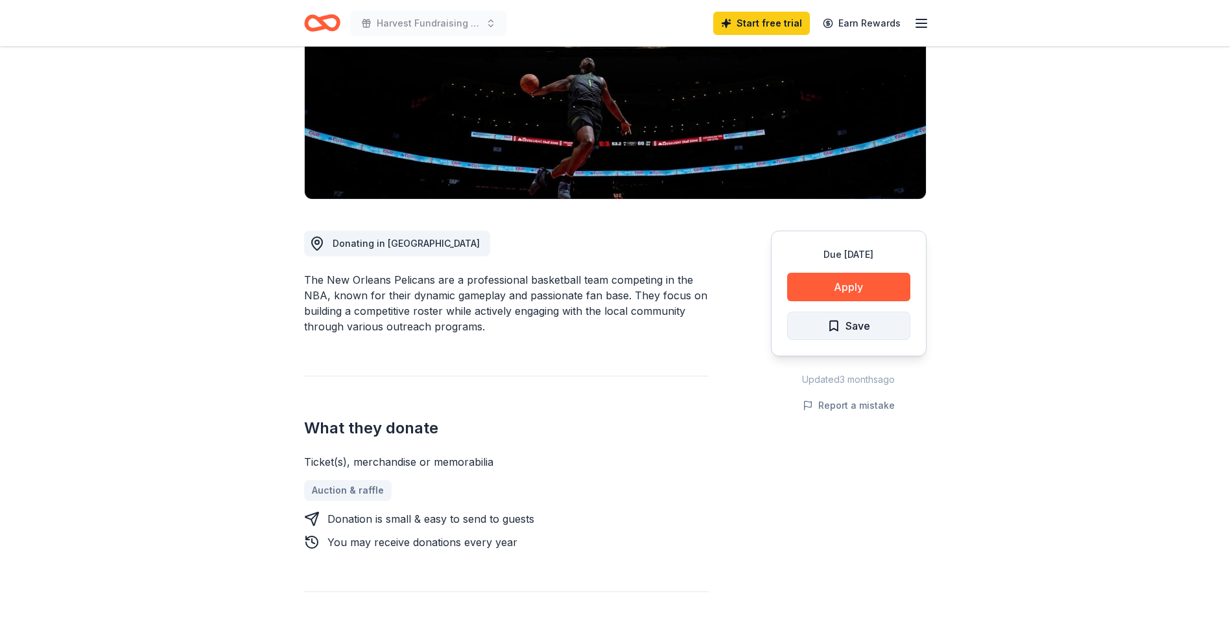
click at [852, 331] on span "Save" at bounding box center [857, 326] width 25 height 17
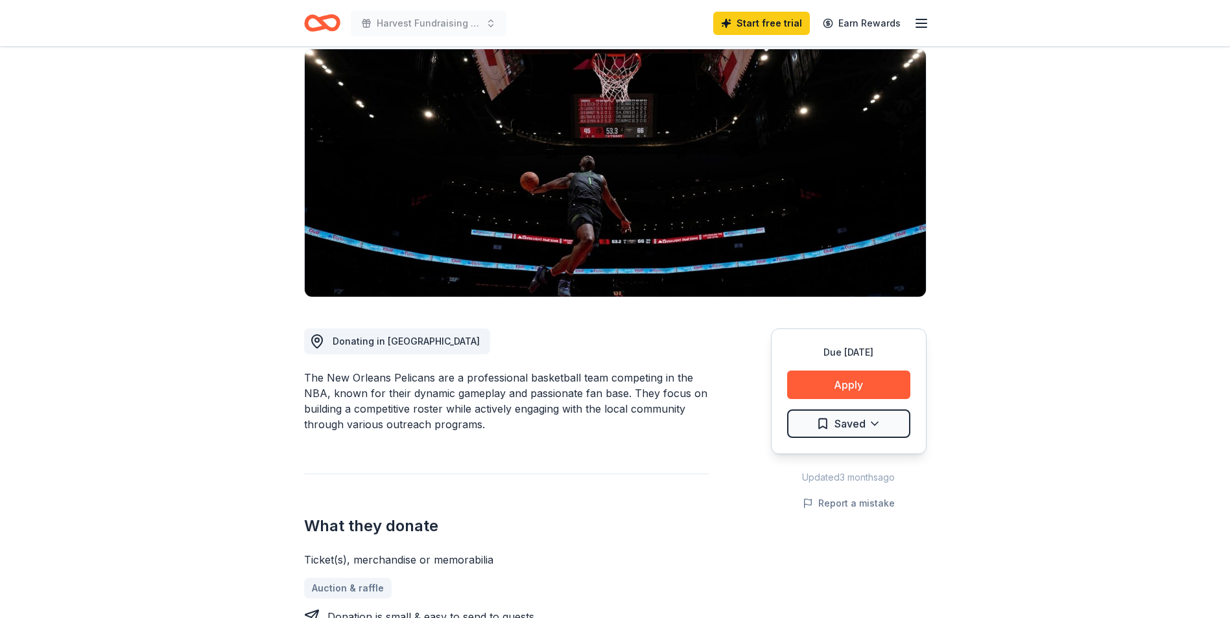
scroll to position [0, 0]
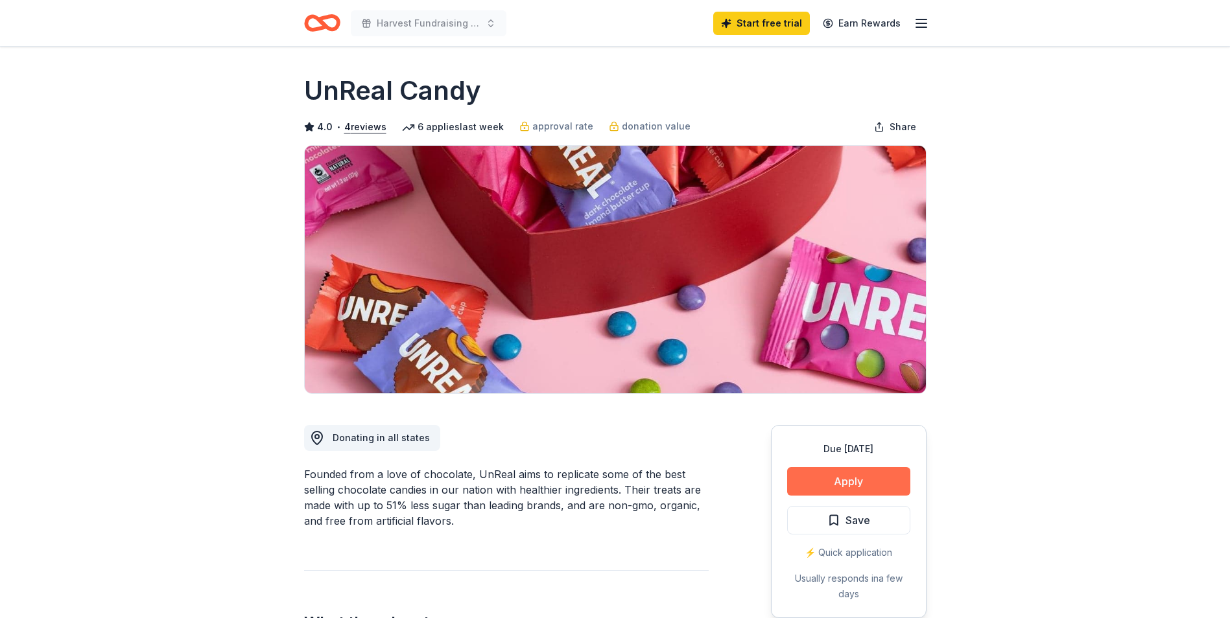
click at [858, 482] on button "Apply" at bounding box center [848, 481] width 123 height 29
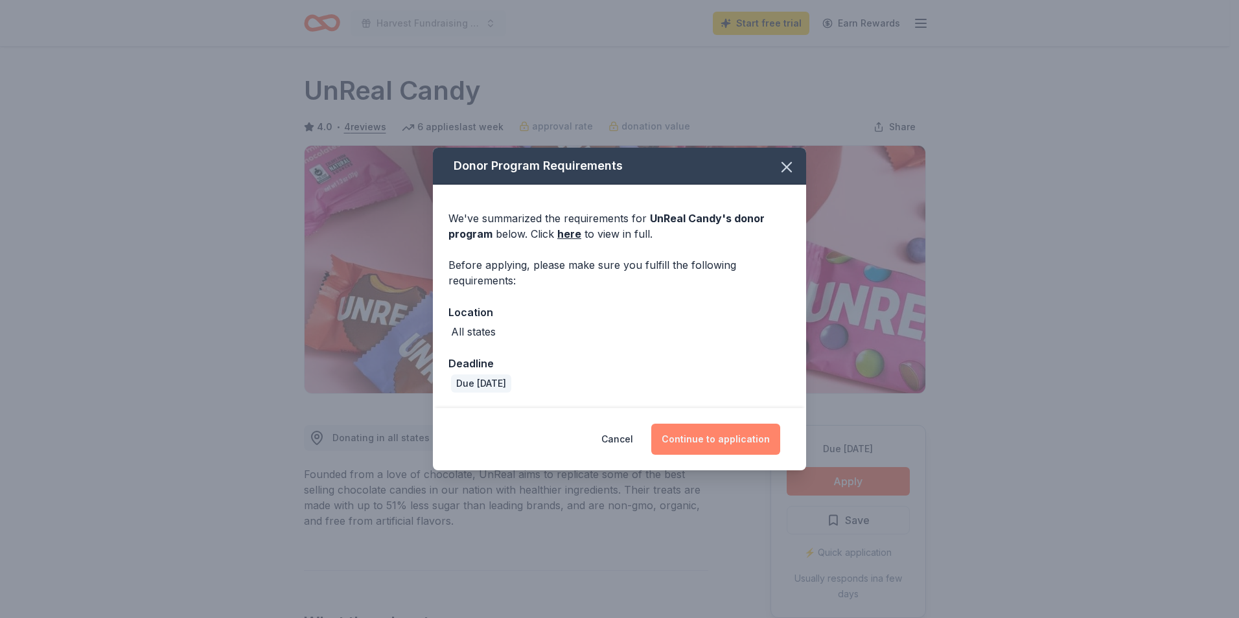
click at [705, 442] on button "Continue to application" at bounding box center [715, 439] width 129 height 31
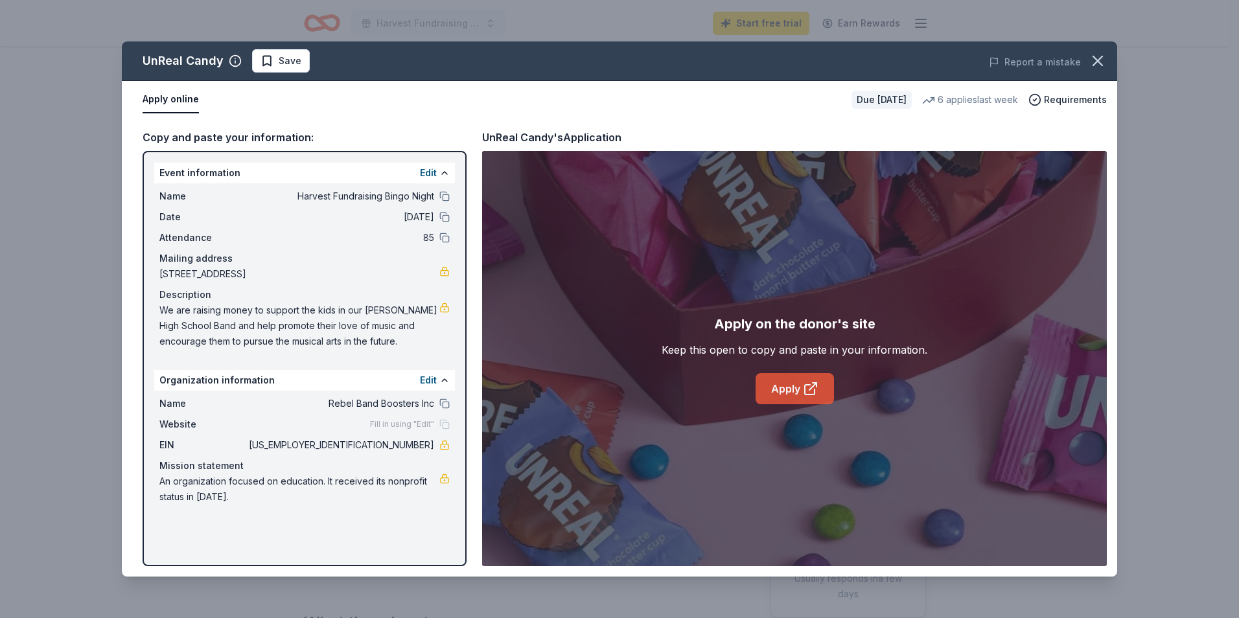
click at [790, 386] on link "Apply" at bounding box center [795, 388] width 78 height 31
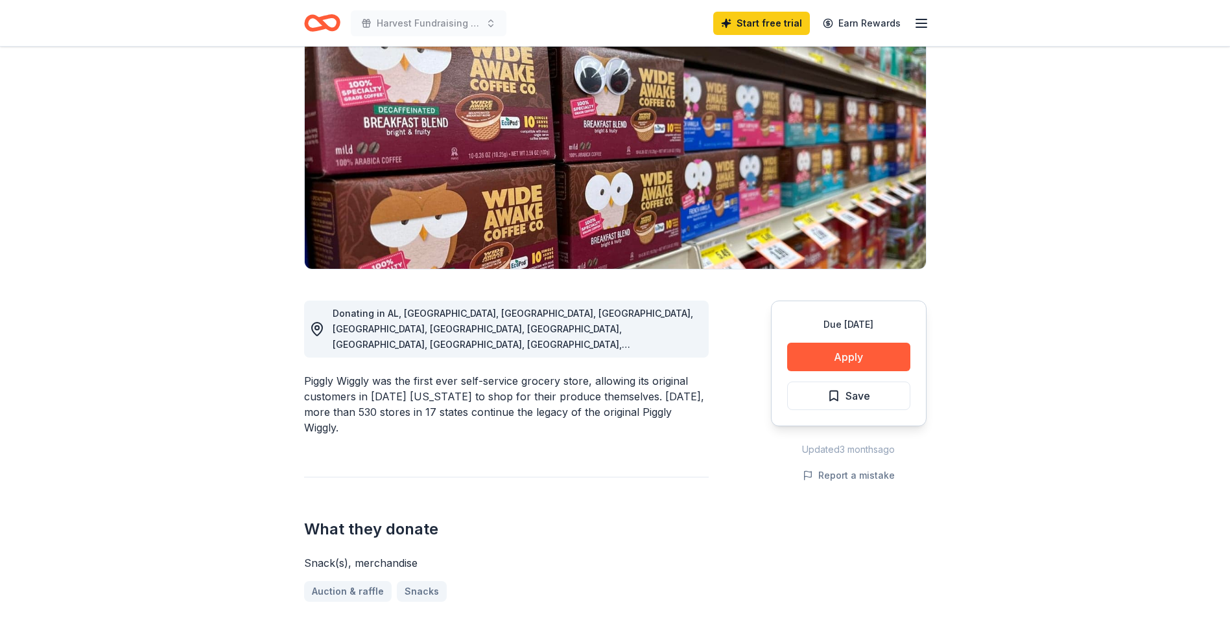
scroll to position [130, 0]
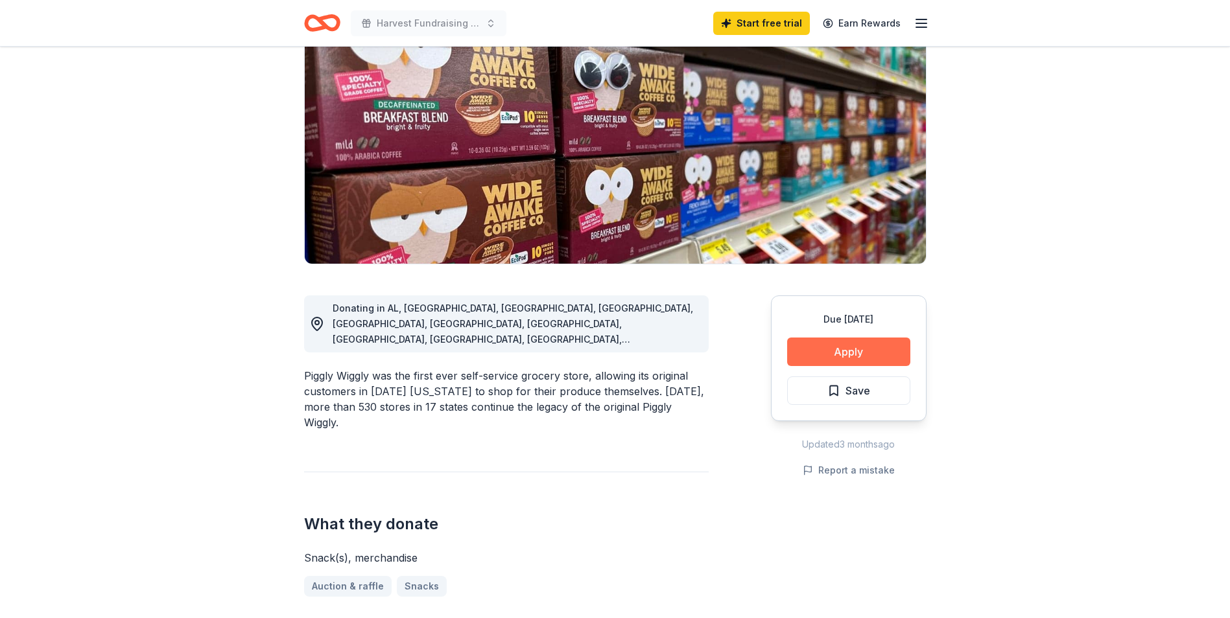
click at [834, 353] on button "Apply" at bounding box center [848, 352] width 123 height 29
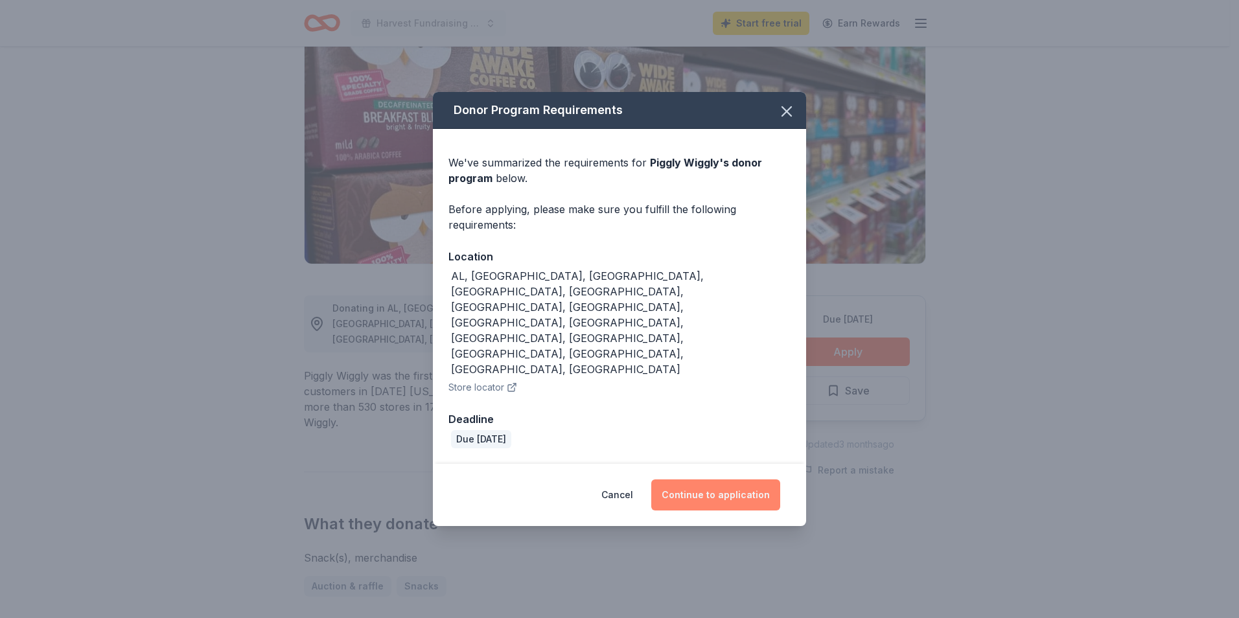
click at [745, 480] on button "Continue to application" at bounding box center [715, 495] width 129 height 31
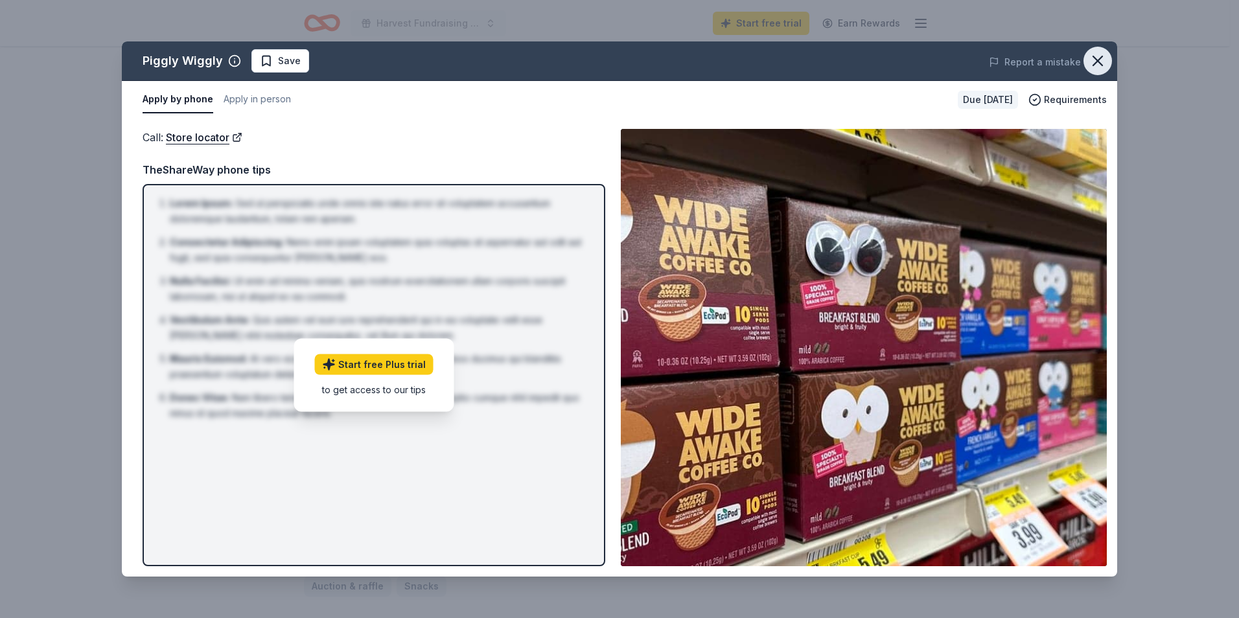
click at [1102, 60] on icon "button" at bounding box center [1098, 61] width 18 height 18
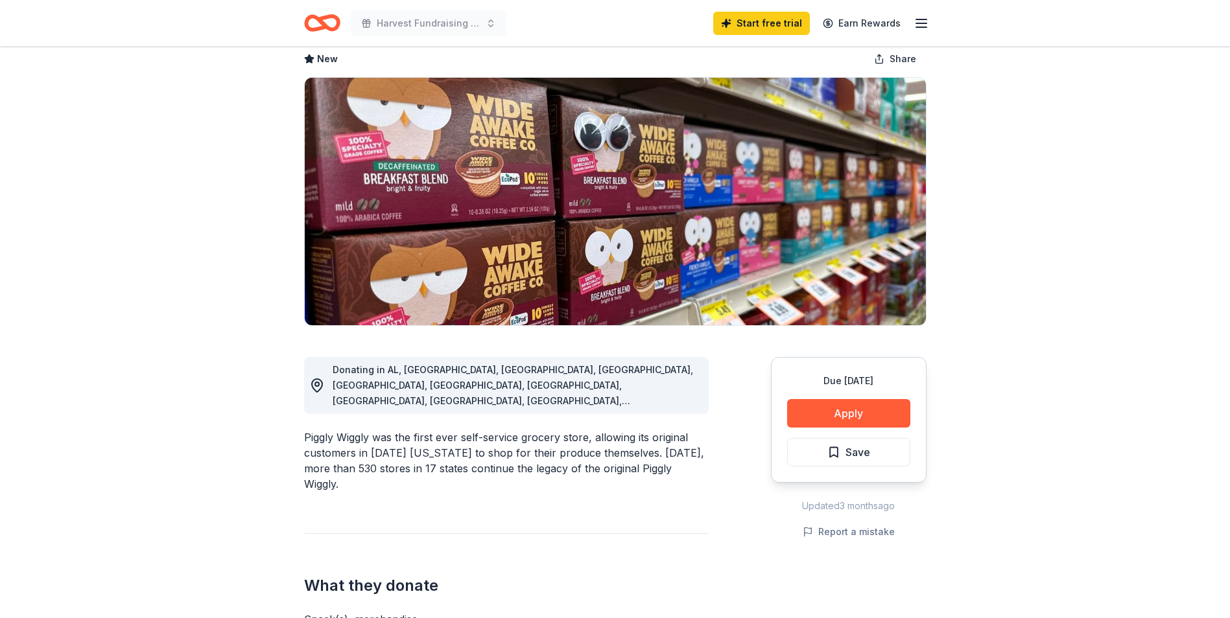
scroll to position [0, 0]
